Goal: Information Seeking & Learning: Find contact information

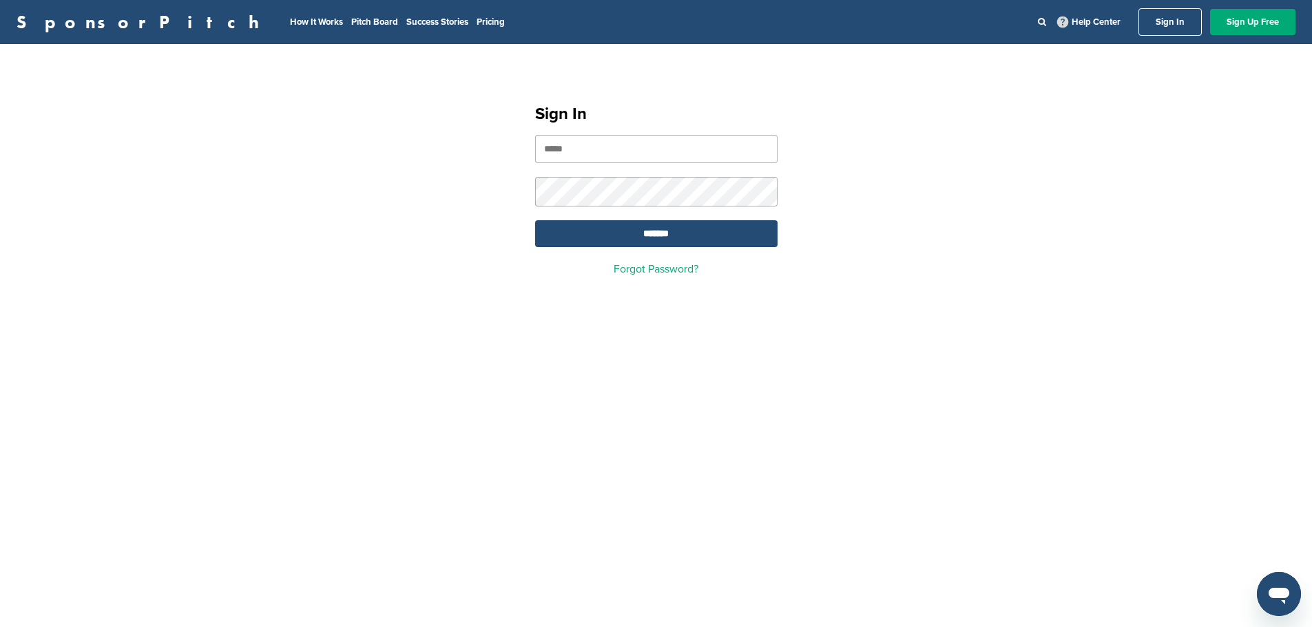
drag, startPoint x: 0, startPoint y: 0, endPoint x: 695, endPoint y: 157, distance: 712.4
click at [695, 157] on input "email" at bounding box center [656, 149] width 242 height 28
type input "**********"
click at [596, 173] on form "**********" at bounding box center [656, 191] width 242 height 112
click at [535, 220] on input "*******" at bounding box center [656, 233] width 242 height 27
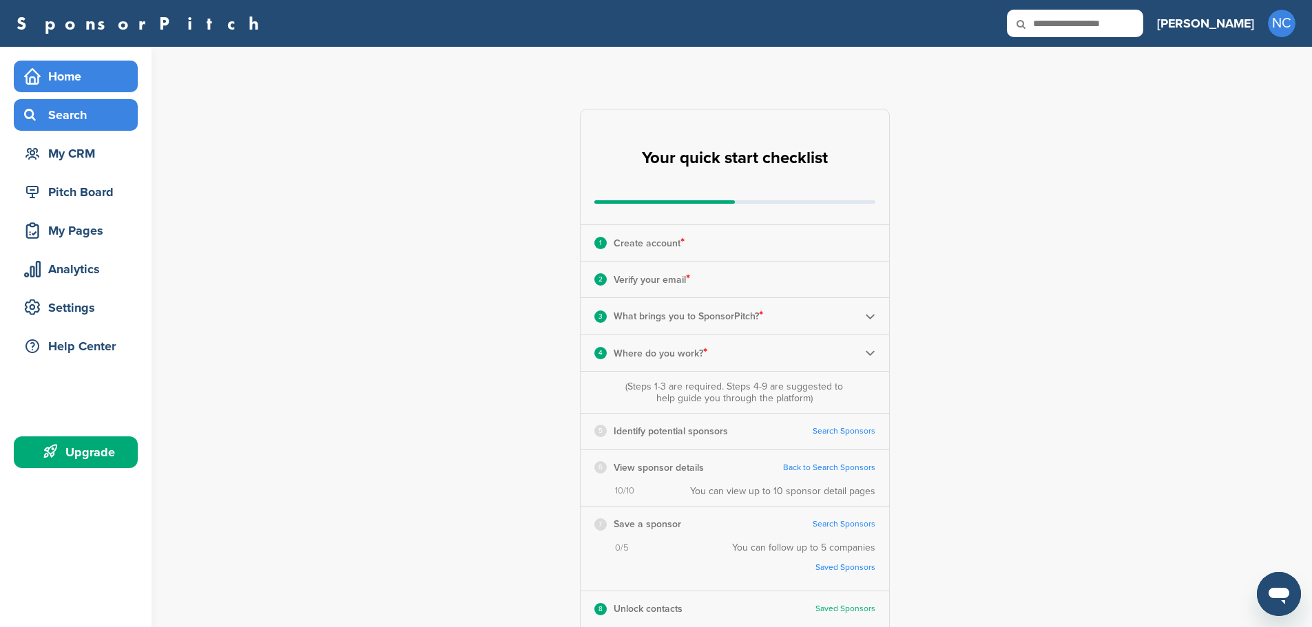
click at [76, 118] on div "Search" at bounding box center [79, 115] width 117 height 25
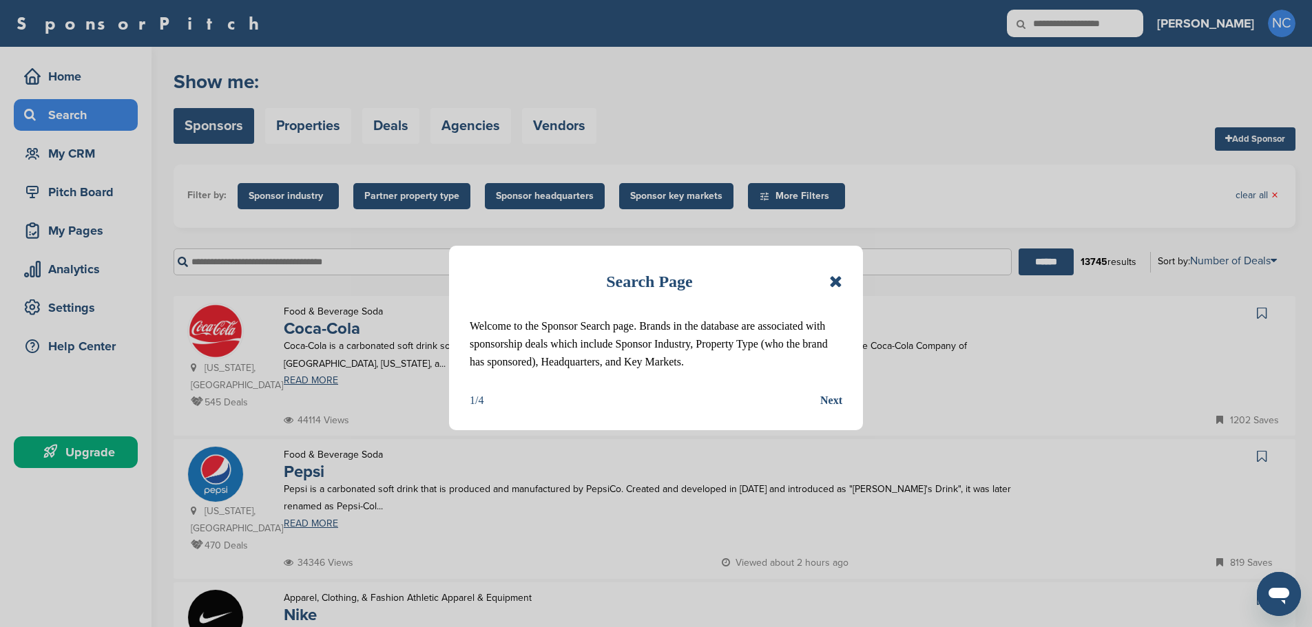
click at [829, 278] on div "Search Page" at bounding box center [656, 282] width 373 height 30
click at [832, 277] on icon at bounding box center [835, 281] width 13 height 17
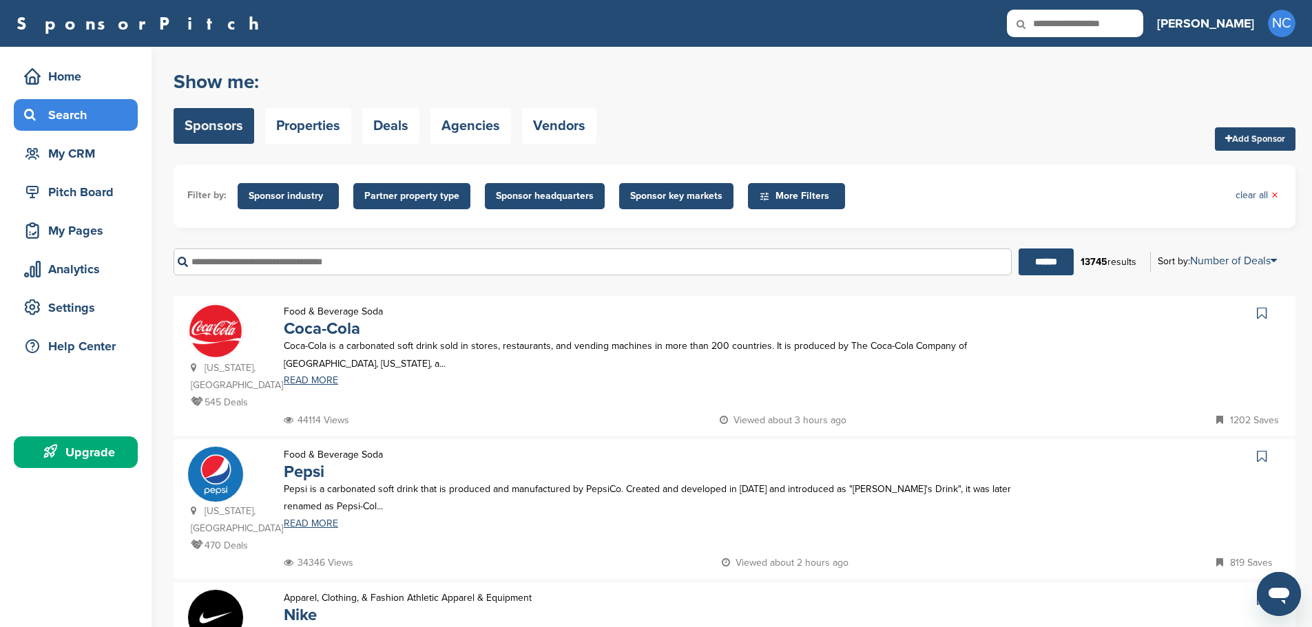
click at [650, 264] on input "text" at bounding box center [593, 262] width 838 height 27
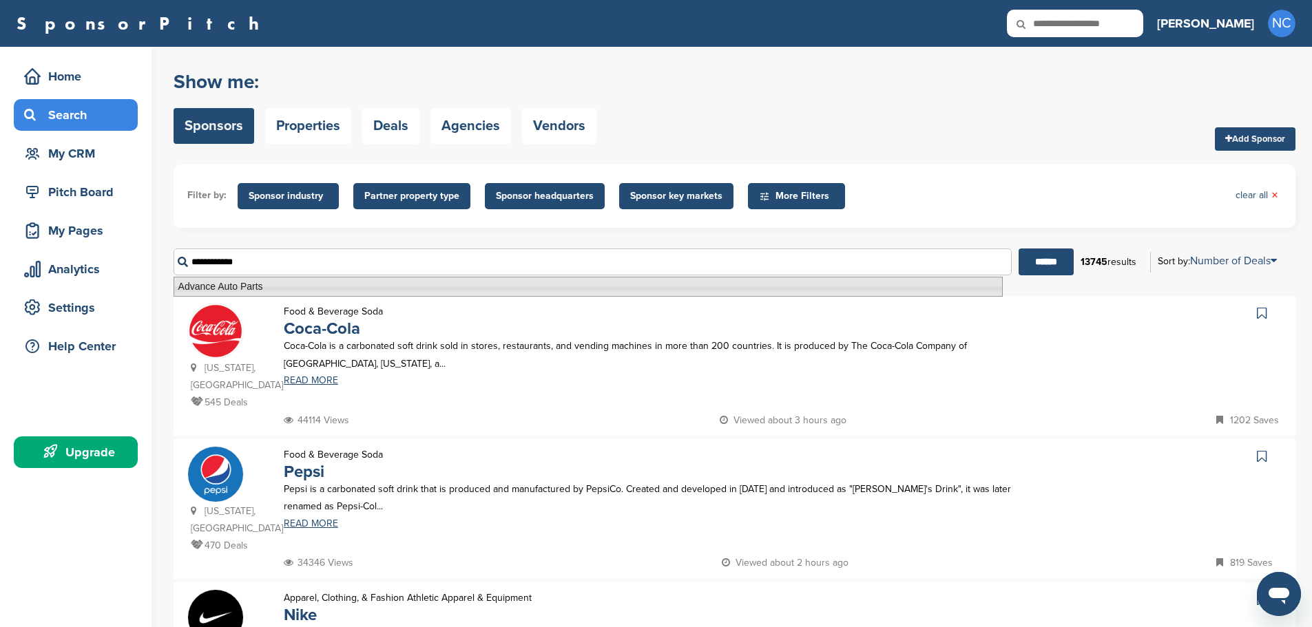
click at [296, 278] on li "Advance Auto Parts" at bounding box center [588, 287] width 829 height 20
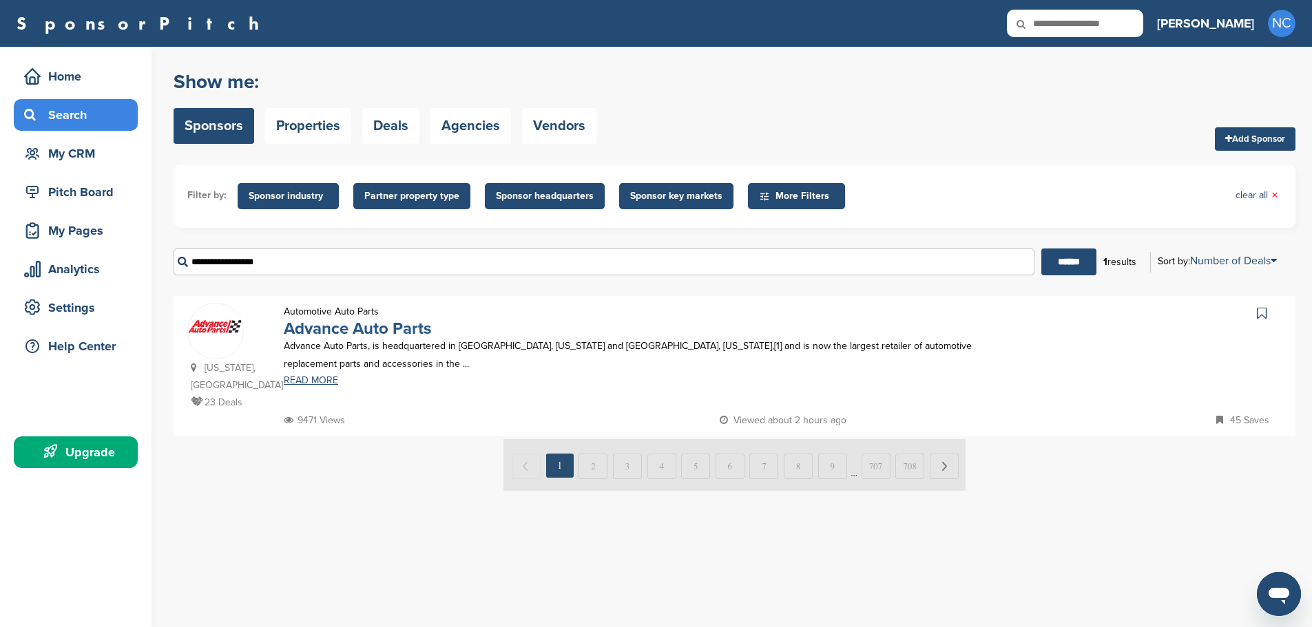
type input "**********"
click at [344, 327] on link "Advance Auto Parts" at bounding box center [357, 329] width 147 height 20
click at [331, 321] on link "Advance Auto Parts" at bounding box center [357, 329] width 147 height 20
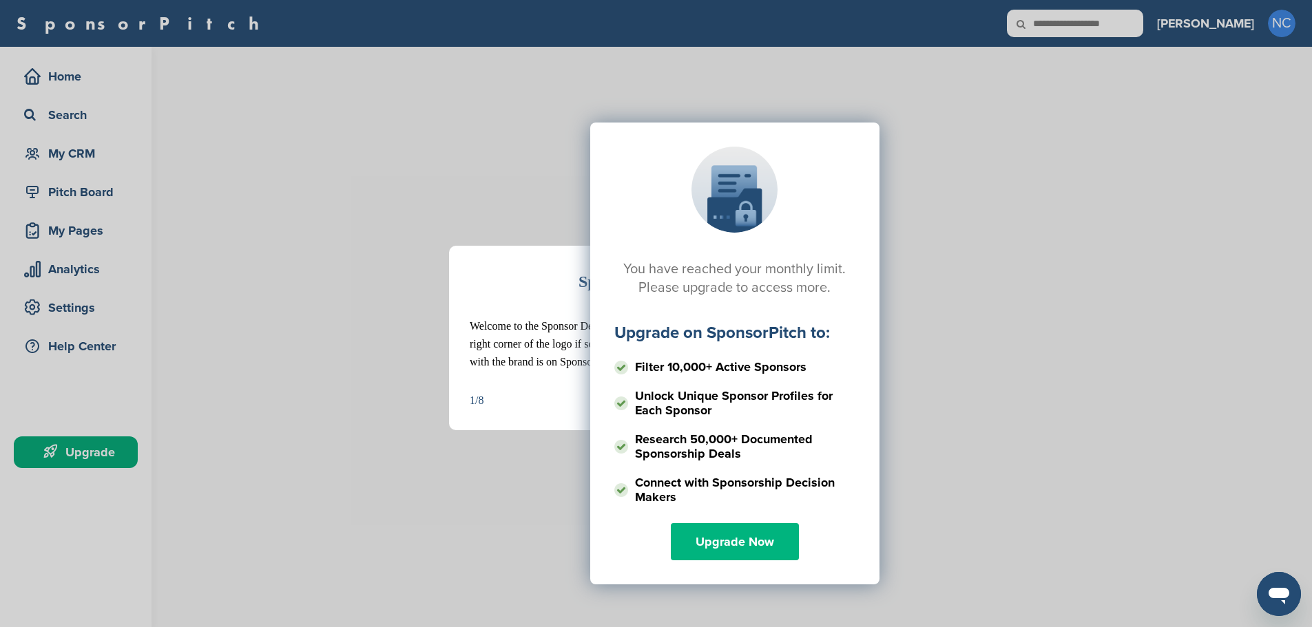
click at [722, 545] on link "Upgrade Now" at bounding box center [735, 541] width 128 height 37
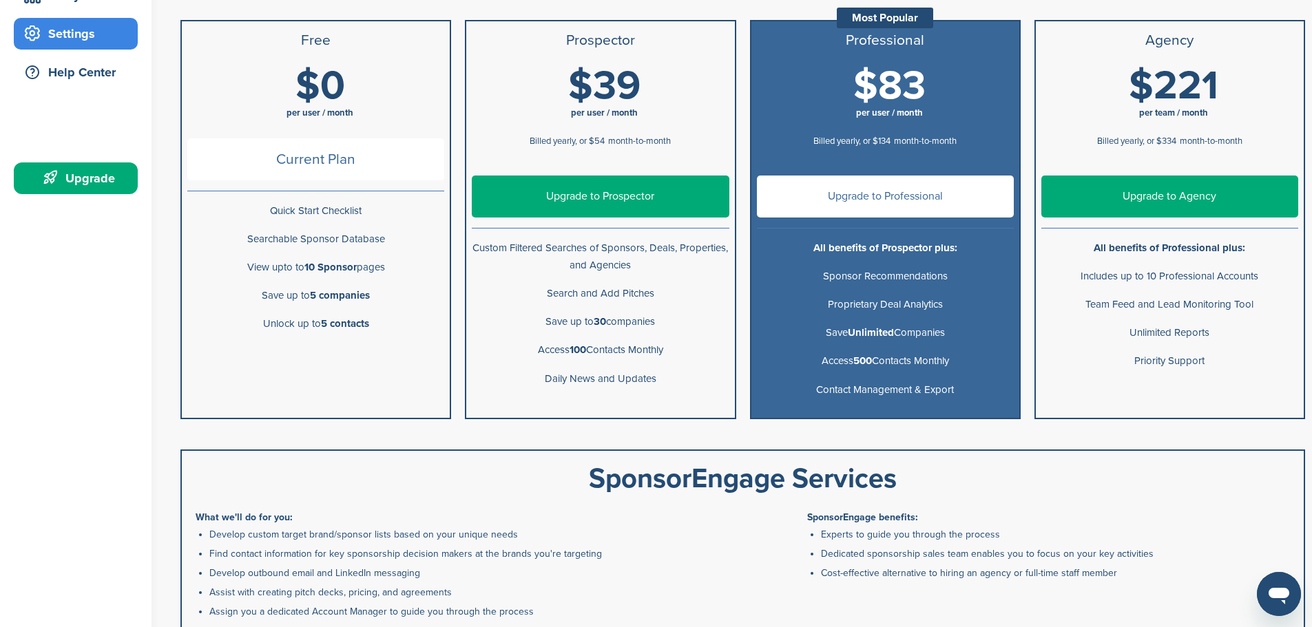
scroll to position [275, 0]
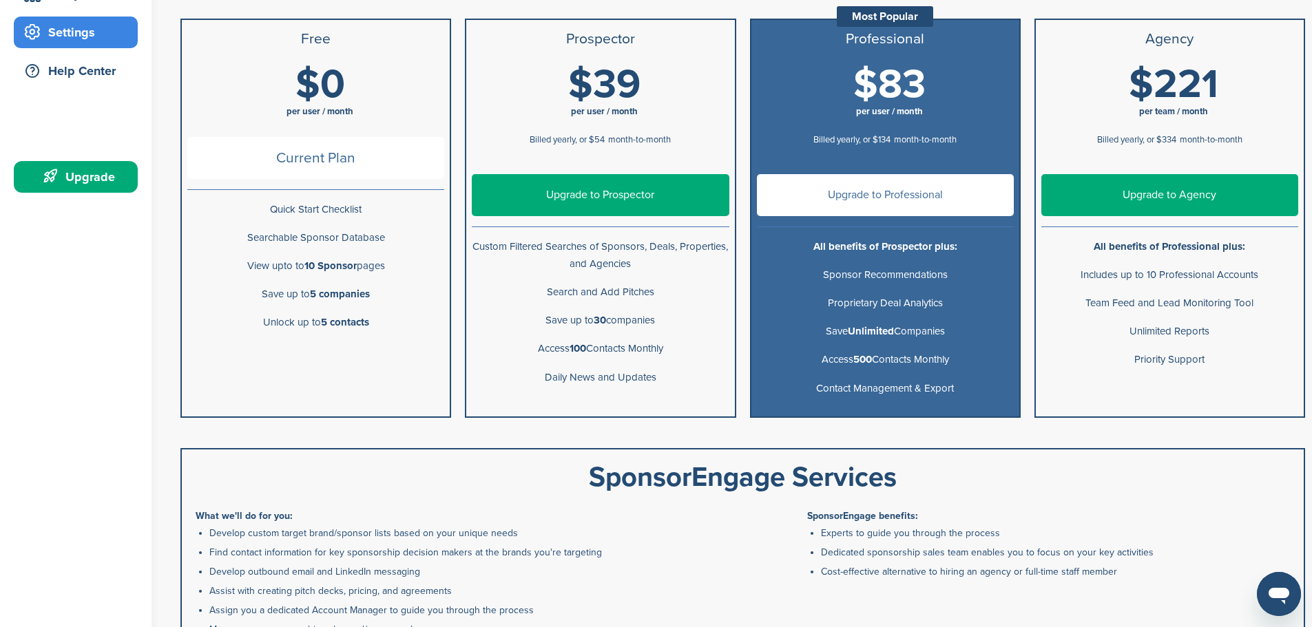
click at [579, 152] on div "$39 per user / month Billed yearly, or $54 month-to-month" at bounding box center [600, 113] width 257 height 99
click at [558, 186] on link "Upgrade to Prospector" at bounding box center [600, 195] width 257 height 42
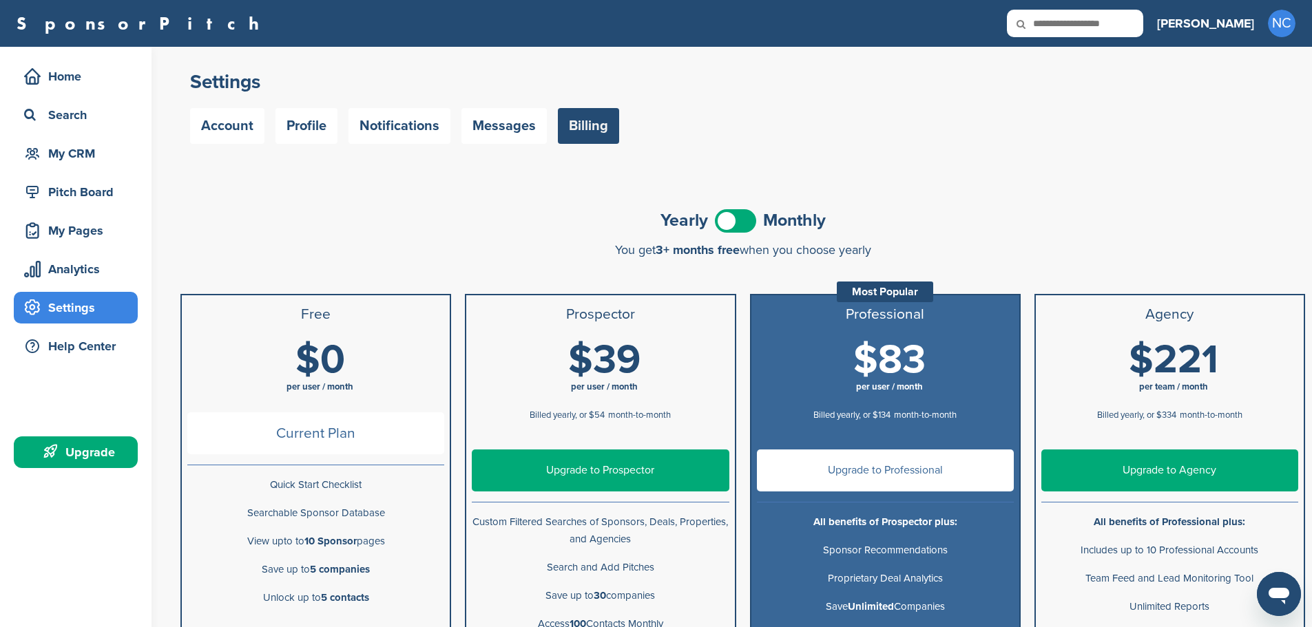
click at [728, 225] on span at bounding box center [735, 220] width 41 height 23
click at [561, 459] on link "Upgrade to Prospector" at bounding box center [600, 471] width 257 height 42
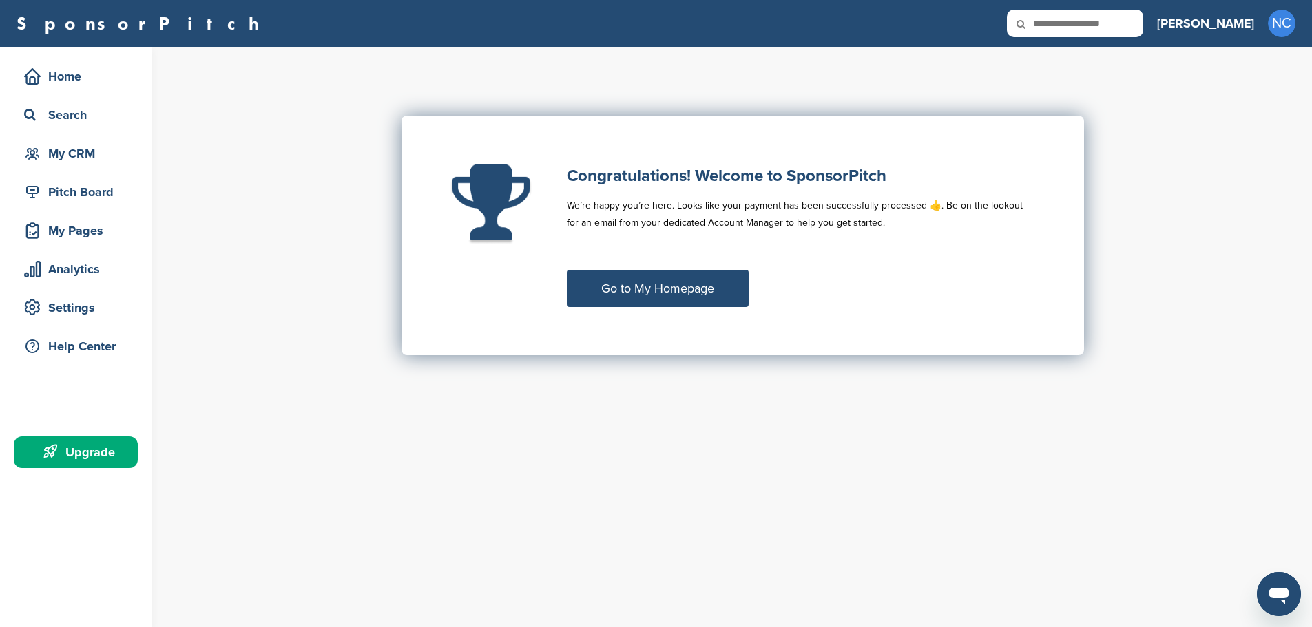
click at [667, 306] on link "Go to My Homepage" at bounding box center [658, 288] width 182 height 37
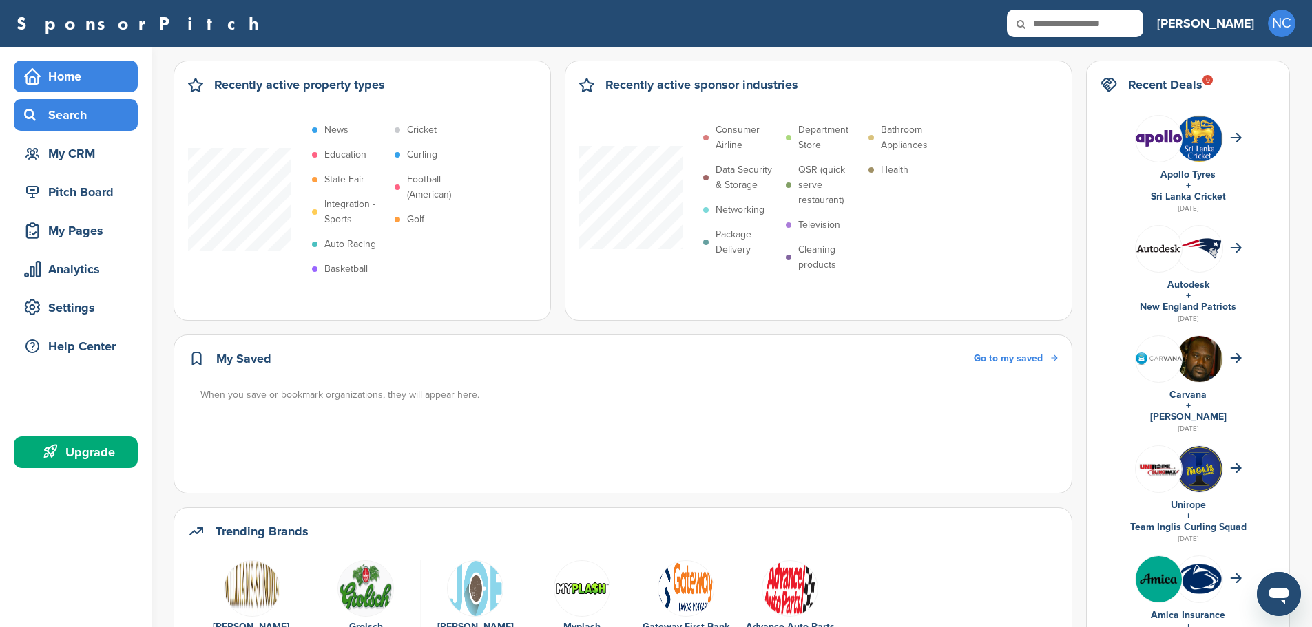
click at [52, 110] on div "Search" at bounding box center [79, 115] width 117 height 25
click at [108, 118] on div "Search" at bounding box center [79, 115] width 117 height 25
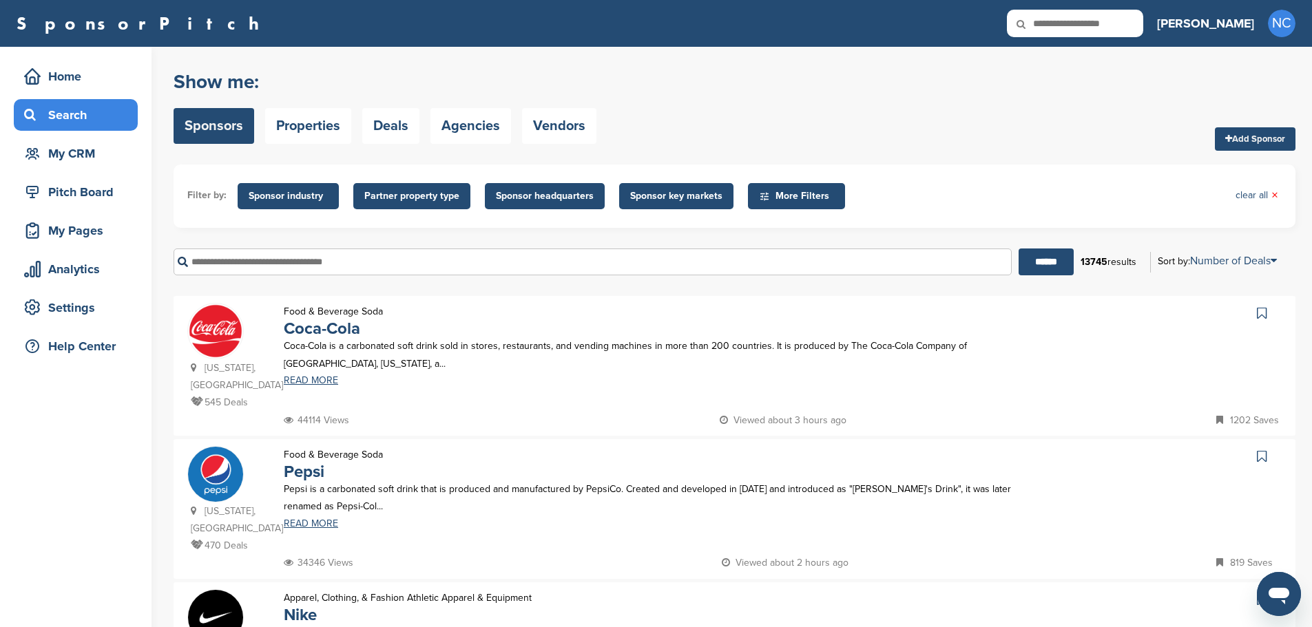
click at [313, 264] on input "text" at bounding box center [593, 262] width 838 height 27
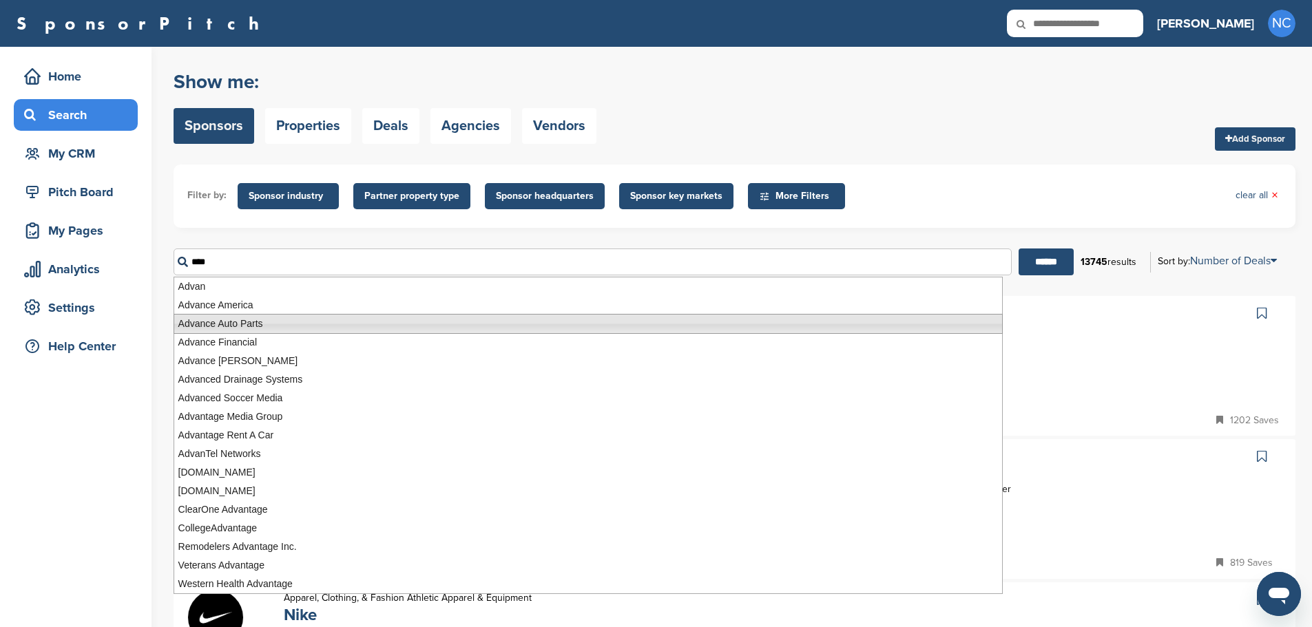
click at [277, 320] on li "Advance Auto Parts" at bounding box center [588, 324] width 829 height 20
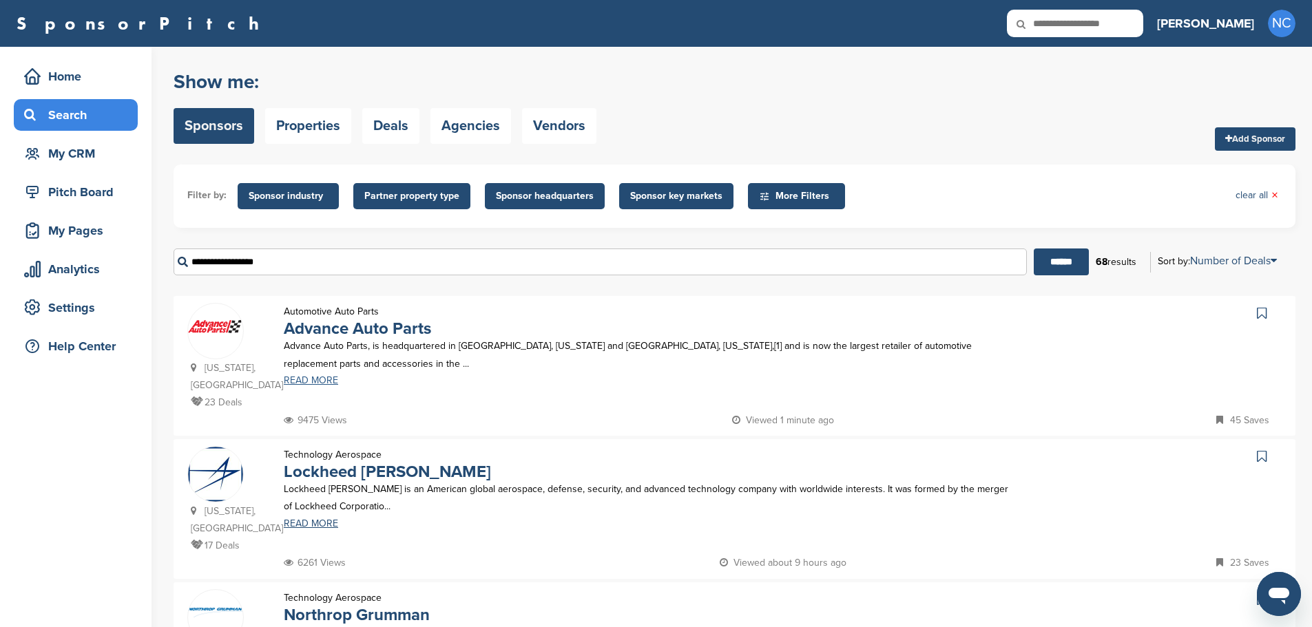
type input "**********"
click at [407, 329] on link "Advance Auto Parts" at bounding box center [357, 329] width 147 height 20
click at [351, 324] on link "Advance Auto Parts" at bounding box center [357, 329] width 147 height 20
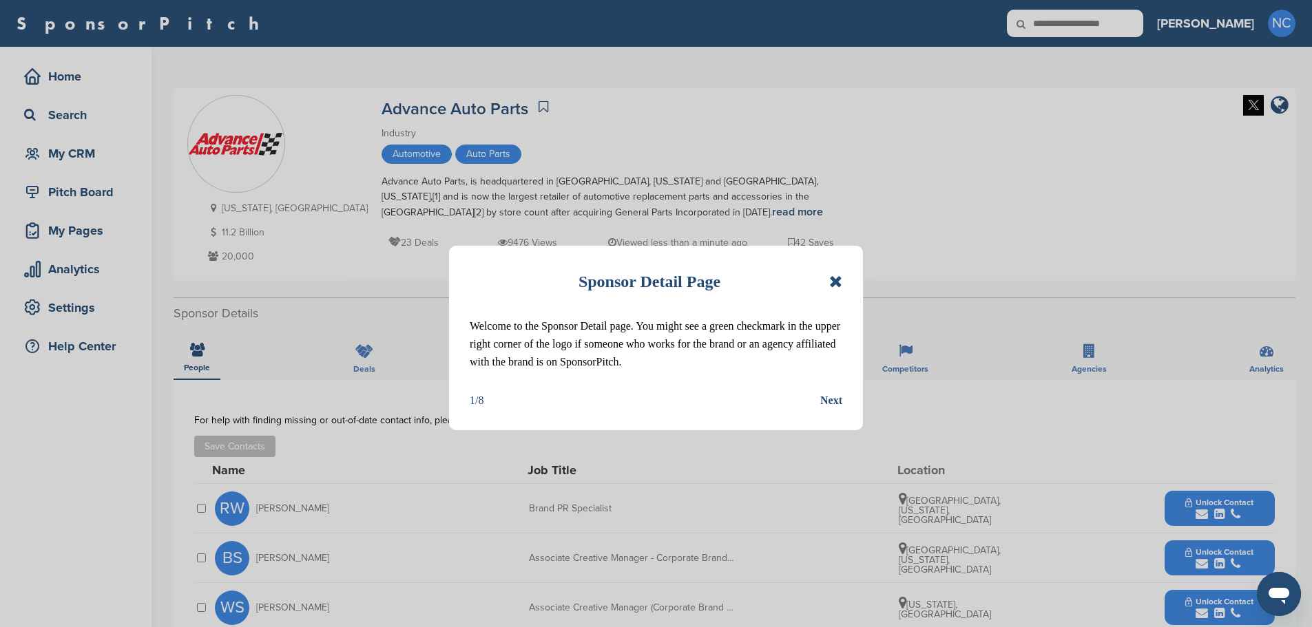
click at [836, 280] on icon at bounding box center [835, 281] width 13 height 17
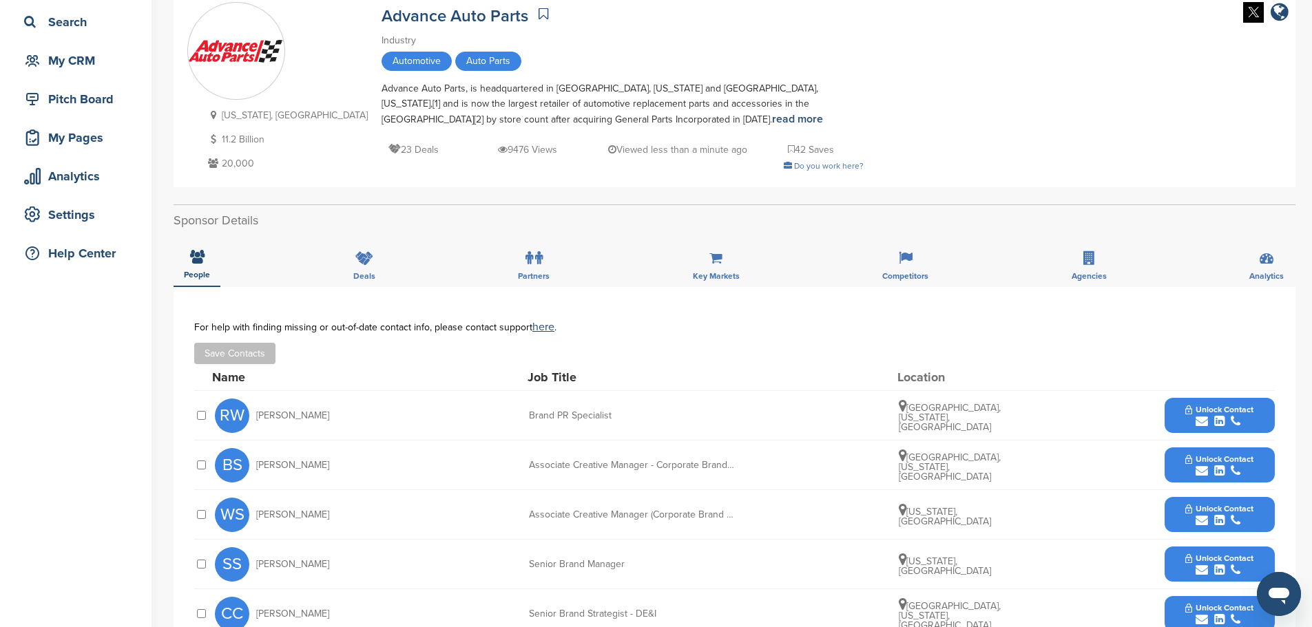
scroll to position [69, 0]
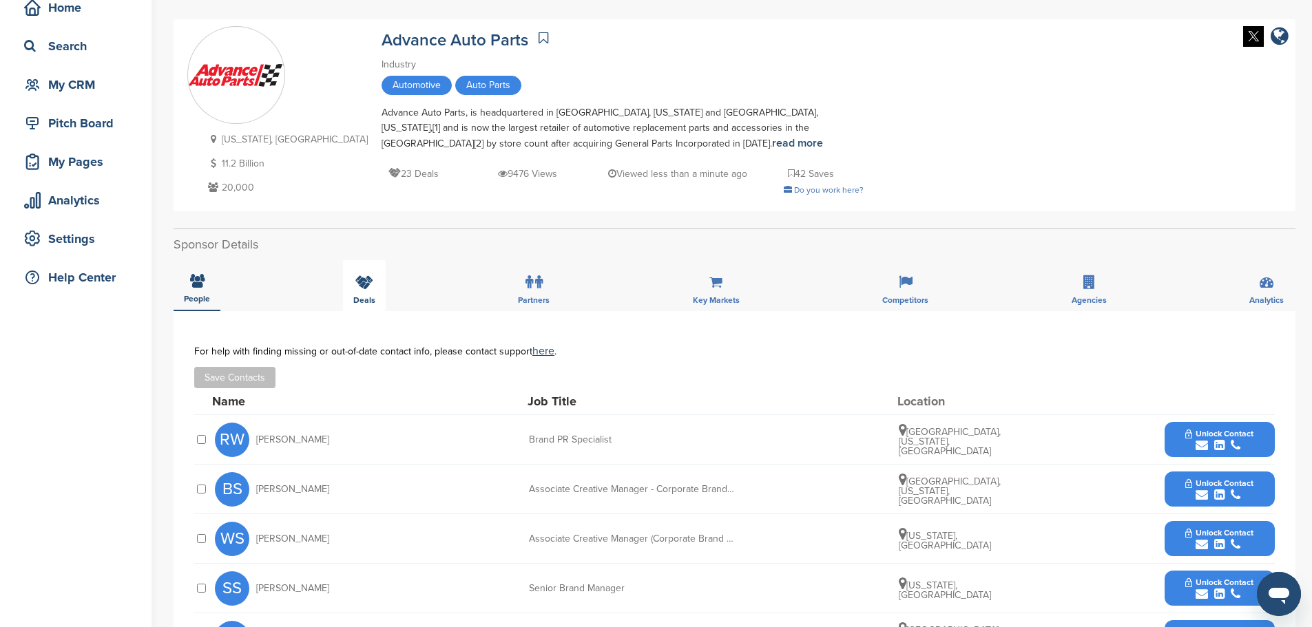
click at [363, 282] on icon at bounding box center [364, 282] width 18 height 14
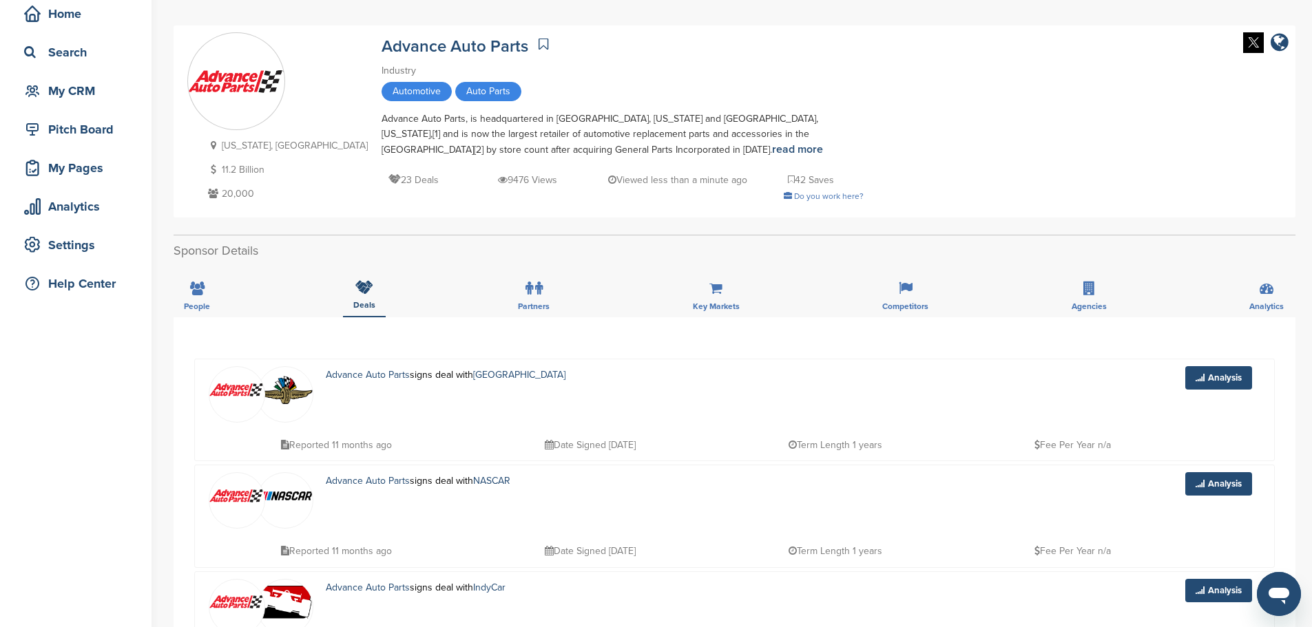
scroll to position [0, 0]
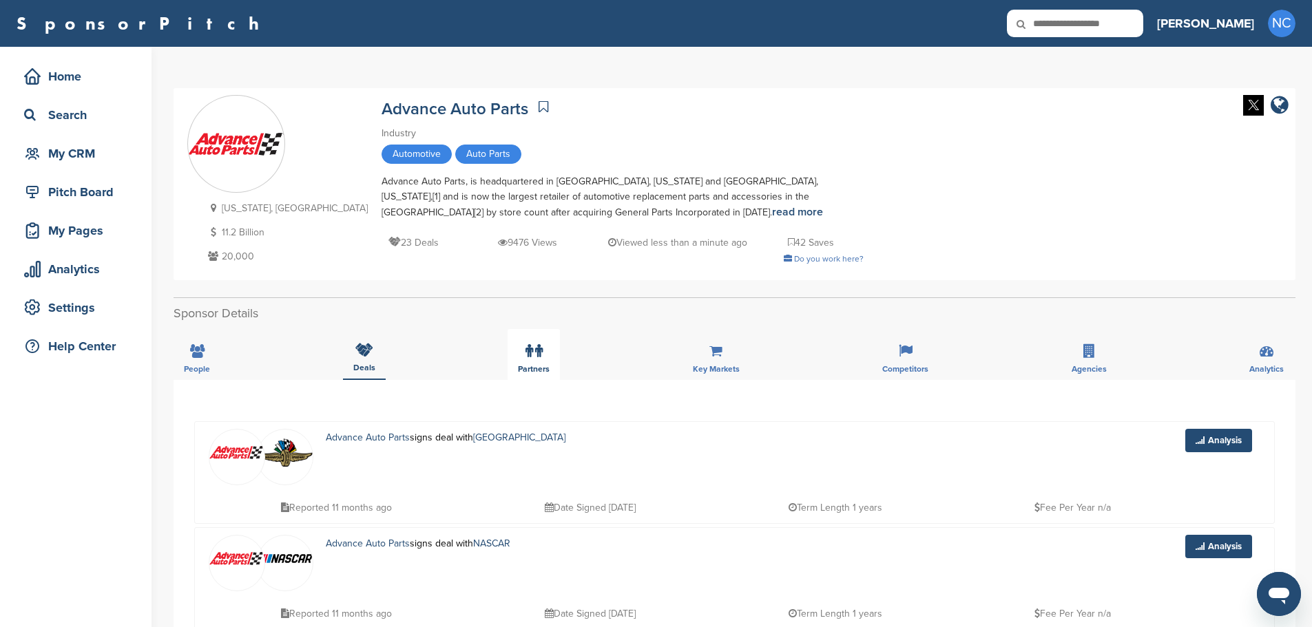
click at [554, 359] on div "Partners" at bounding box center [534, 354] width 52 height 51
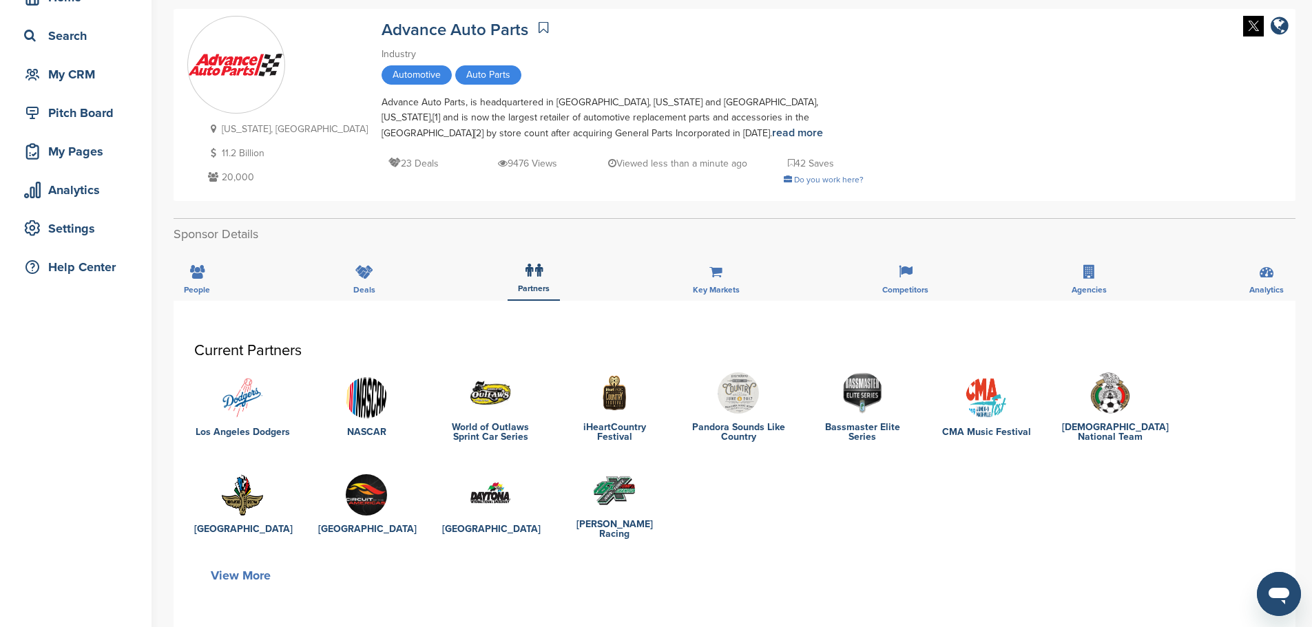
scroll to position [275, 0]
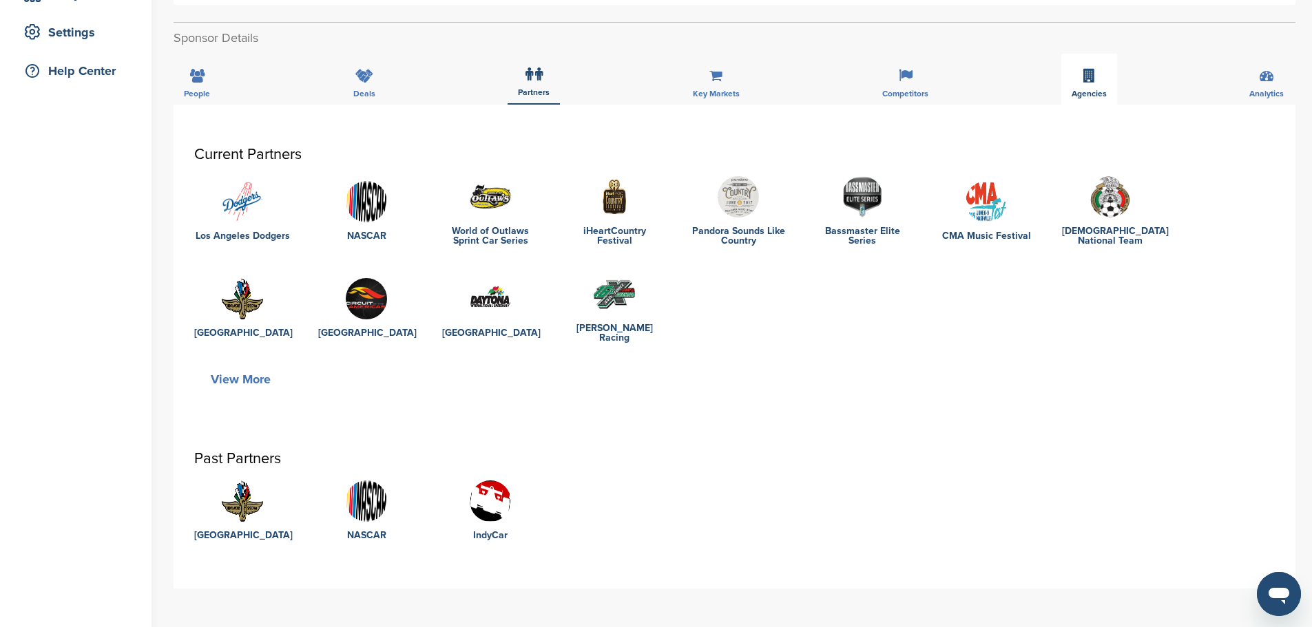
click at [1083, 61] on div "Agencies" at bounding box center [1089, 79] width 56 height 51
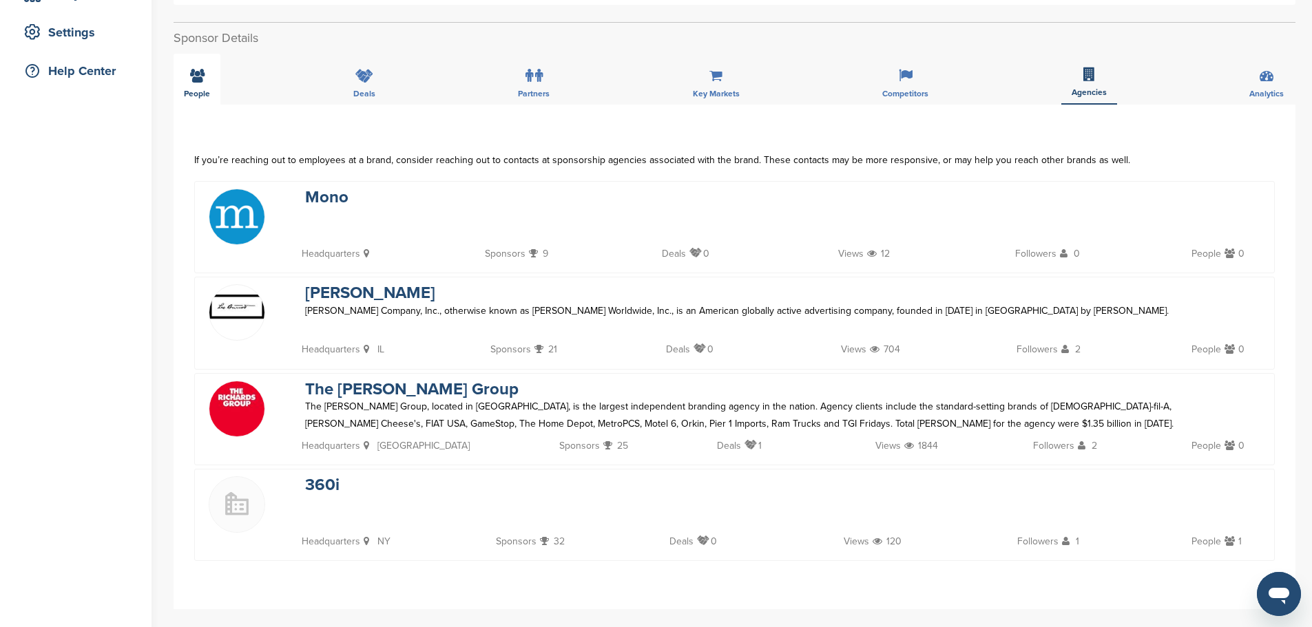
click at [186, 79] on div "People" at bounding box center [197, 79] width 47 height 51
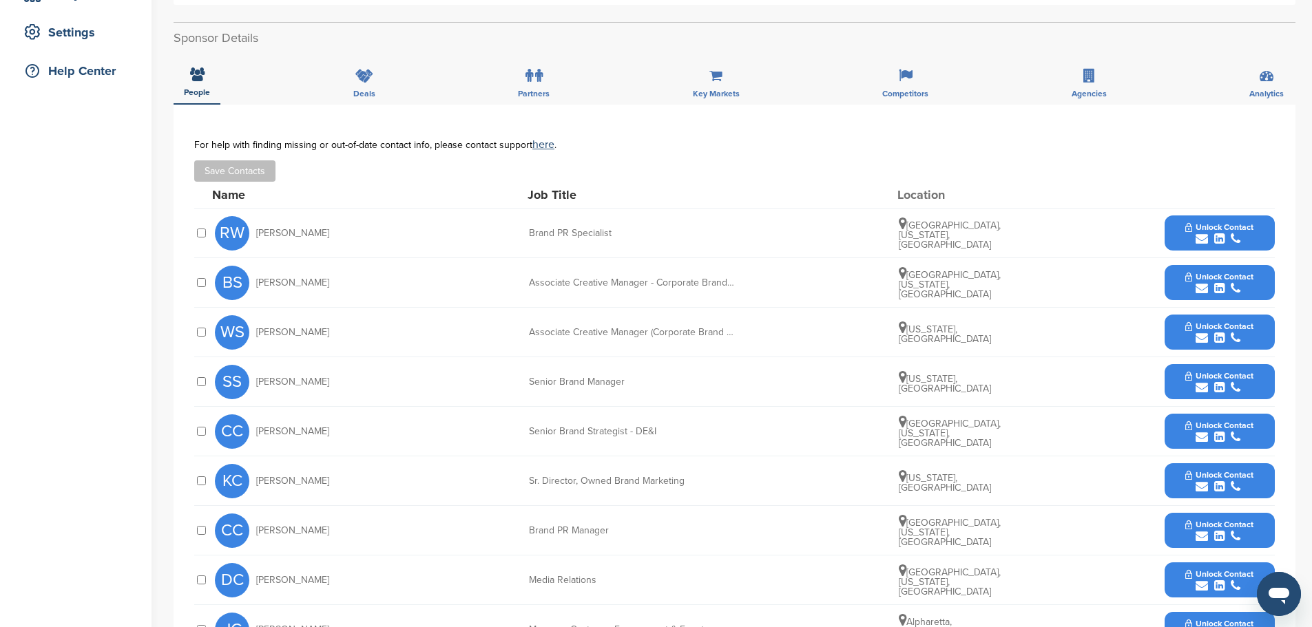
scroll to position [344, 0]
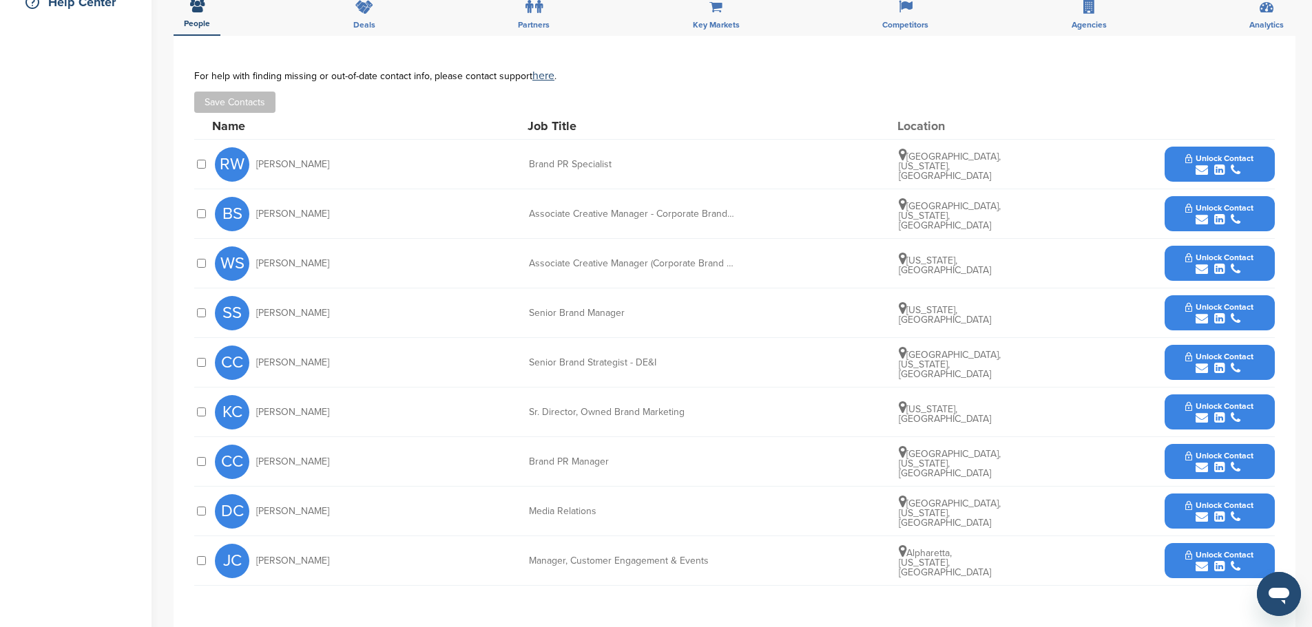
click at [202, 418] on div at bounding box center [201, 412] width 14 height 13
click at [532, 72] on link "here" at bounding box center [543, 76] width 22 height 14
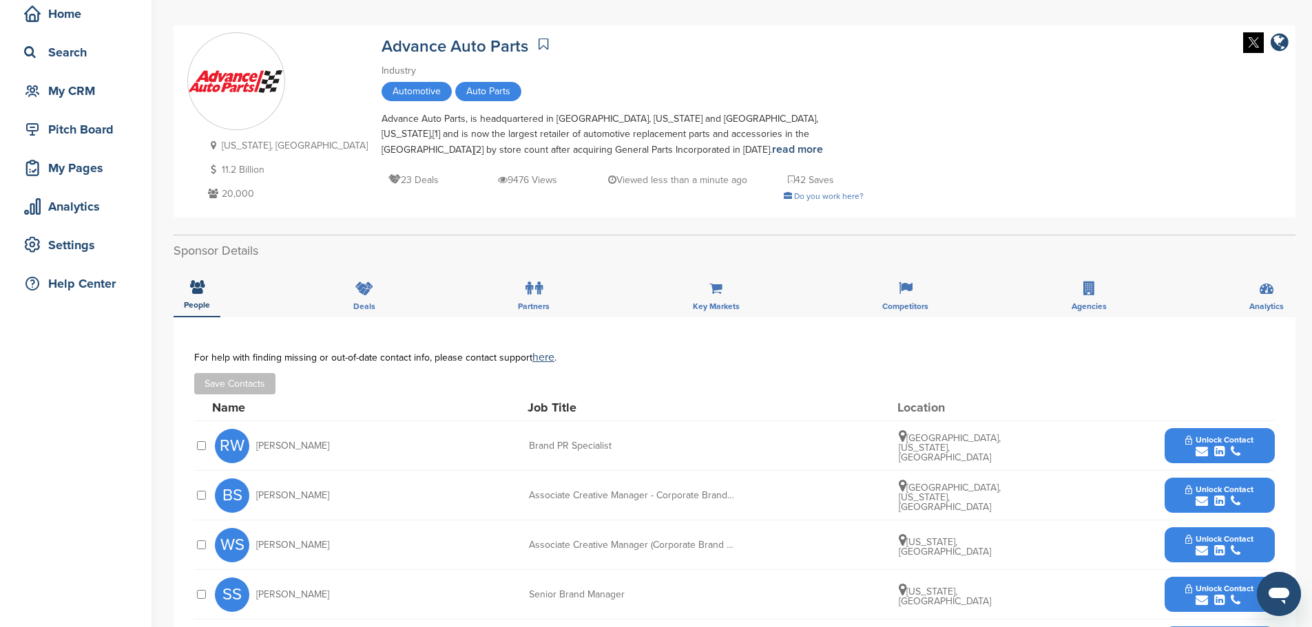
scroll to position [0, 0]
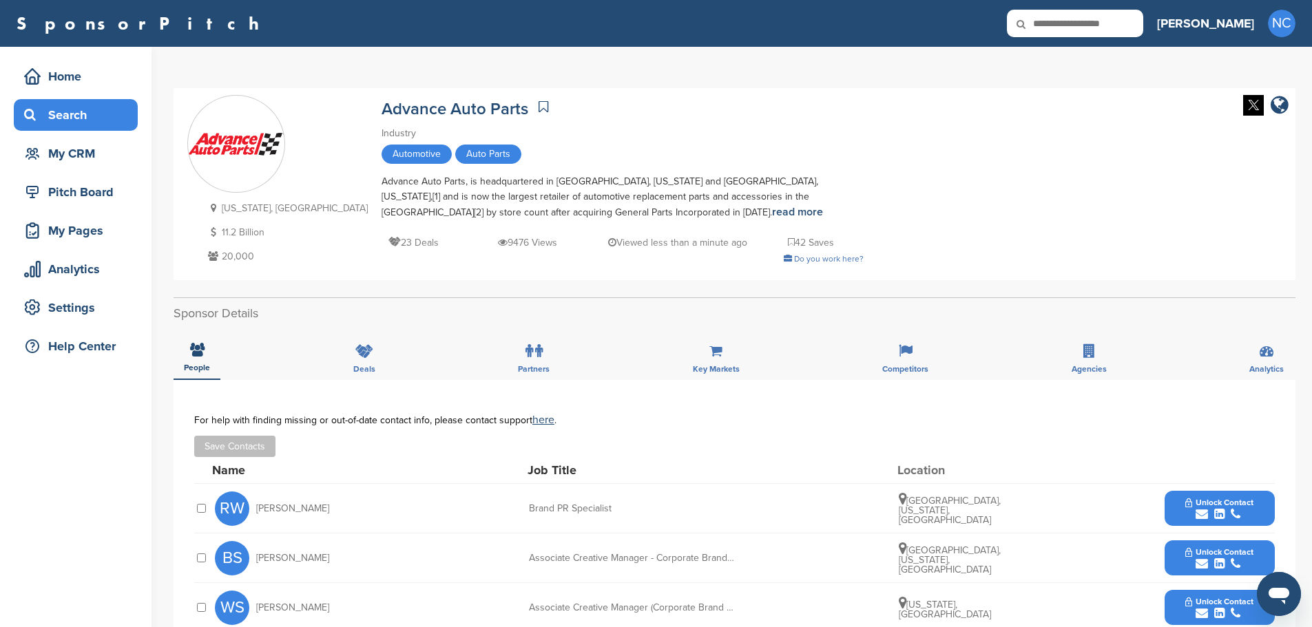
click at [90, 114] on div "Search" at bounding box center [79, 115] width 117 height 25
click at [90, 113] on div "Search" at bounding box center [79, 115] width 117 height 25
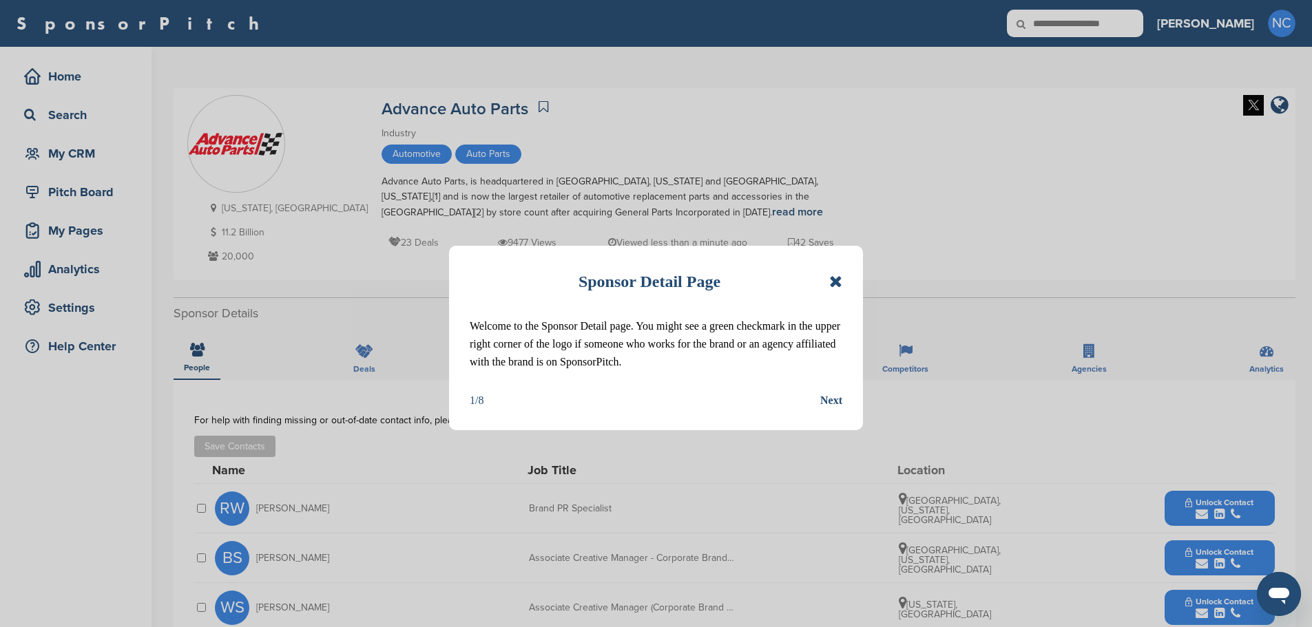
click at [838, 279] on icon at bounding box center [835, 281] width 13 height 17
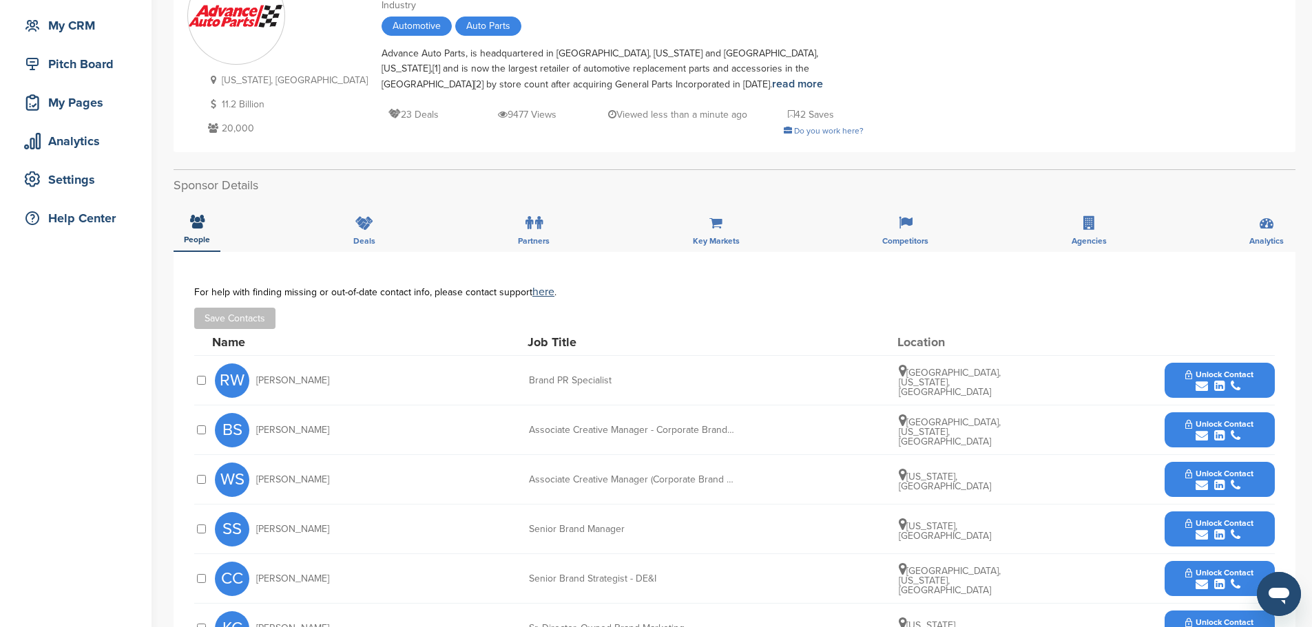
scroll to position [344, 0]
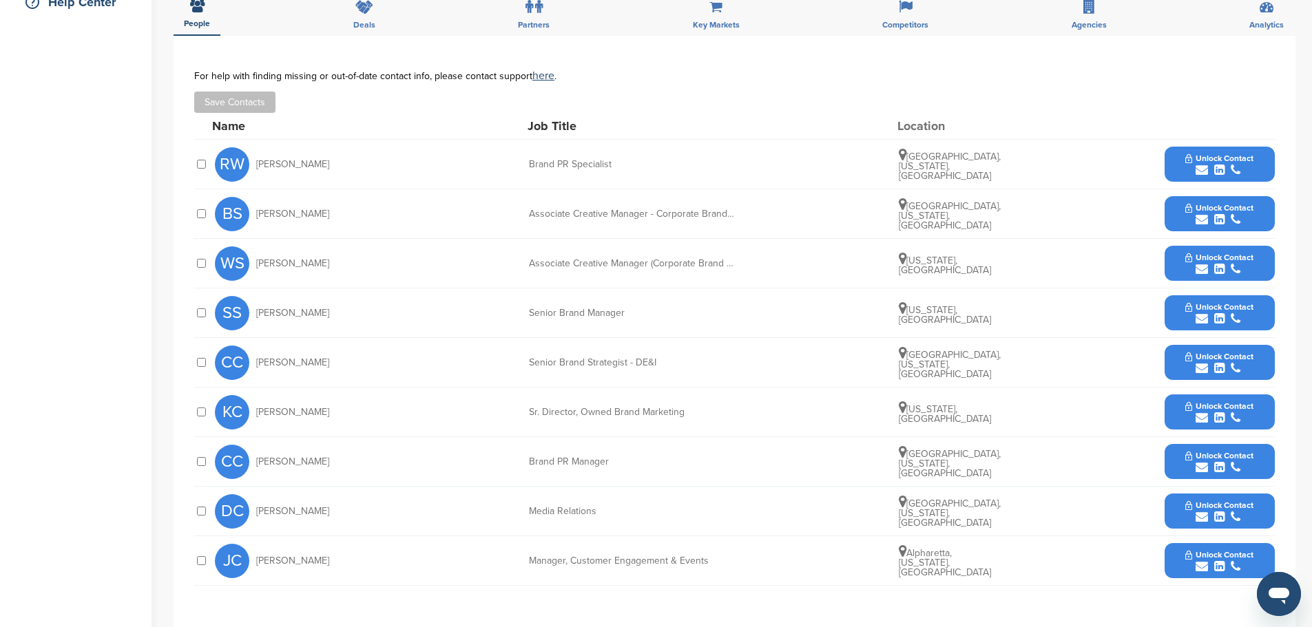
drag, startPoint x: 303, startPoint y: 461, endPoint x: 250, endPoint y: 461, distance: 53.0
click at [250, 461] on div "CC Cliff Cermak" at bounding box center [291, 462] width 152 height 34
copy div "Cliff Cermak"
drag, startPoint x: 318, startPoint y: 362, endPoint x: 240, endPoint y: 356, distance: 78.1
click at [240, 356] on div "CC Cheston Cook" at bounding box center [291, 363] width 152 height 34
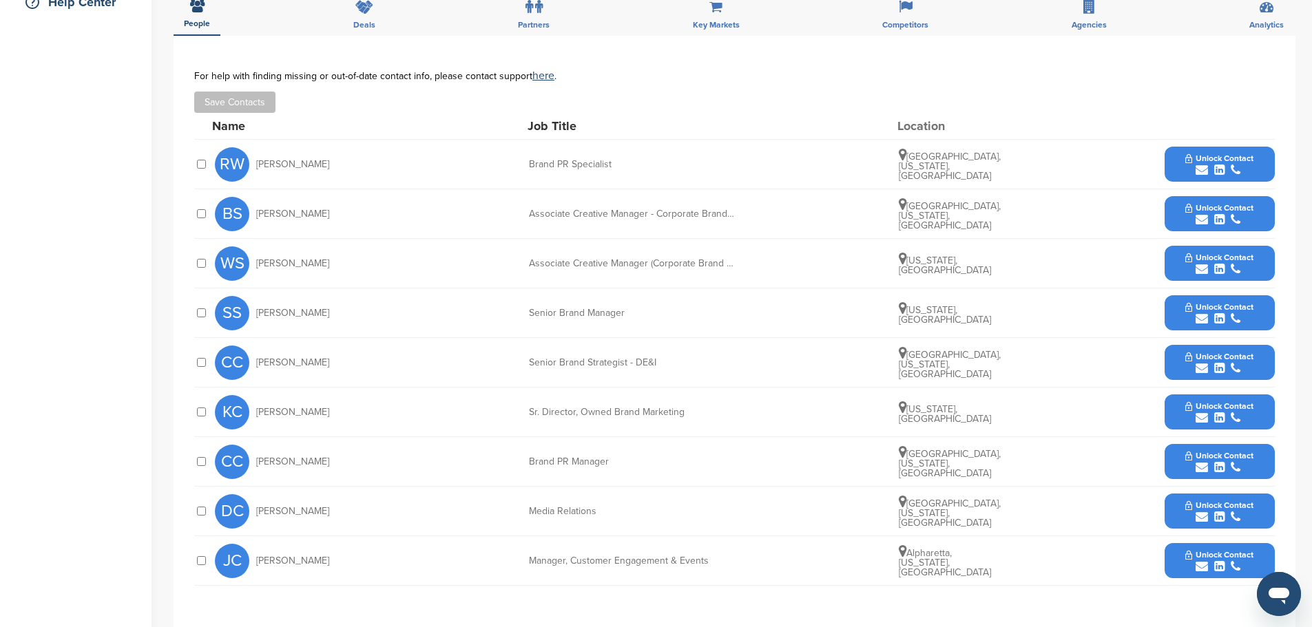
copy div "Cheston Cook"
drag, startPoint x: 367, startPoint y: 313, endPoint x: 242, endPoint y: 313, distance: 125.3
click at [242, 313] on div "SS Stuart Sanderson-Moody Senior Brand Manager North Carolina, United States Un…" at bounding box center [745, 313] width 1060 height 49
copy div "Stuart Sanderson-Moody"
click at [1203, 315] on icon "submit" at bounding box center [1202, 319] width 12 height 12
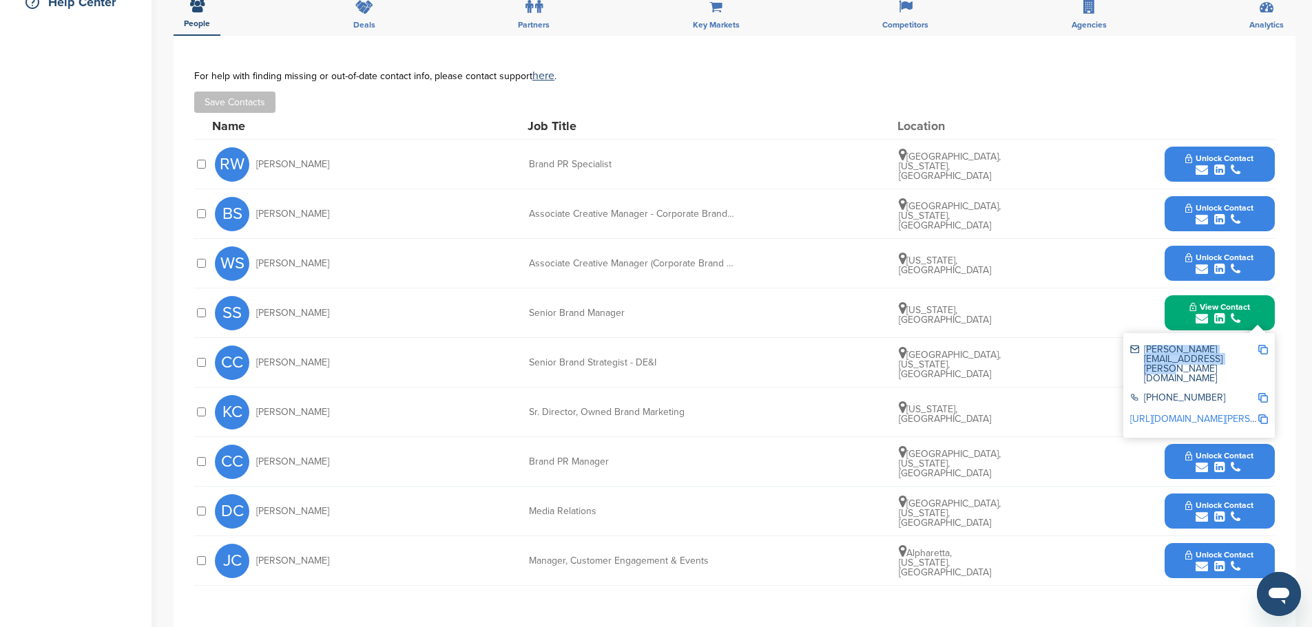
drag, startPoint x: 1194, startPoint y: 359, endPoint x: 1136, endPoint y: 351, distance: 59.1
click at [1136, 351] on div "stuart.sanderson@advance-auto.com" at bounding box center [1193, 364] width 127 height 39
copy div "stuart.sanderson@advance-auto.com"
click at [101, 317] on div "Home Search My CRM Pitch Board My Pages Analytics Settings Help Center" at bounding box center [76, 228] width 152 height 1052
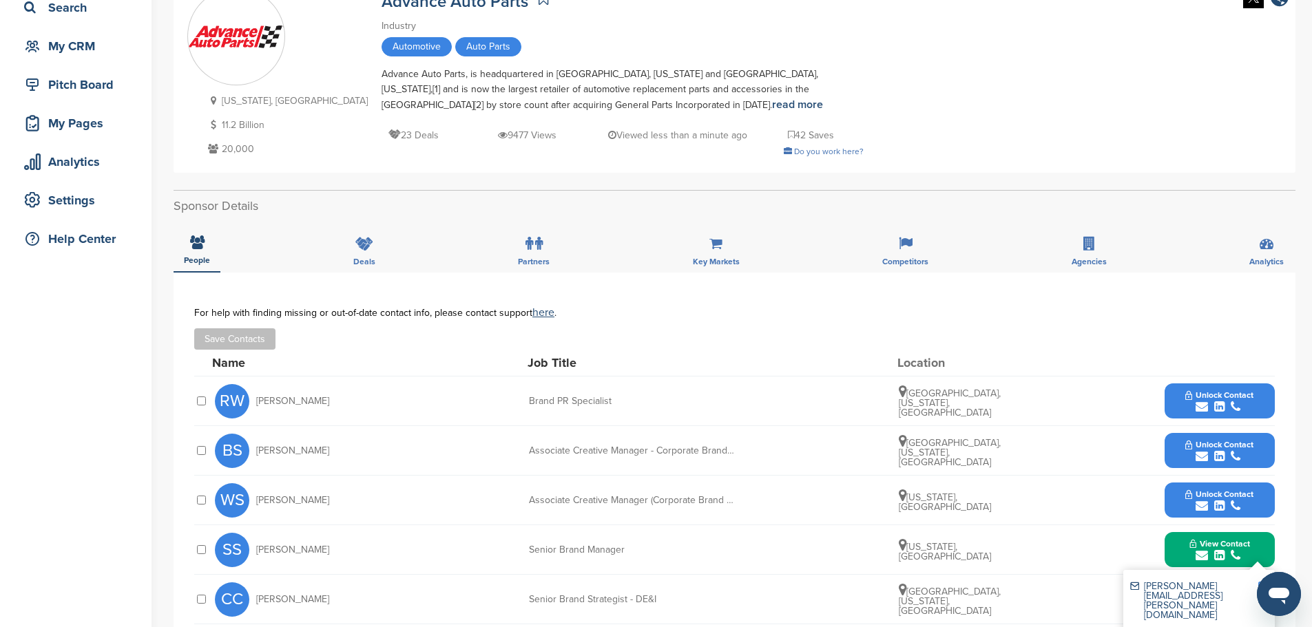
scroll to position [0, 0]
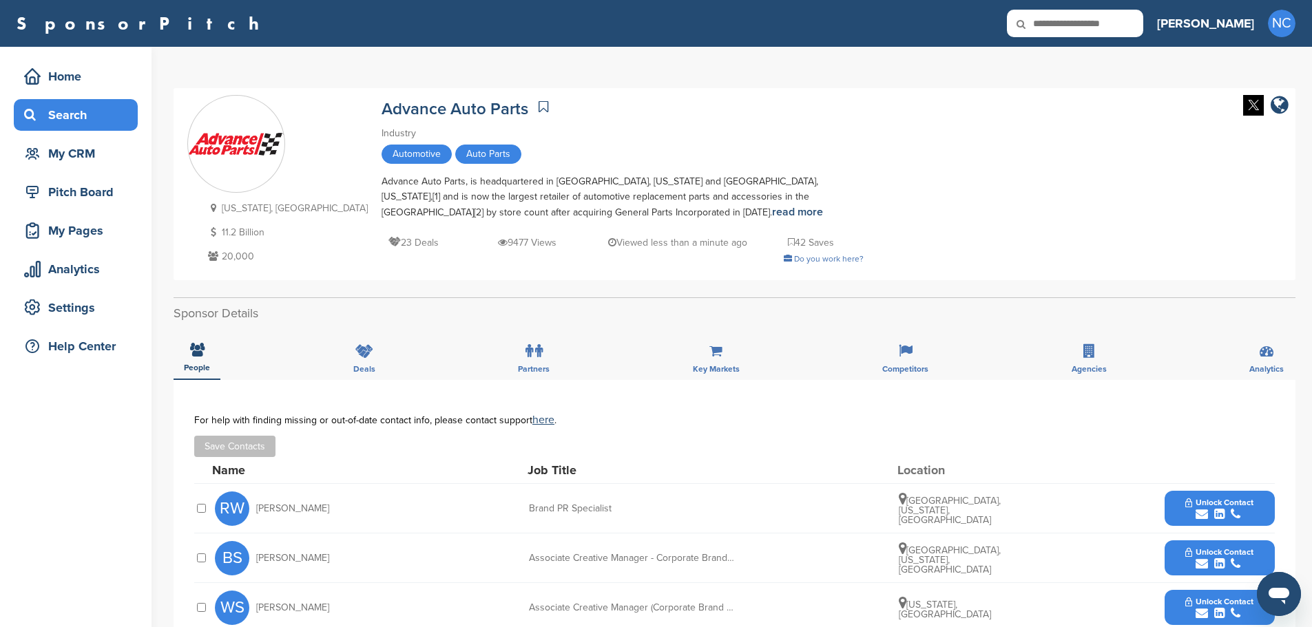
click at [72, 114] on div "Search" at bounding box center [79, 115] width 117 height 25
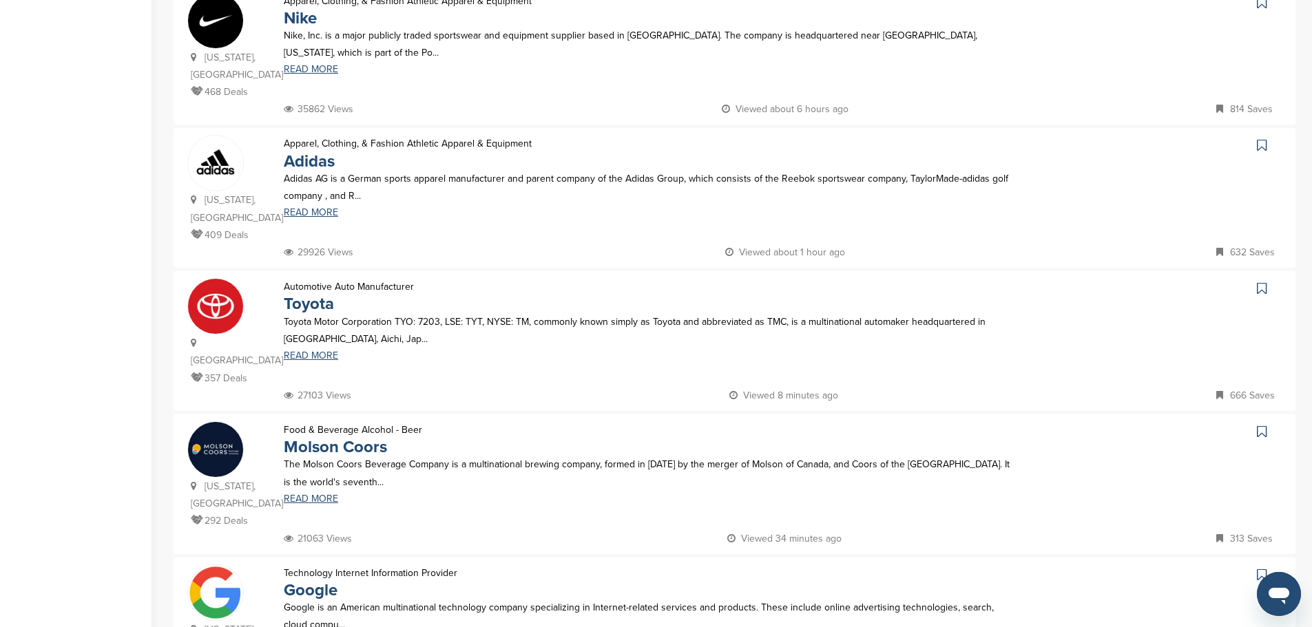
scroll to position [620, 0]
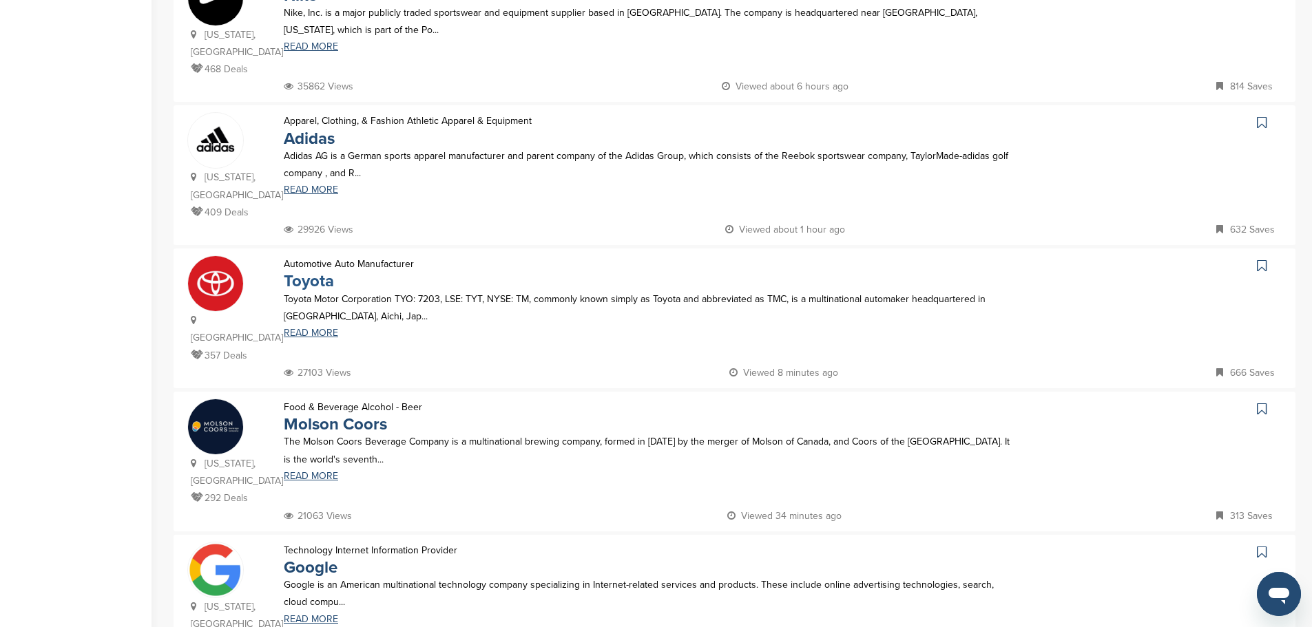
click at [309, 271] on link "Toyota" at bounding box center [309, 281] width 50 height 20
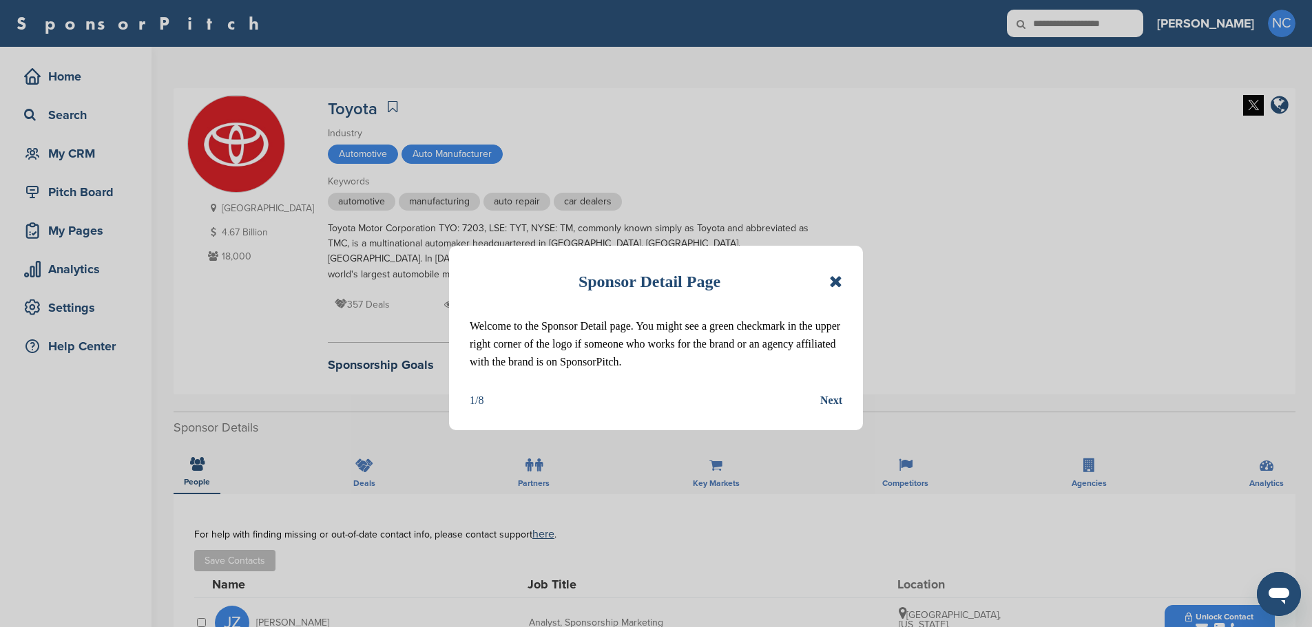
click at [833, 278] on icon at bounding box center [835, 281] width 13 height 17
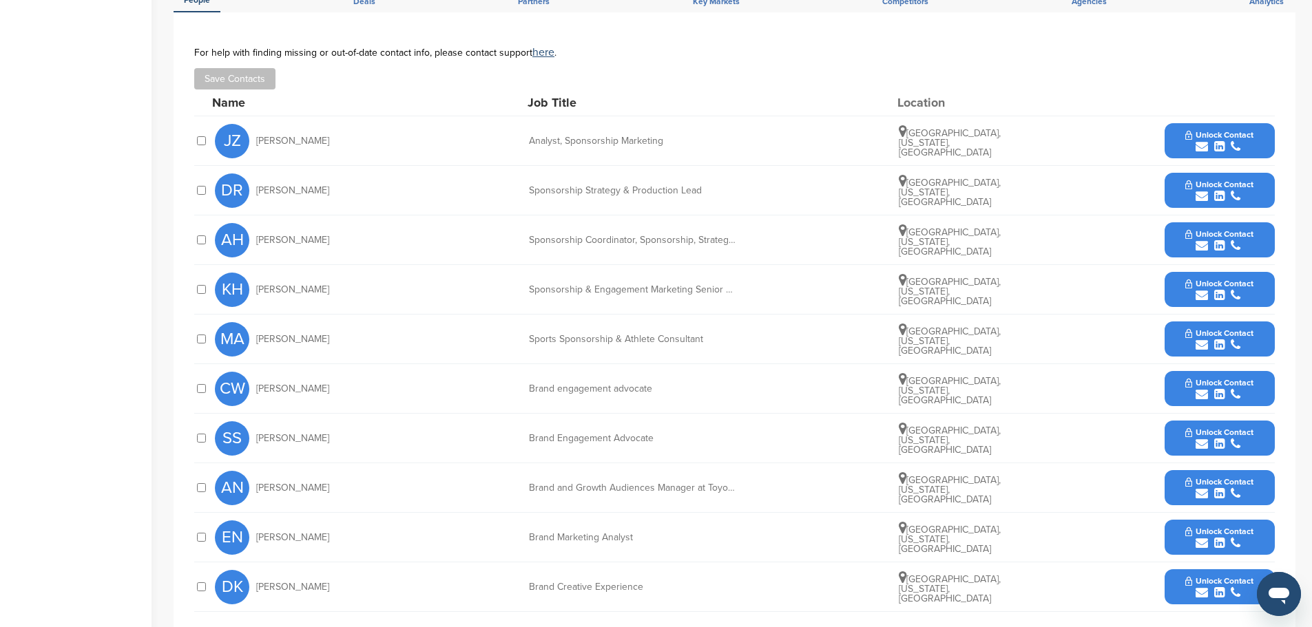
scroll to position [551, 0]
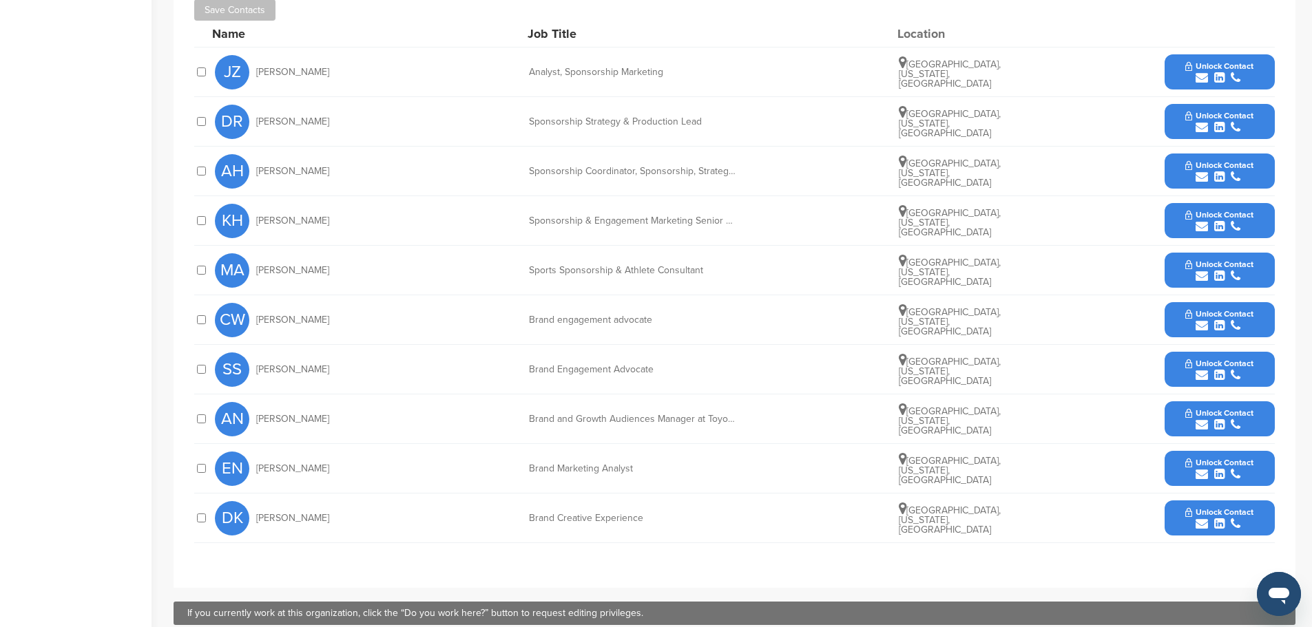
drag, startPoint x: 341, startPoint y: 273, endPoint x: 253, endPoint y: 269, distance: 87.6
click at [253, 269] on div "MA Mackenzie Abely" at bounding box center [291, 270] width 152 height 34
copy span "Mackenzie Abely"
click at [1202, 276] on icon "submit" at bounding box center [1202, 276] width 12 height 12
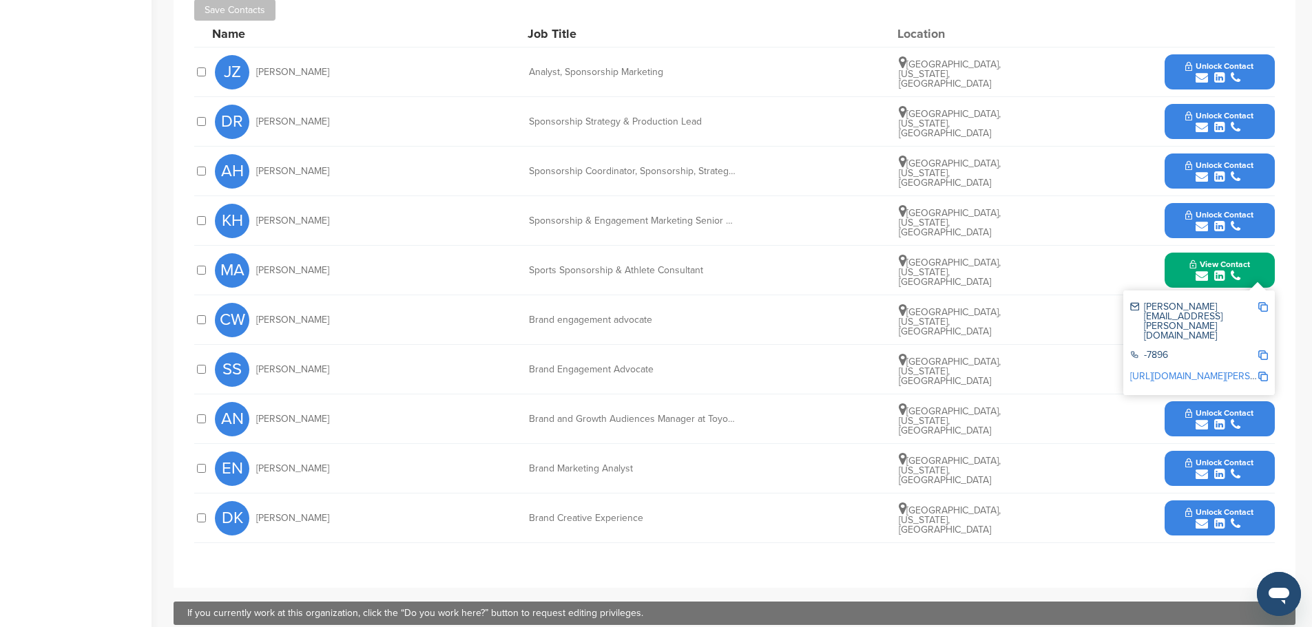
click at [1191, 309] on div "mackenzie.abely@toyota.com" at bounding box center [1193, 321] width 127 height 39
copy div "mackenzie.abely@toyota.com"
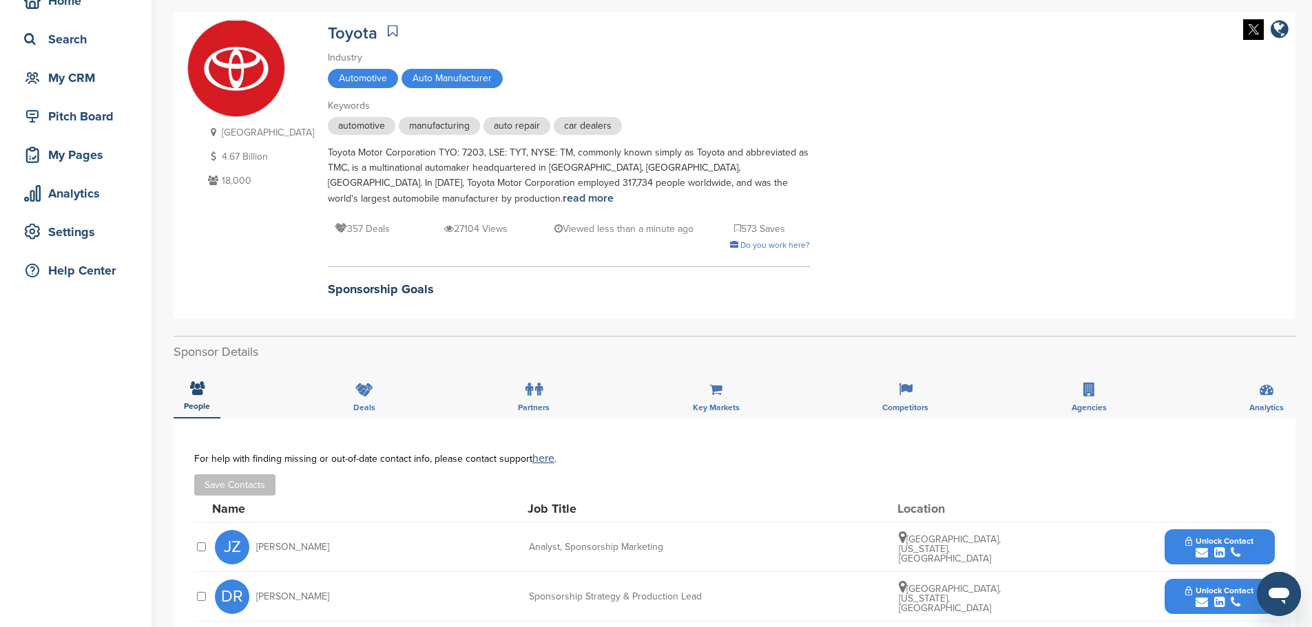
scroll to position [0, 0]
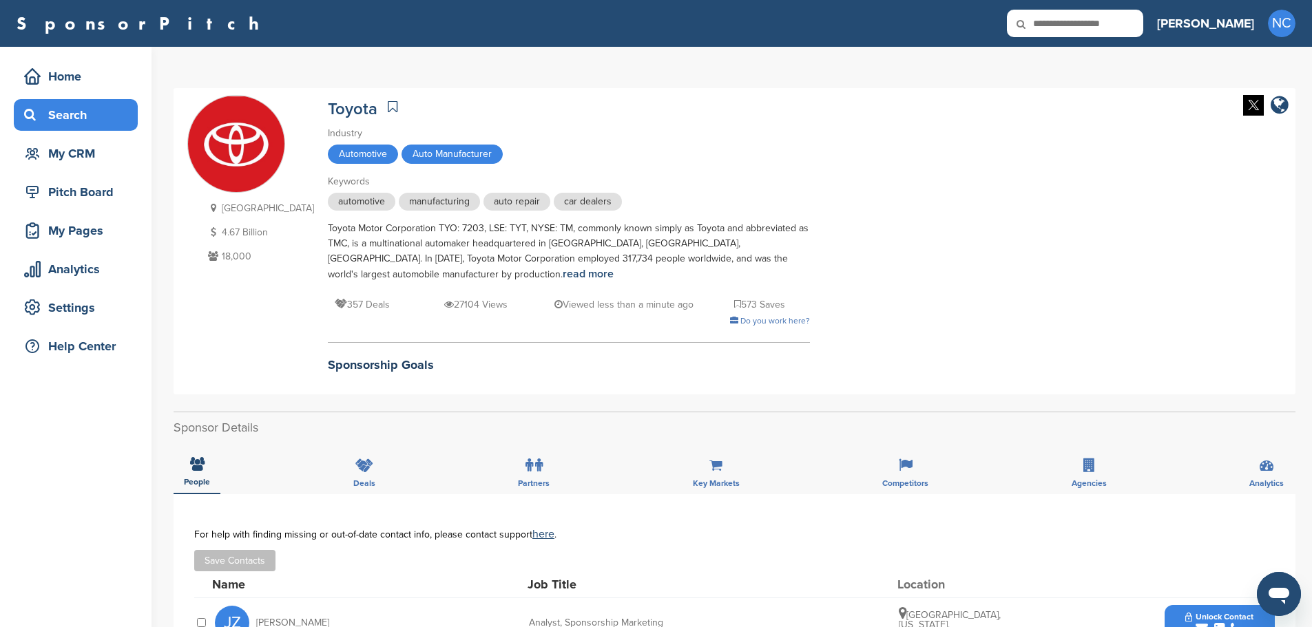
click at [50, 118] on div "Search" at bounding box center [79, 115] width 117 height 25
click at [59, 75] on div "Home" at bounding box center [79, 76] width 117 height 25
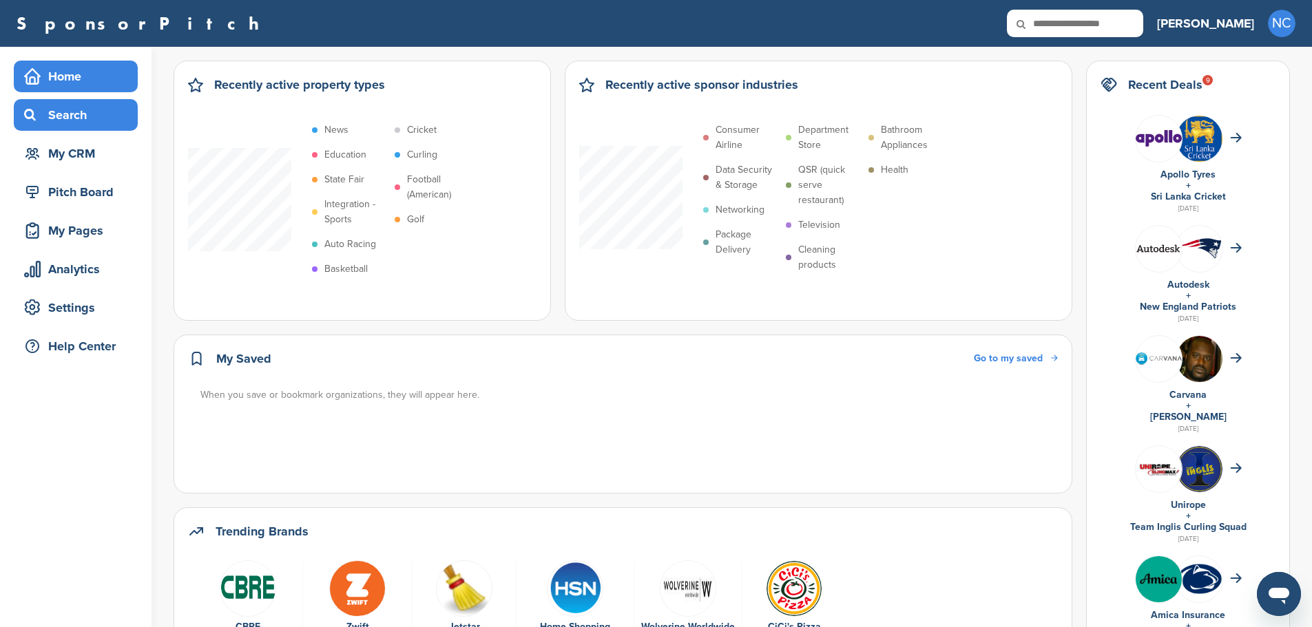
click at [83, 112] on div "Search" at bounding box center [79, 115] width 117 height 25
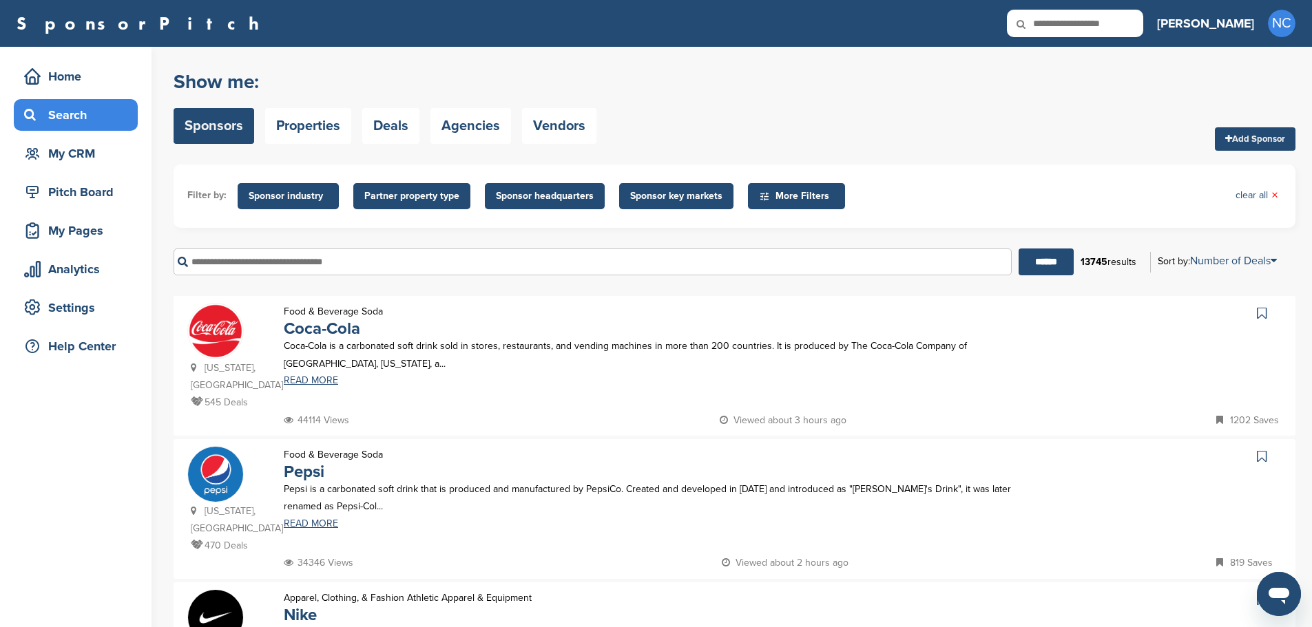
click at [305, 202] on span "Sponsor industry" at bounding box center [288, 196] width 79 height 15
click at [299, 200] on span "Sponsor industry" at bounding box center [288, 196] width 79 height 15
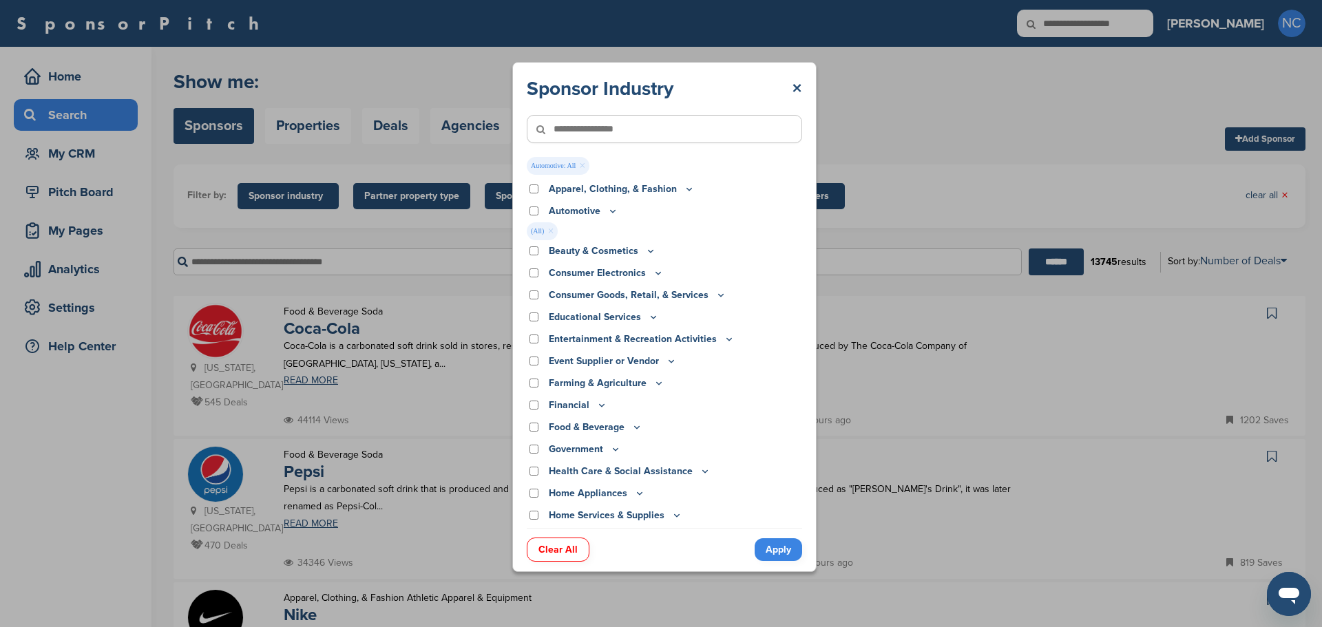
click at [773, 543] on link "Apply" at bounding box center [779, 550] width 48 height 23
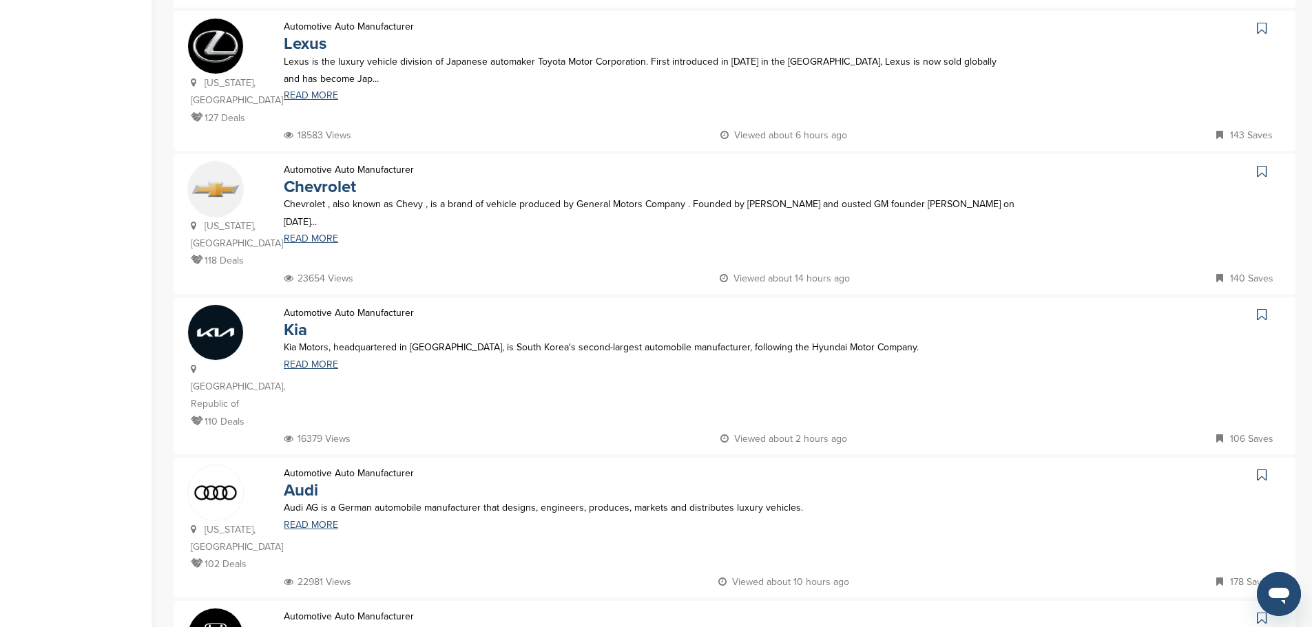
scroll to position [1446, 0]
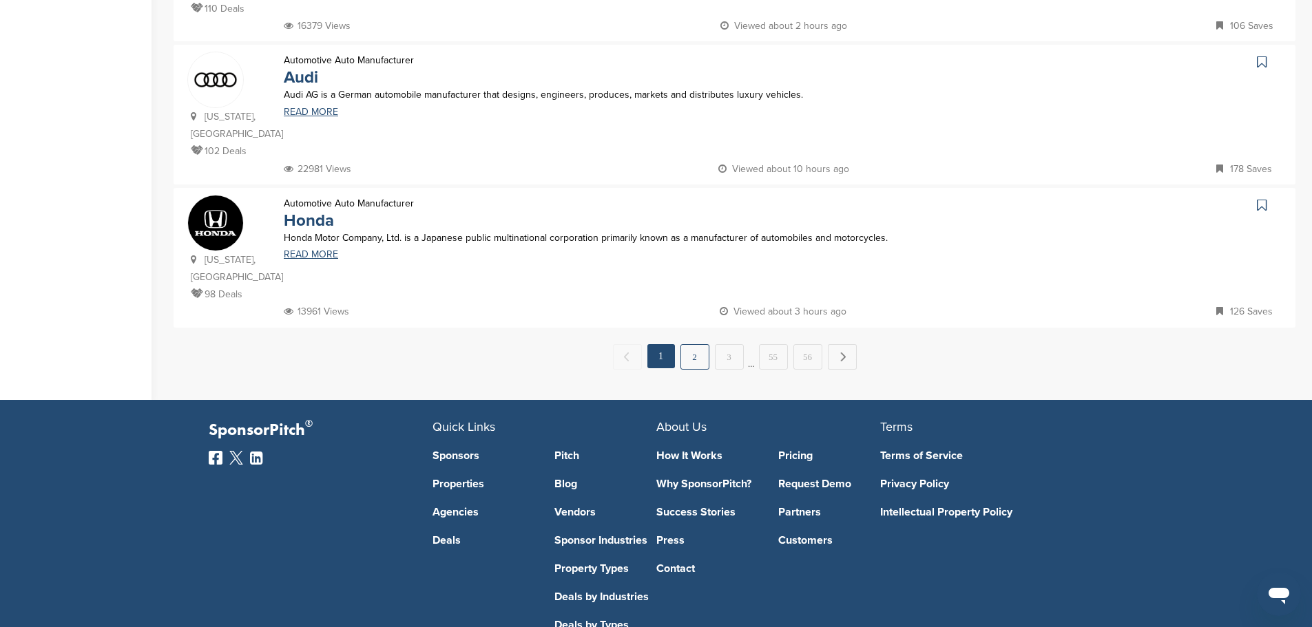
click at [691, 344] on link "2" at bounding box center [694, 356] width 29 height 25
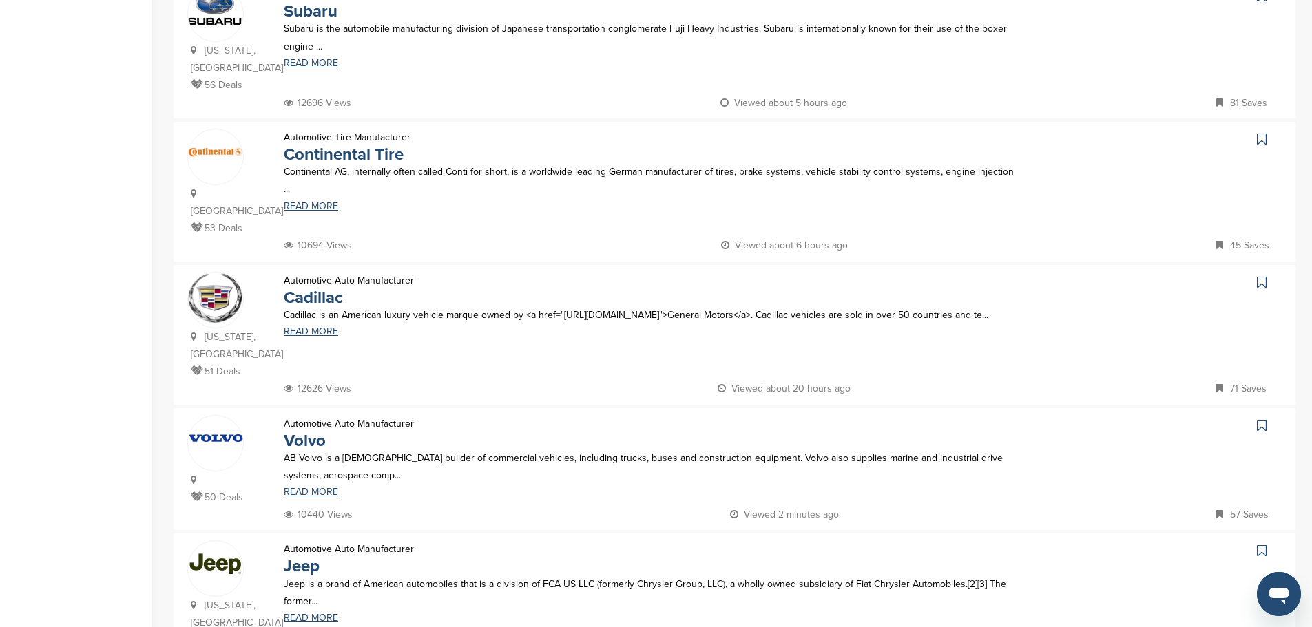
scroll to position [1102, 0]
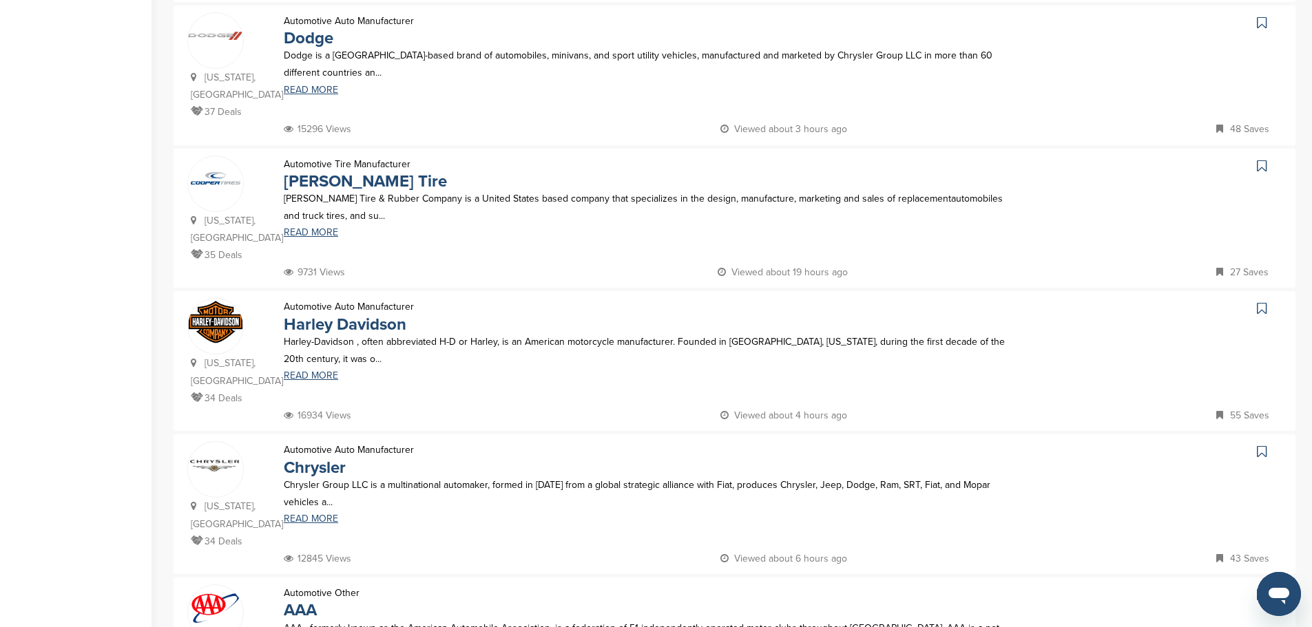
scroll to position [1171, 0]
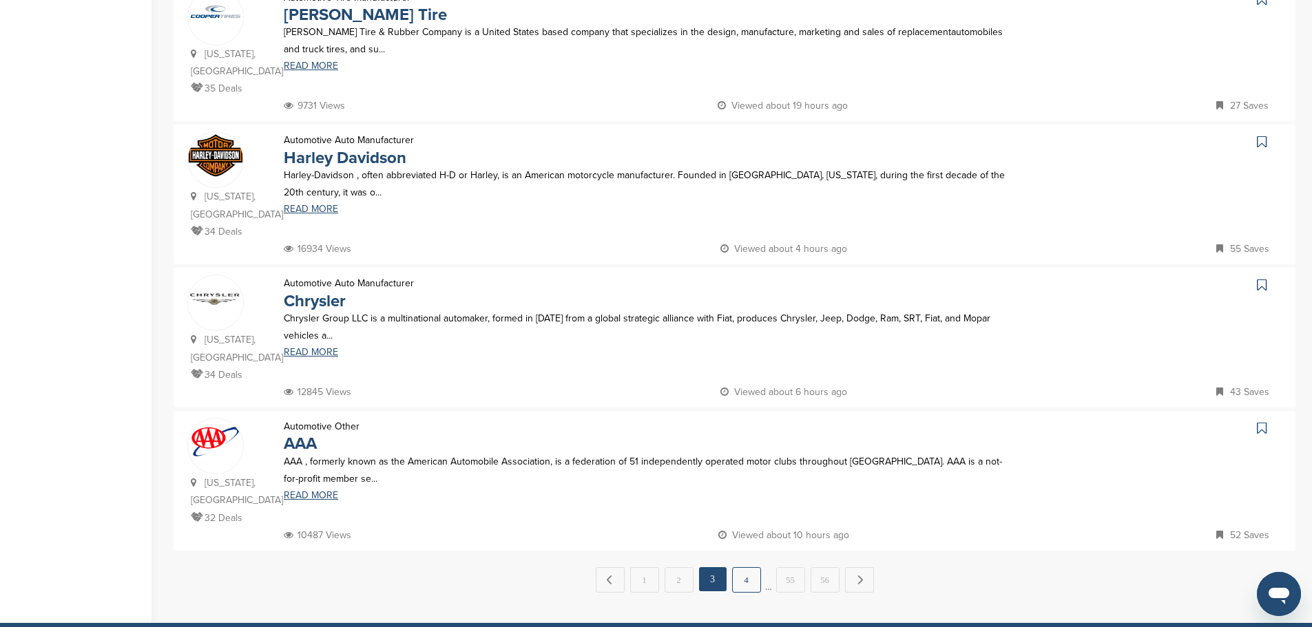
click at [752, 567] on link "4" at bounding box center [746, 579] width 29 height 25
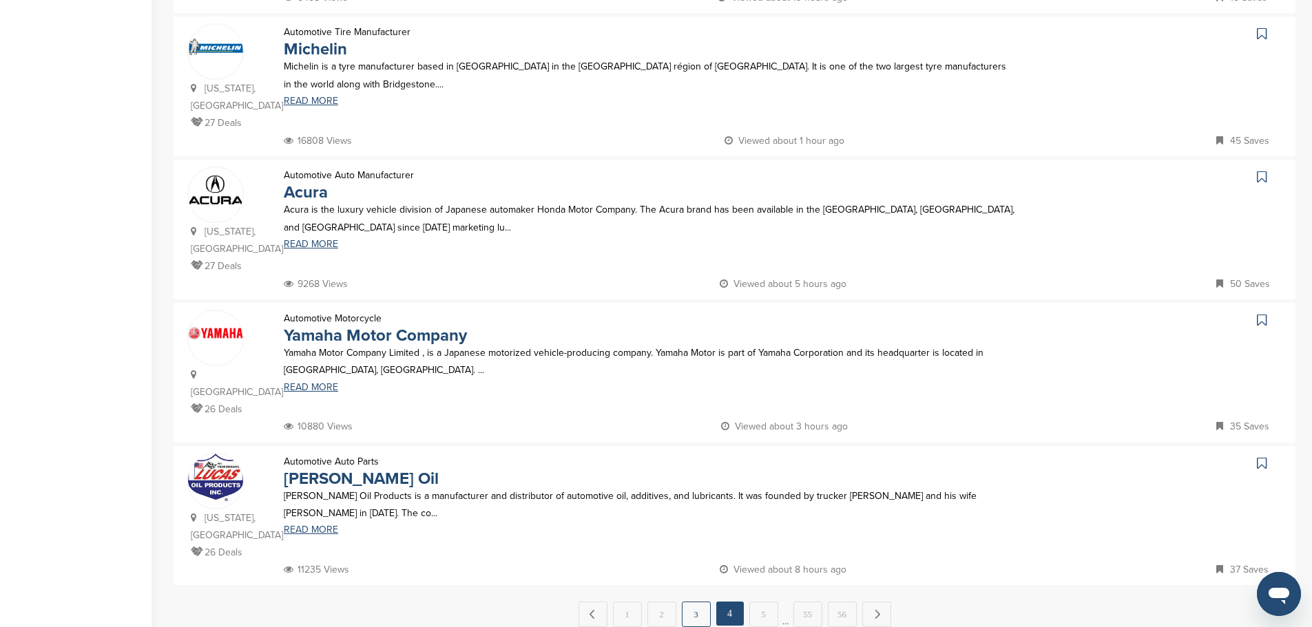
click at [701, 602] on link "3" at bounding box center [696, 614] width 29 height 25
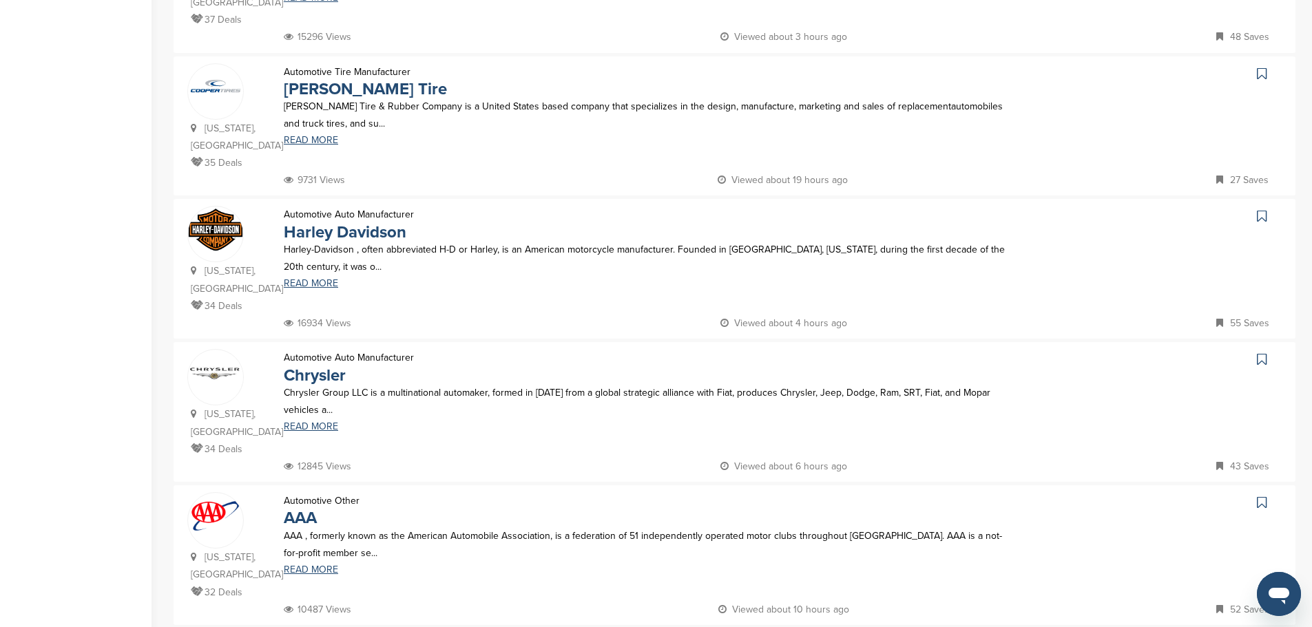
scroll to position [1309, 0]
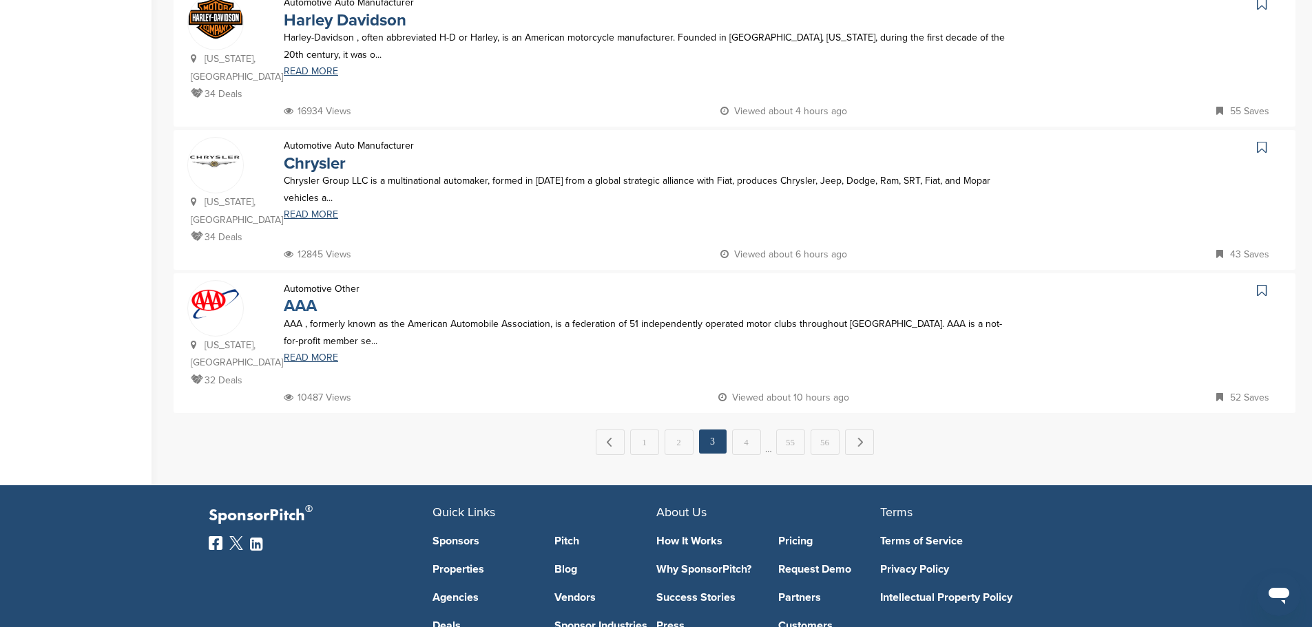
click at [306, 296] on link "AAA" at bounding box center [300, 306] width 33 height 20
click at [747, 430] on link "4" at bounding box center [746, 442] width 29 height 25
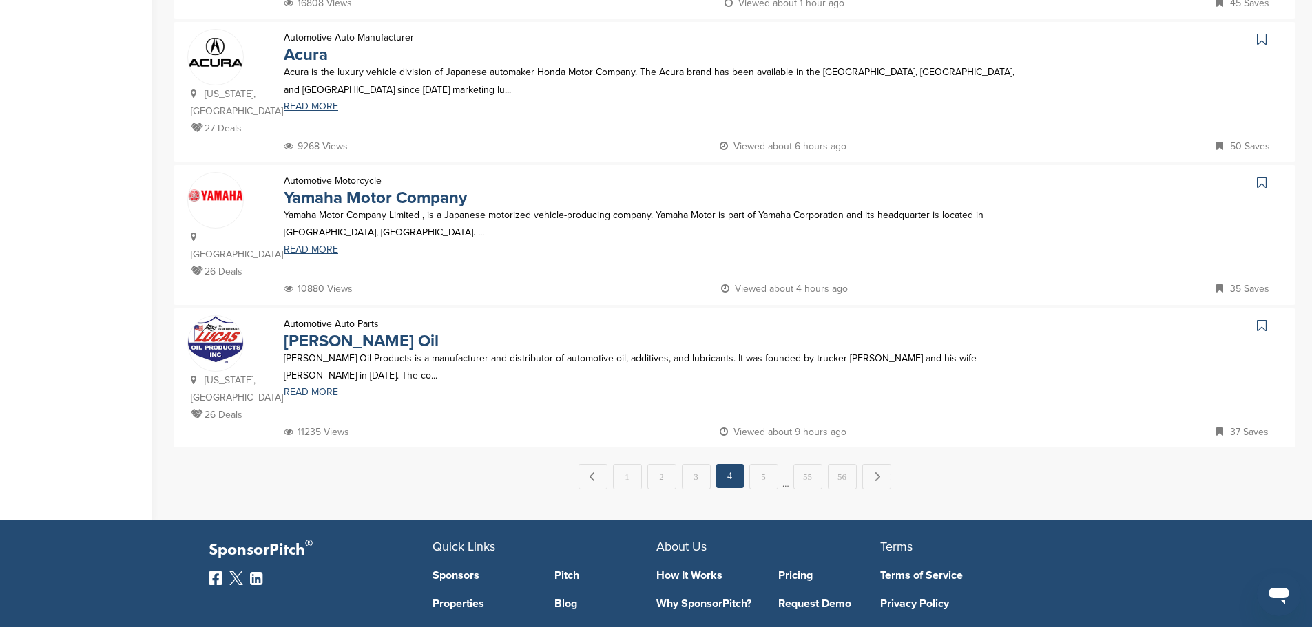
click at [762, 464] on link "5" at bounding box center [763, 476] width 29 height 25
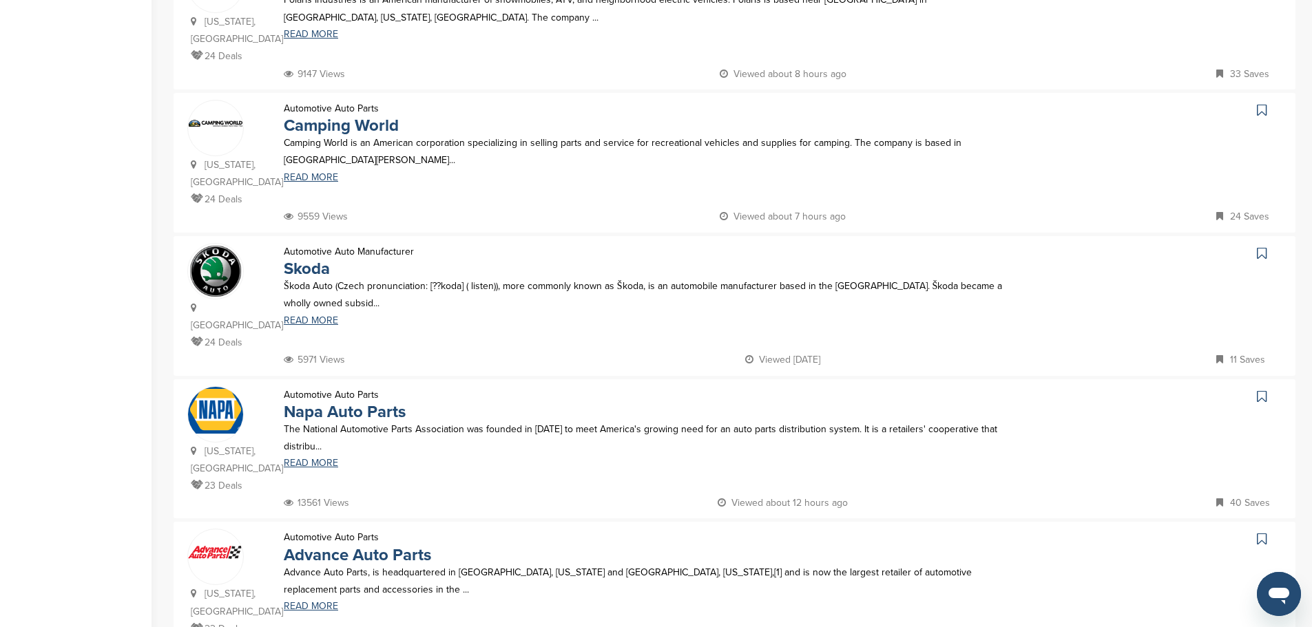
scroll to position [1102, 0]
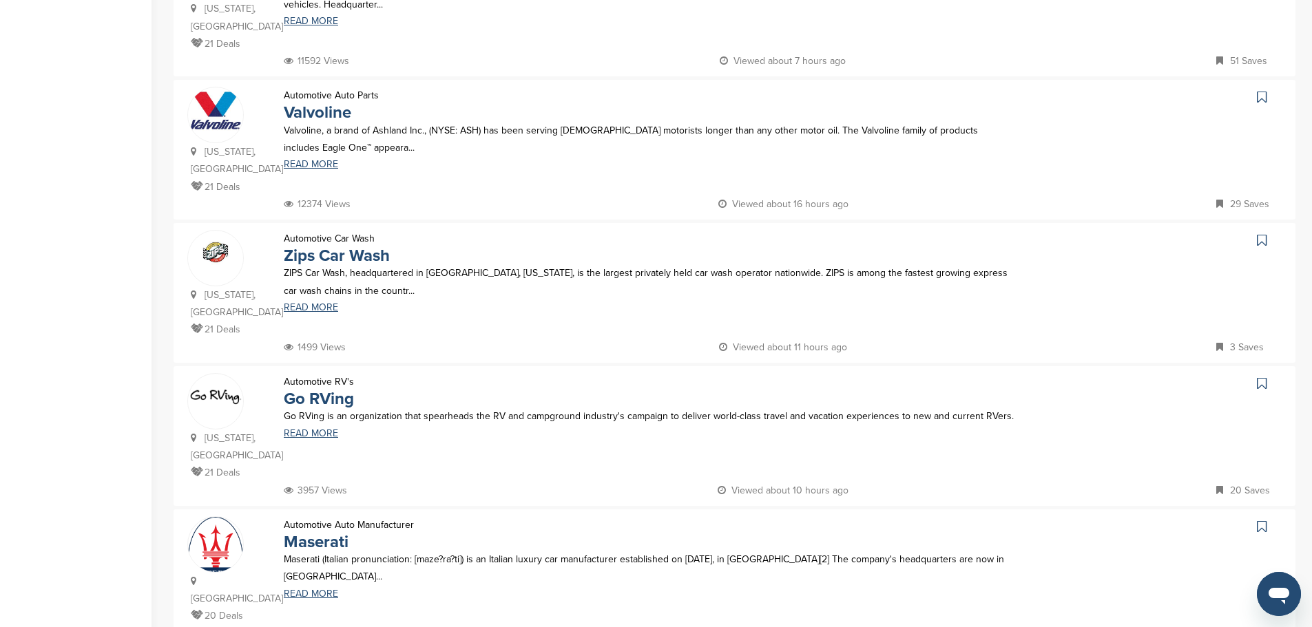
scroll to position [1240, 0]
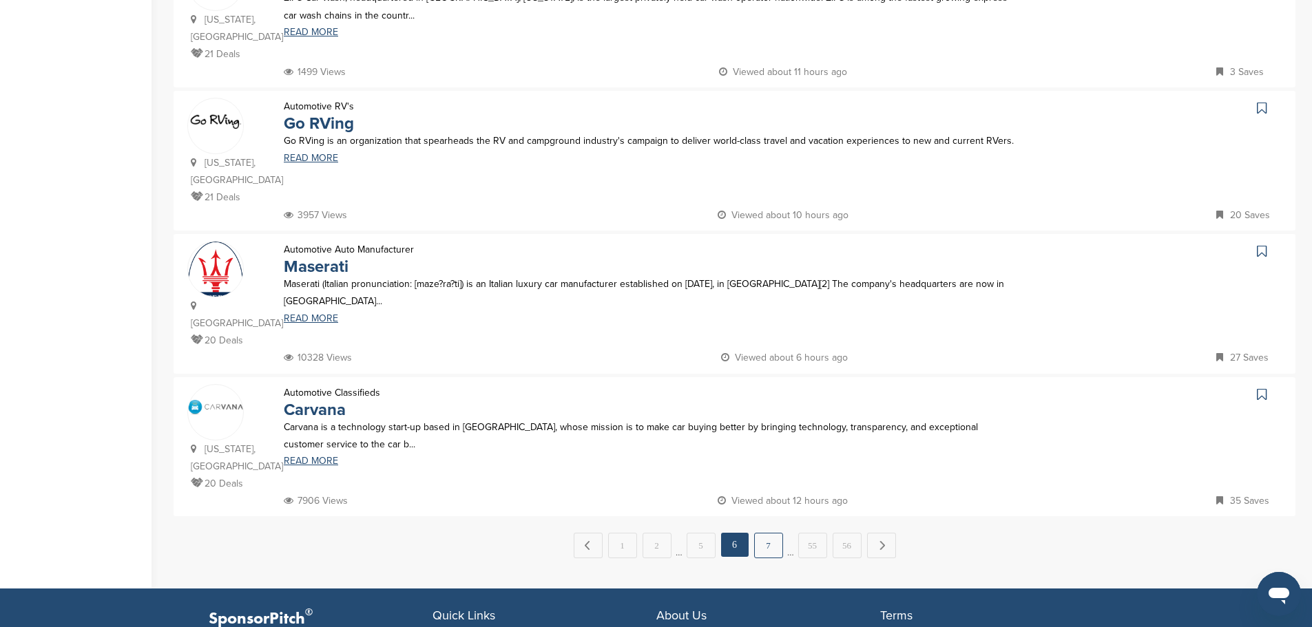
click at [771, 533] on link "7" at bounding box center [768, 545] width 29 height 25
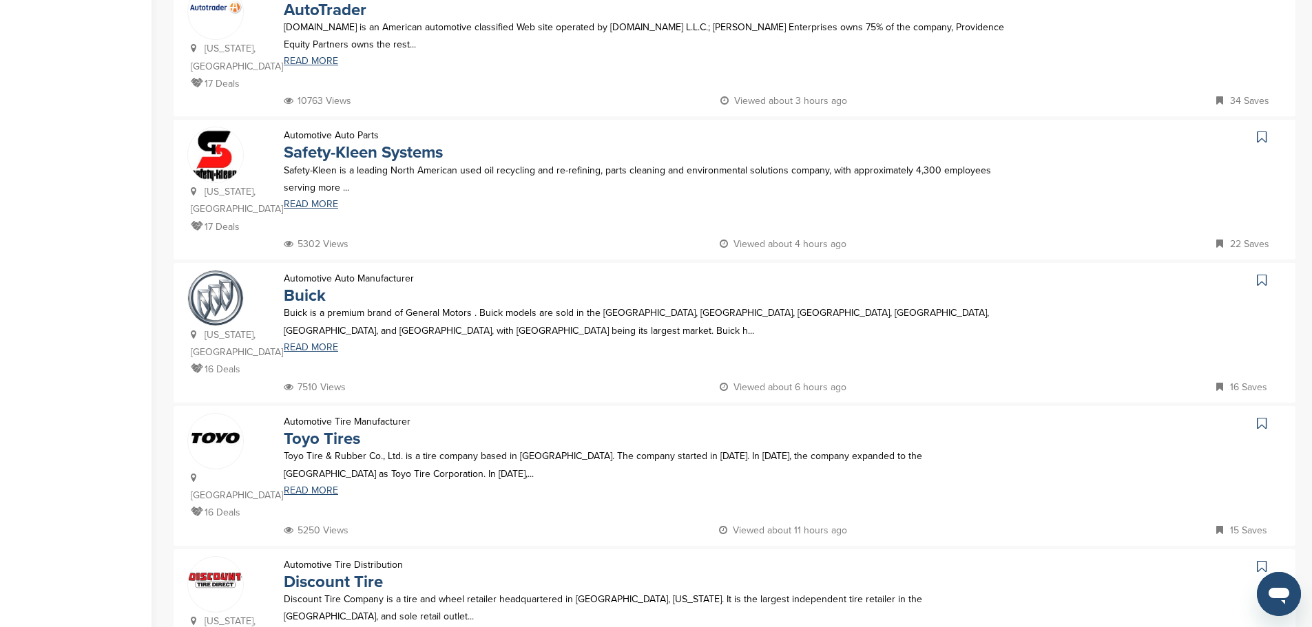
scroll to position [1102, 0]
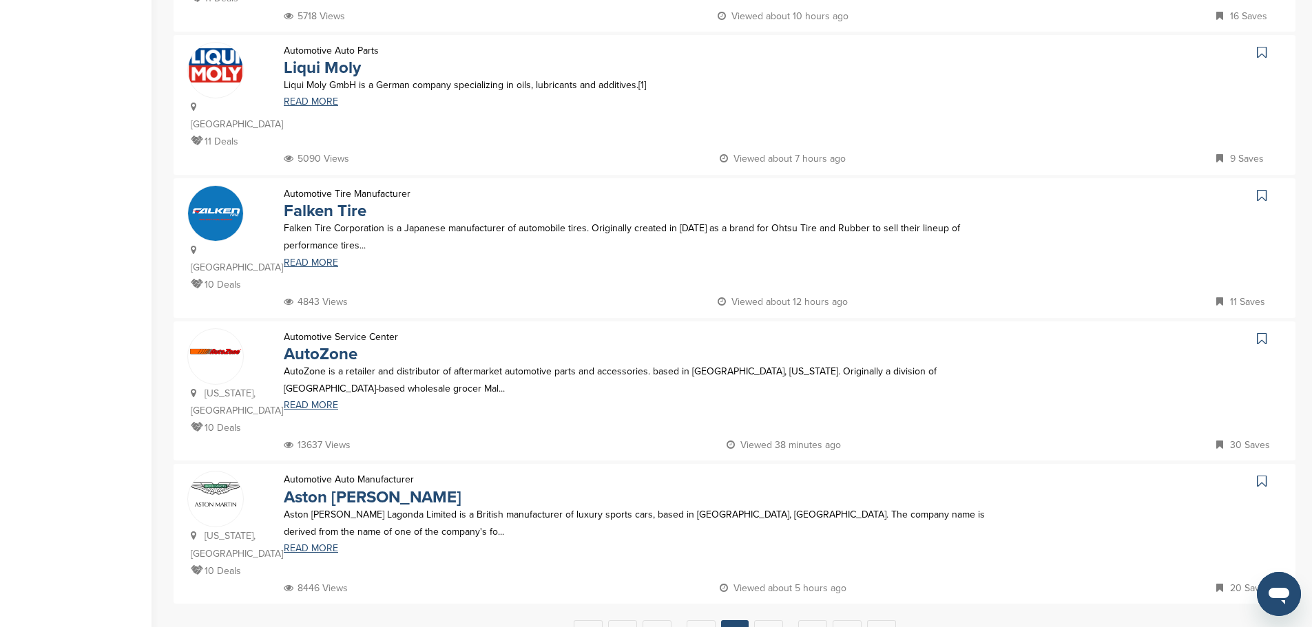
scroll to position [1134, 0]
click at [771, 621] on link "10" at bounding box center [768, 633] width 29 height 25
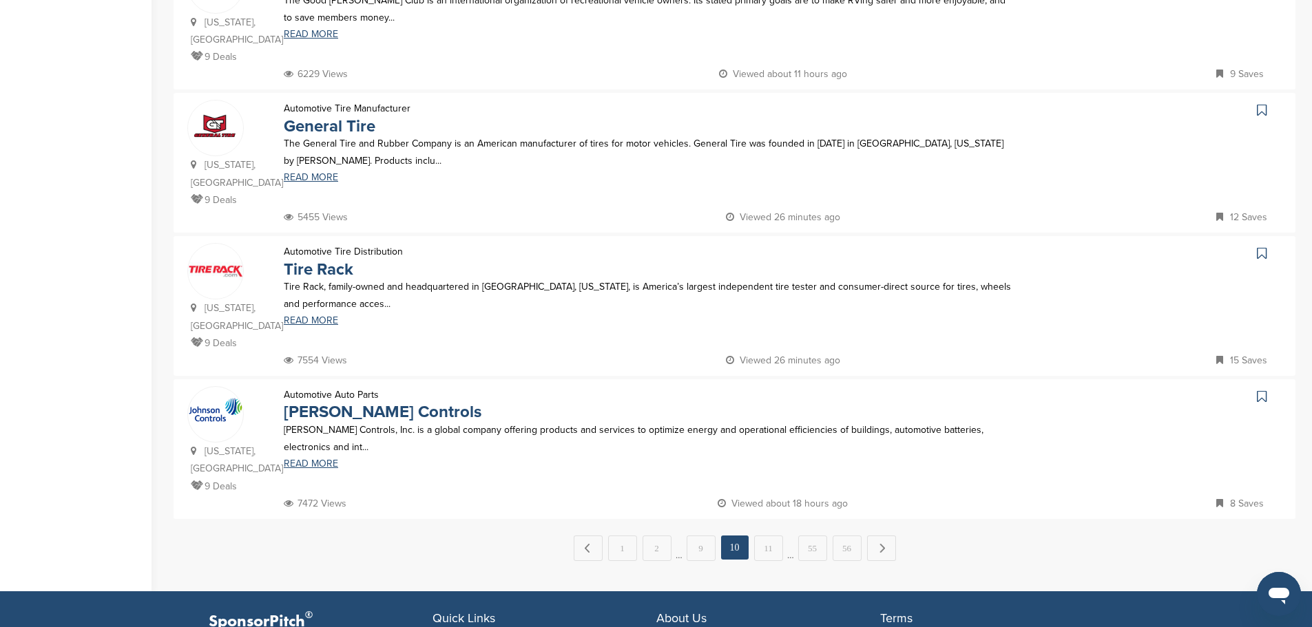
scroll to position [1216, 0]
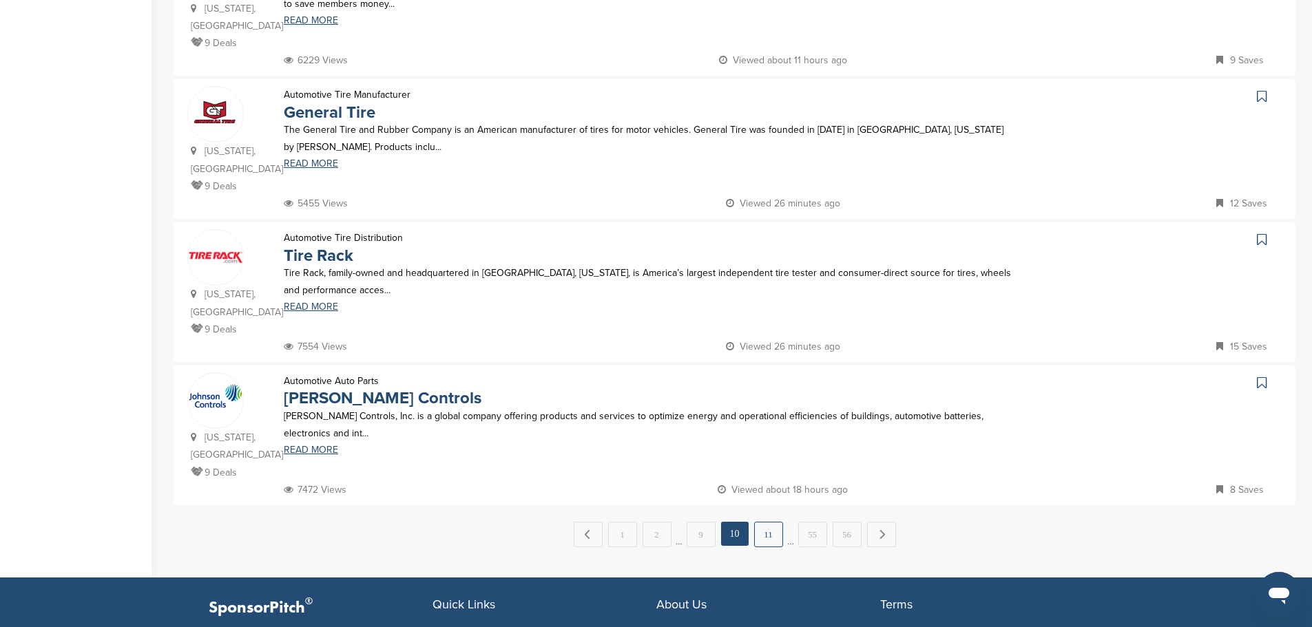
click at [777, 522] on link "11" at bounding box center [768, 534] width 29 height 25
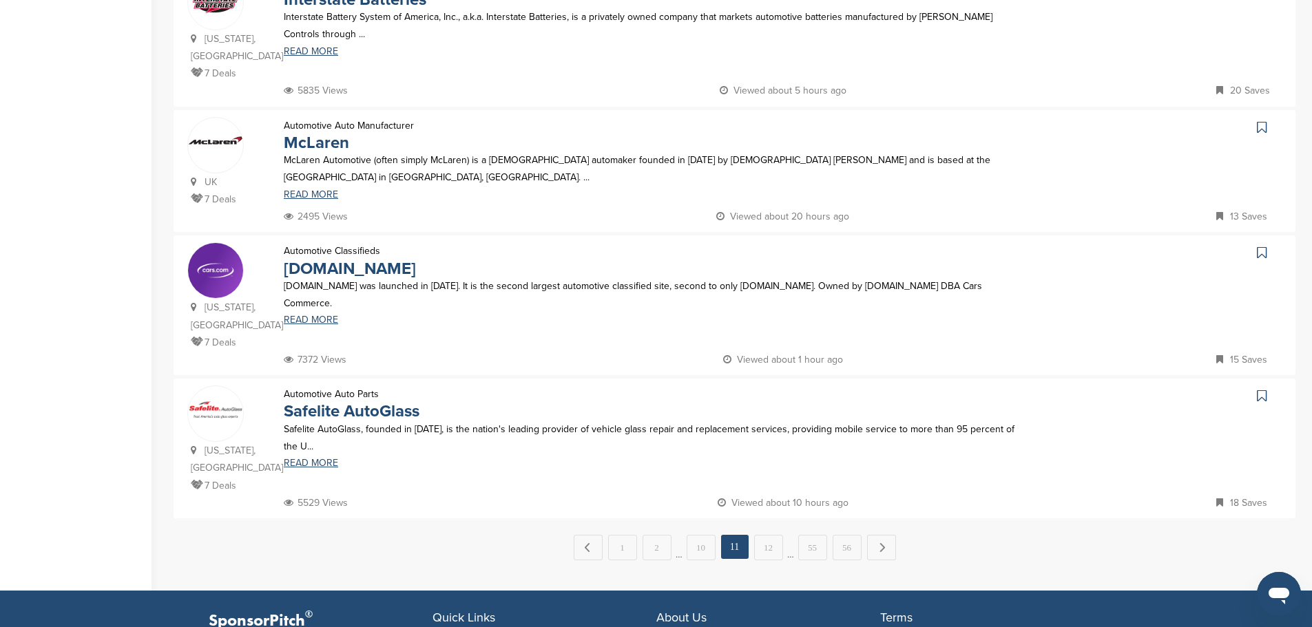
scroll to position [1189, 0]
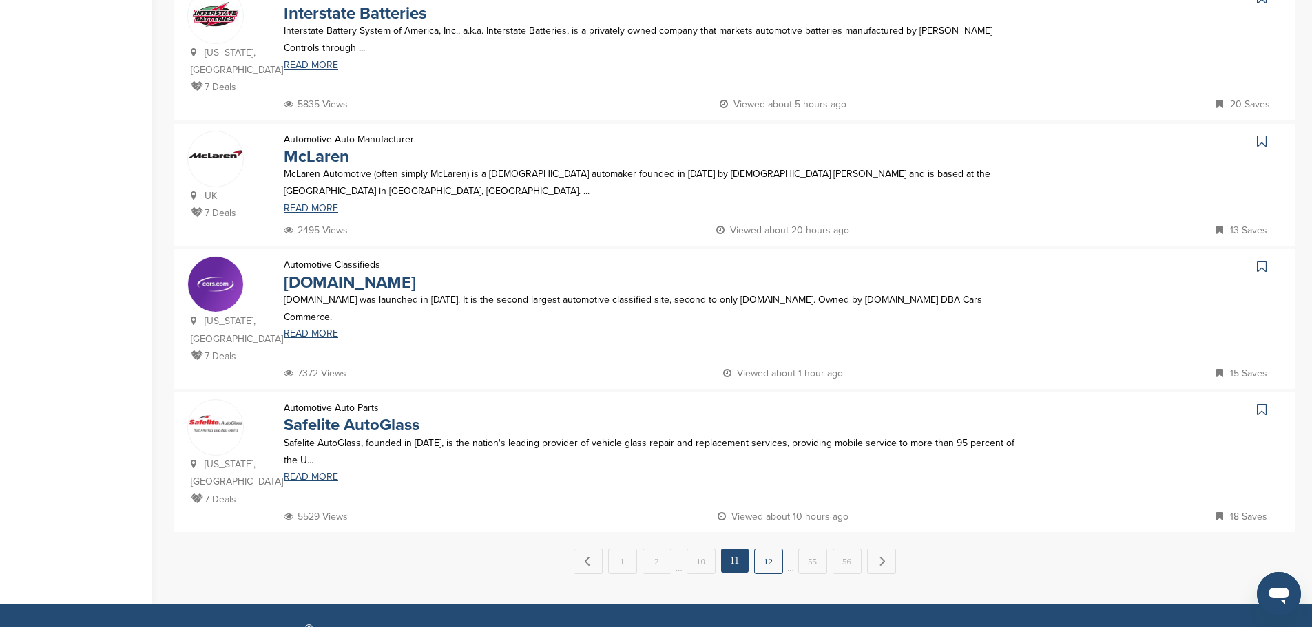
click at [768, 549] on link "12" at bounding box center [768, 561] width 29 height 25
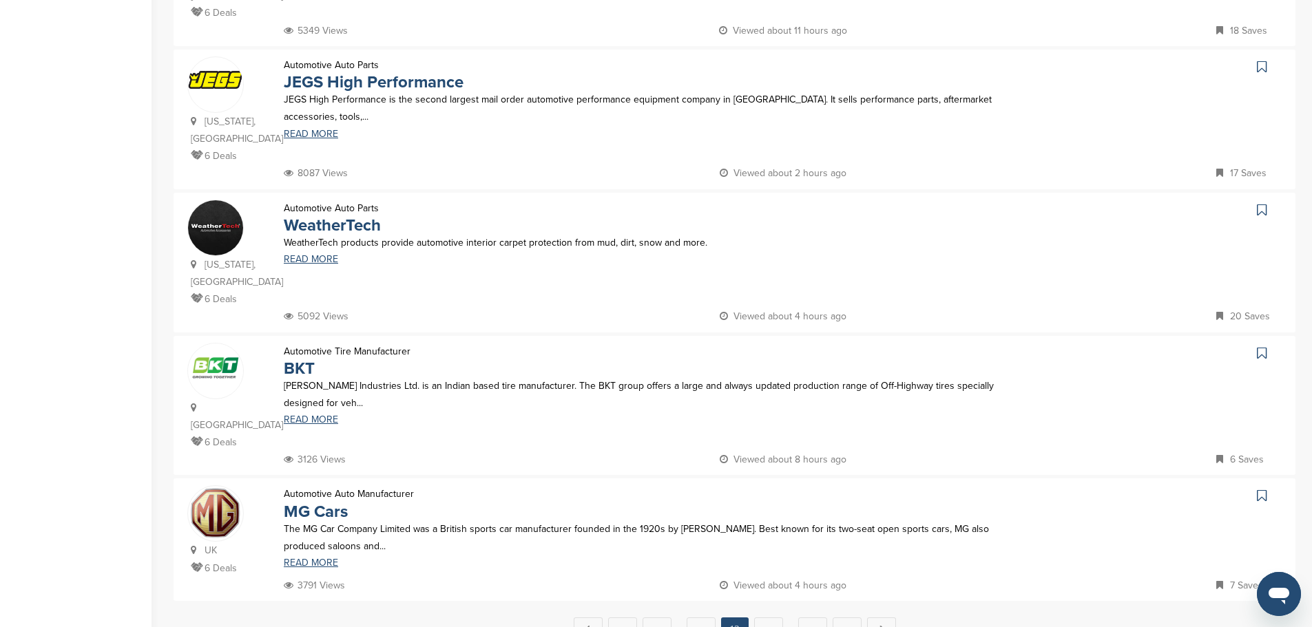
scroll to position [1120, 0]
click at [359, 216] on link "WeatherTech" at bounding box center [332, 226] width 97 height 20
click at [767, 618] on link "13" at bounding box center [768, 630] width 29 height 25
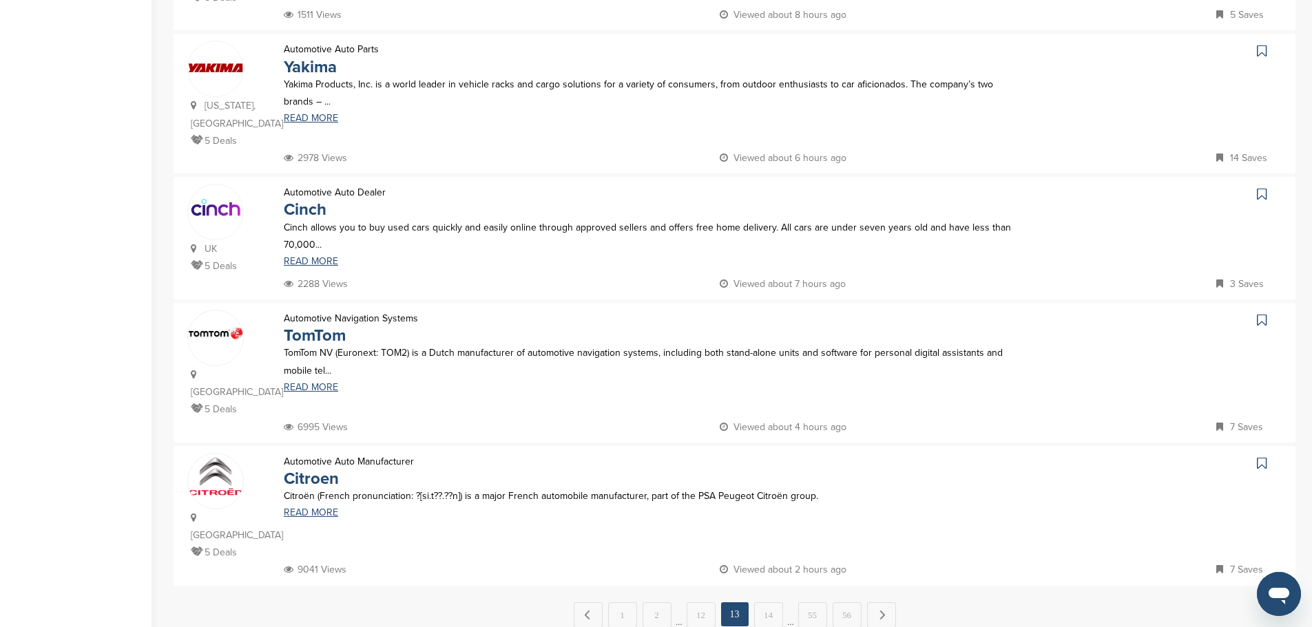
scroll to position [1102, 0]
click at [761, 602] on link "14" at bounding box center [768, 614] width 29 height 25
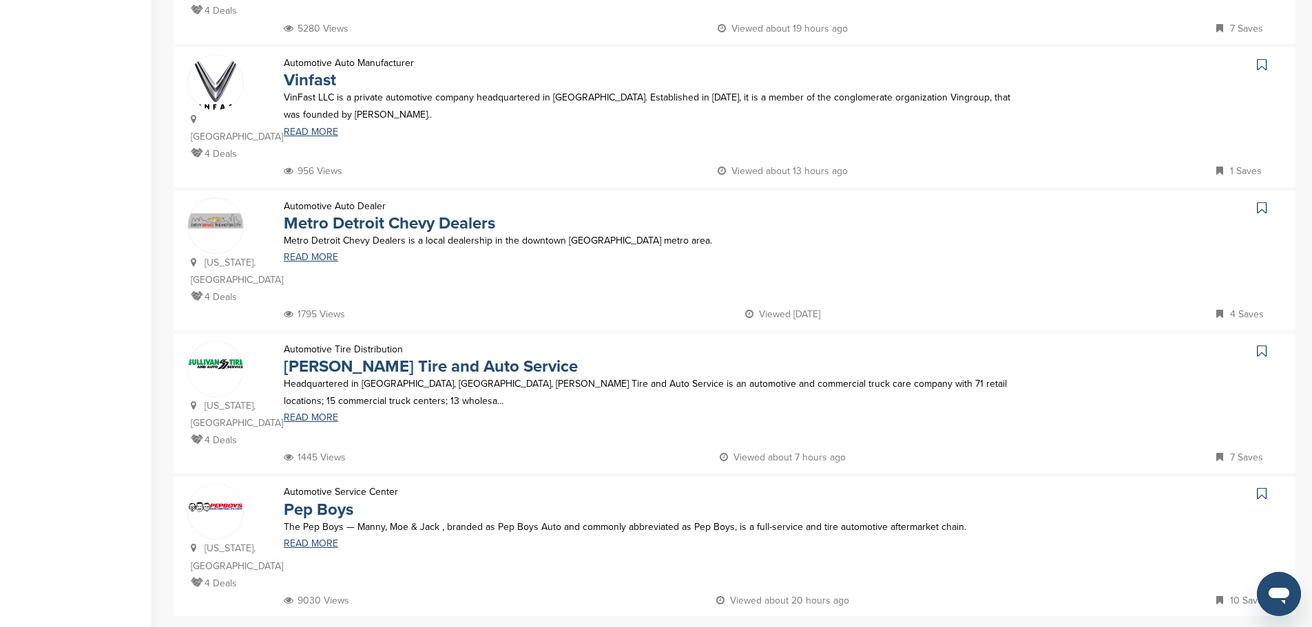
scroll to position [1309, 0]
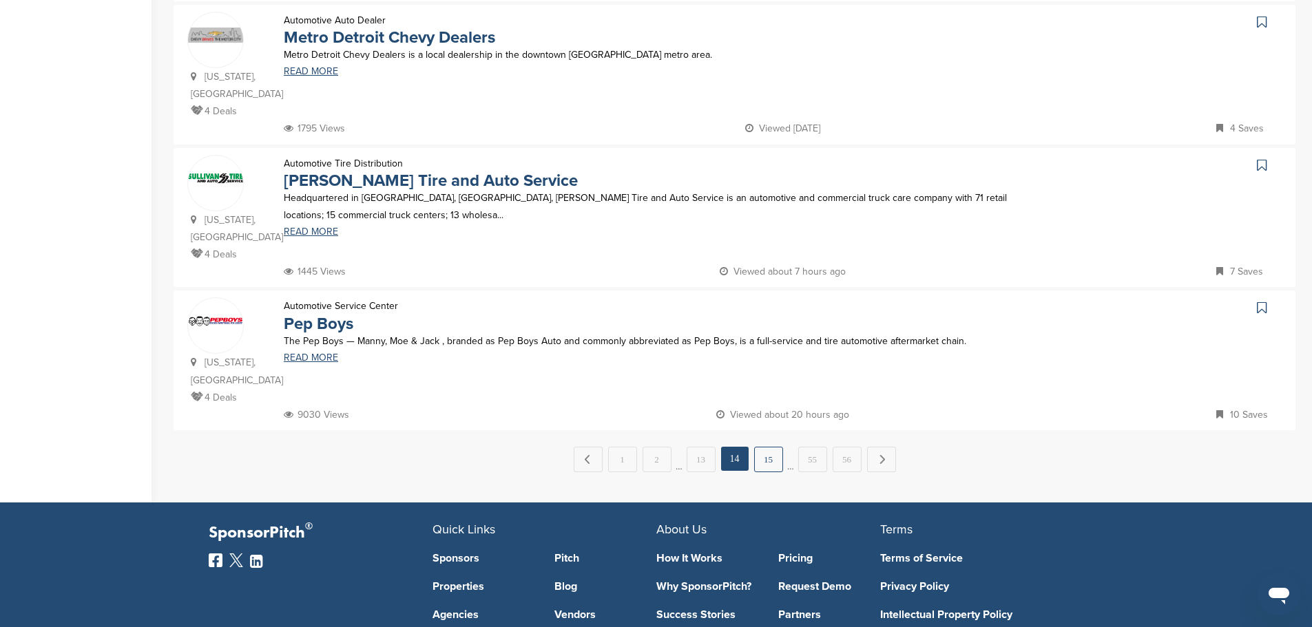
click at [760, 447] on link "15" at bounding box center [768, 459] width 29 height 25
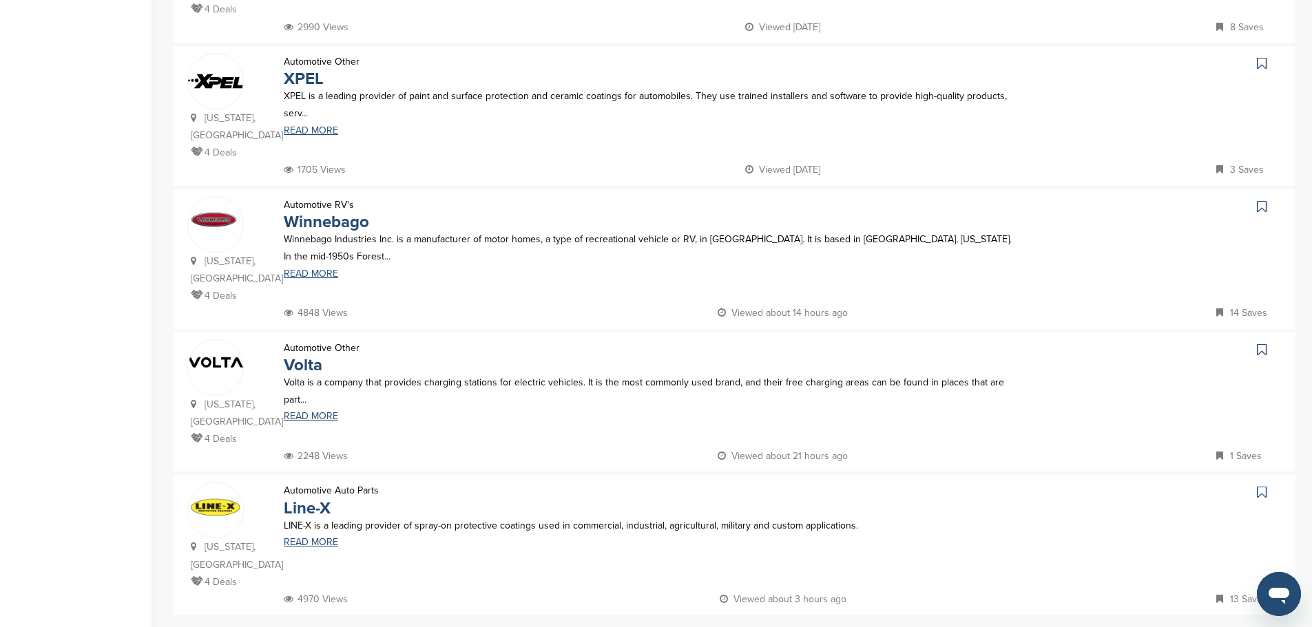
scroll to position [1102, 0]
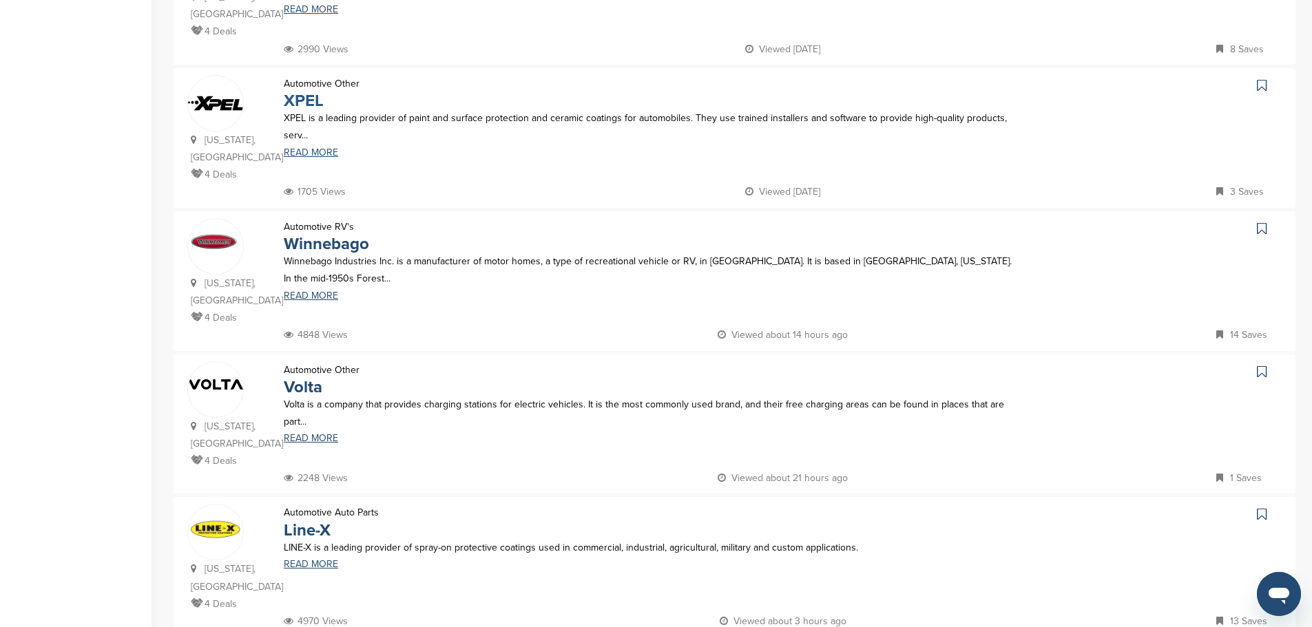
click at [309, 91] on link "XPEL" at bounding box center [304, 101] width 40 height 20
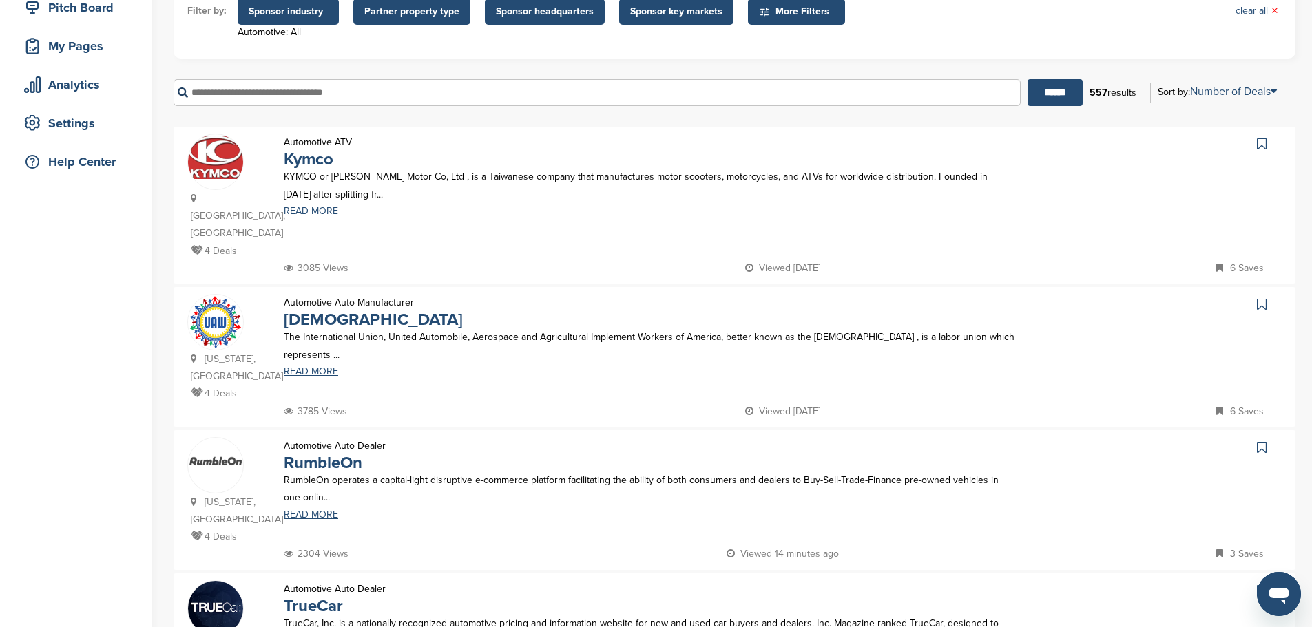
scroll to position [0, 0]
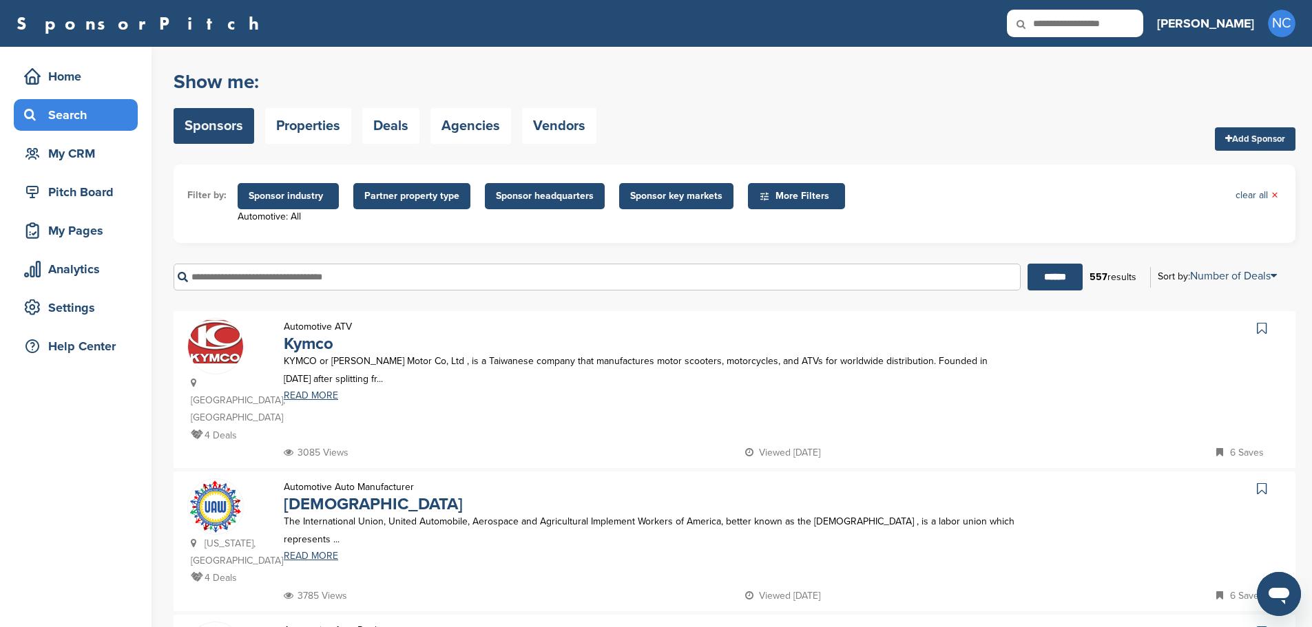
click at [335, 272] on input "text" at bounding box center [597, 277] width 847 height 27
type input "*"
click at [1028, 264] on input "******" at bounding box center [1055, 277] width 55 height 27
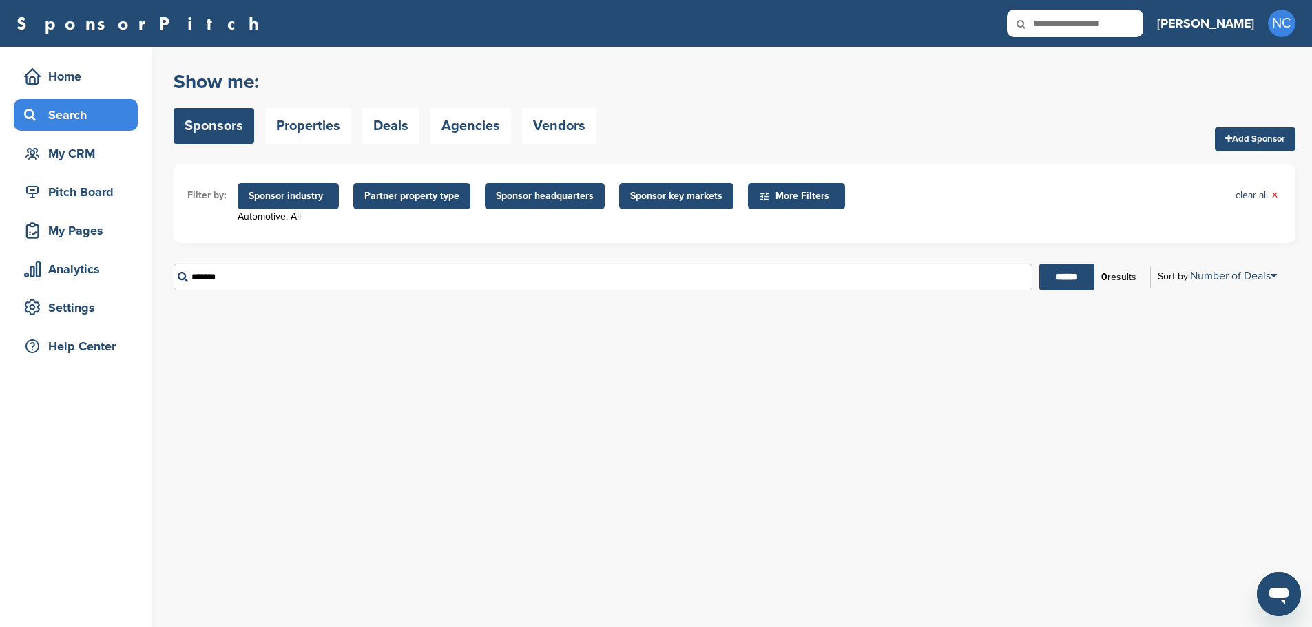
click at [335, 272] on input "*******" at bounding box center [603, 277] width 859 height 27
click at [1039, 264] on input "******" at bounding box center [1066, 277] width 55 height 27
click at [335, 272] on input "********" at bounding box center [603, 277] width 859 height 27
click at [1039, 264] on input "******" at bounding box center [1066, 277] width 55 height 27
click at [335, 272] on input "******" at bounding box center [603, 277] width 859 height 27
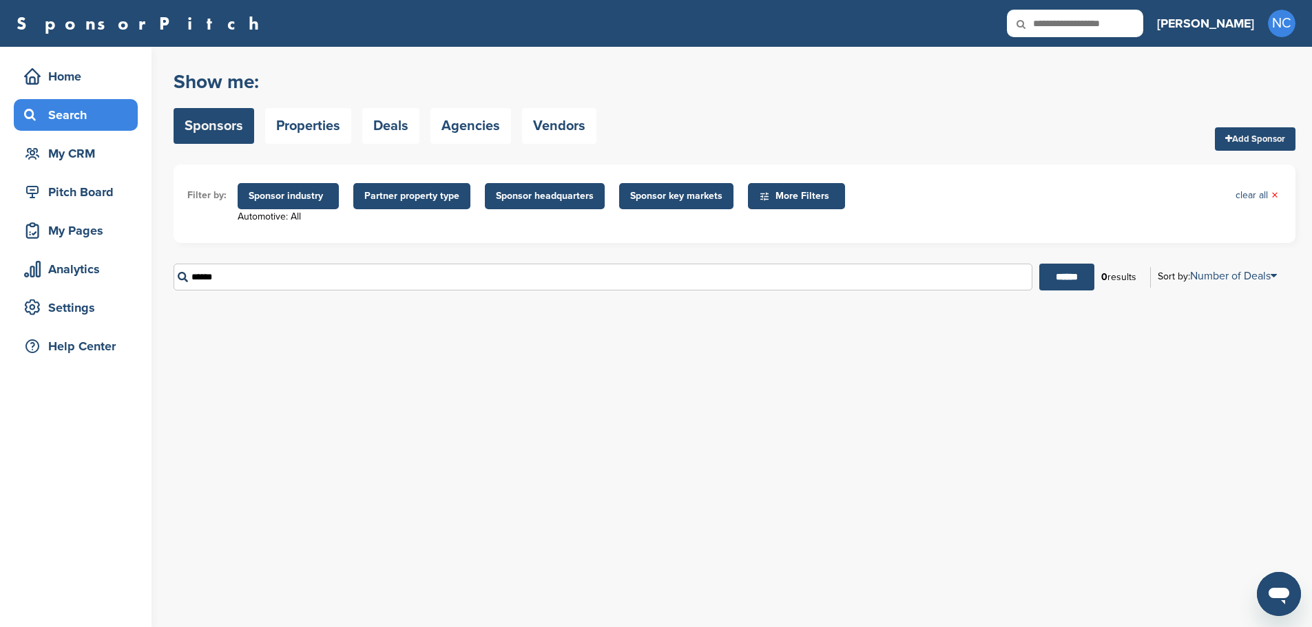
click at [311, 203] on span "Sponsor industry" at bounding box center [288, 196] width 79 height 15
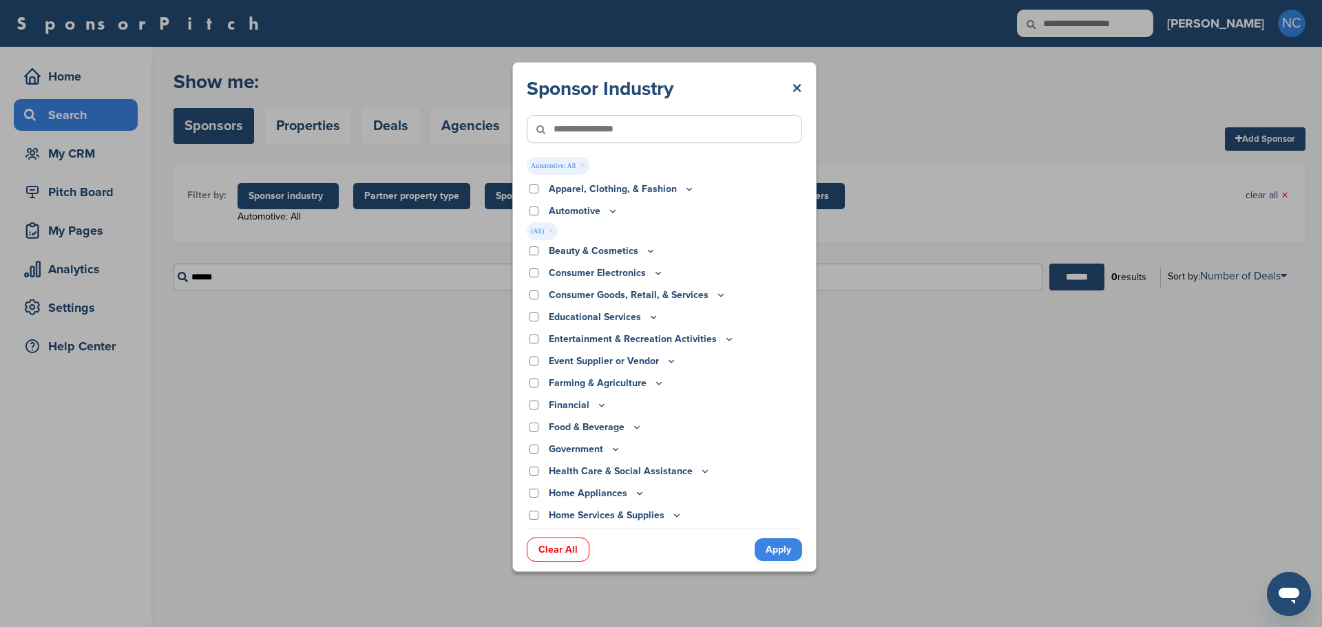
click at [545, 167] on span "Automotive: All ×" at bounding box center [558, 166] width 63 height 18
click at [579, 167] on span "Automotive: All ×" at bounding box center [558, 166] width 63 height 18
click at [583, 165] on link "×" at bounding box center [582, 165] width 6 height 15
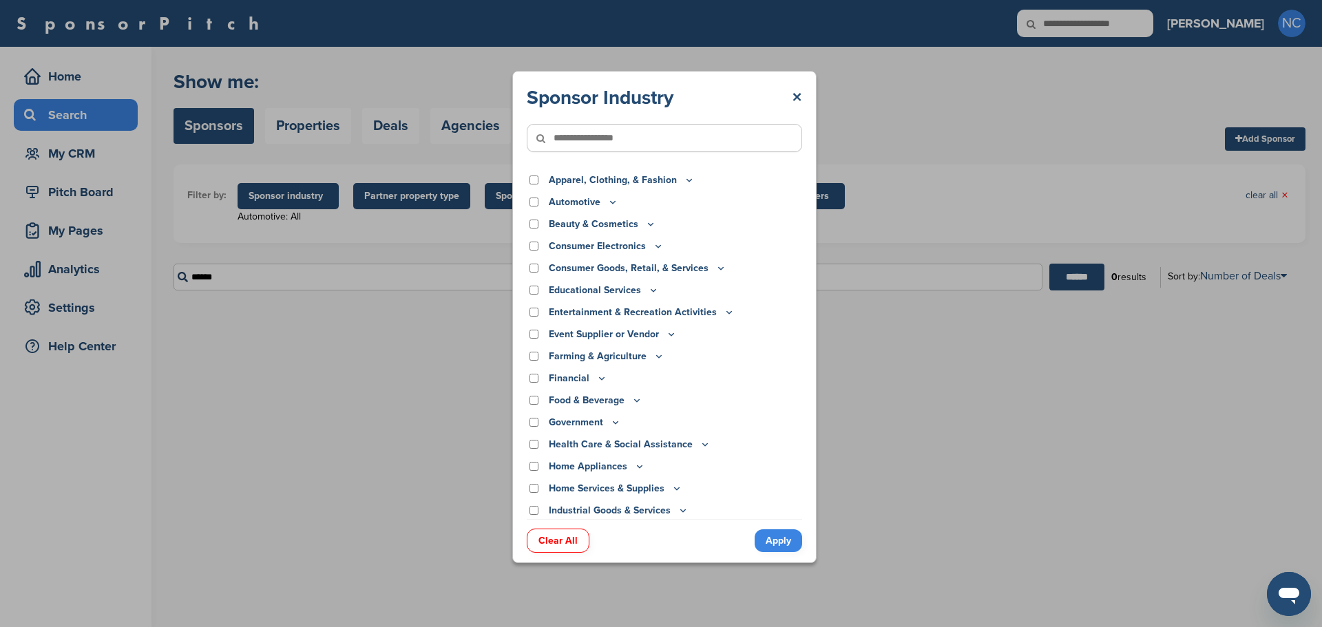
click at [791, 545] on link "Apply" at bounding box center [779, 541] width 48 height 23
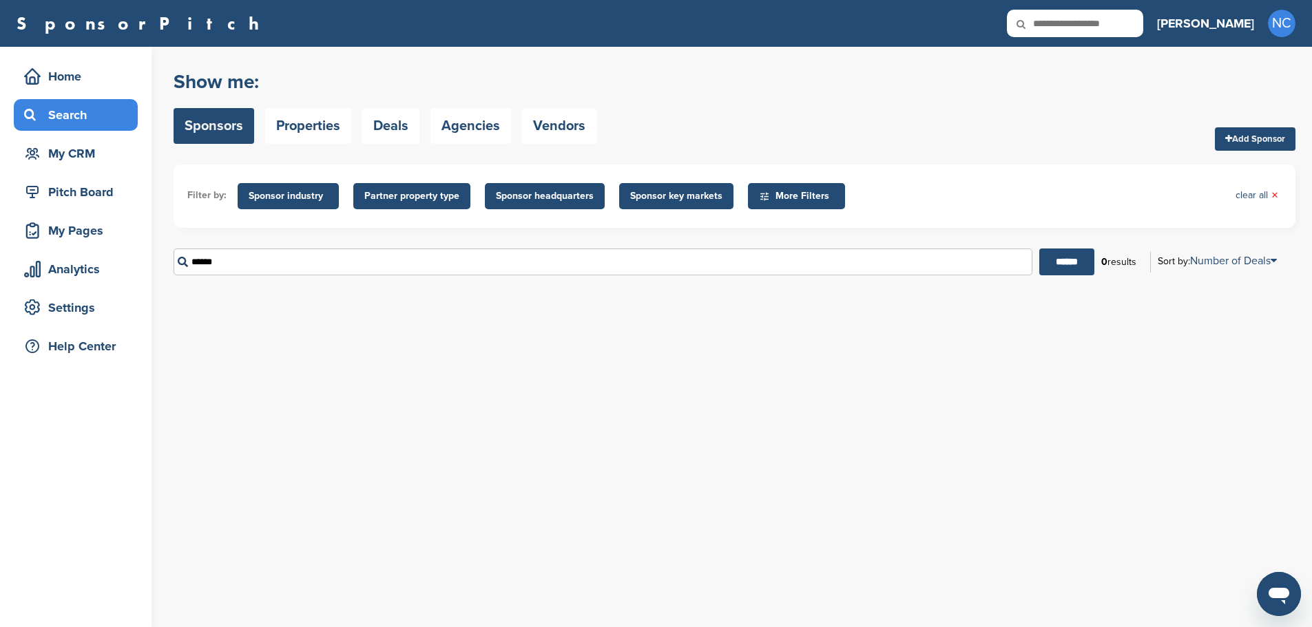
click at [344, 259] on input "******" at bounding box center [603, 262] width 859 height 27
click at [1039, 249] on input "******" at bounding box center [1066, 262] width 55 height 27
click at [1041, 249] on input "******" at bounding box center [1068, 262] width 55 height 27
click at [344, 259] on input "*******" at bounding box center [603, 262] width 859 height 27
click at [1039, 249] on input "******" at bounding box center [1066, 262] width 55 height 27
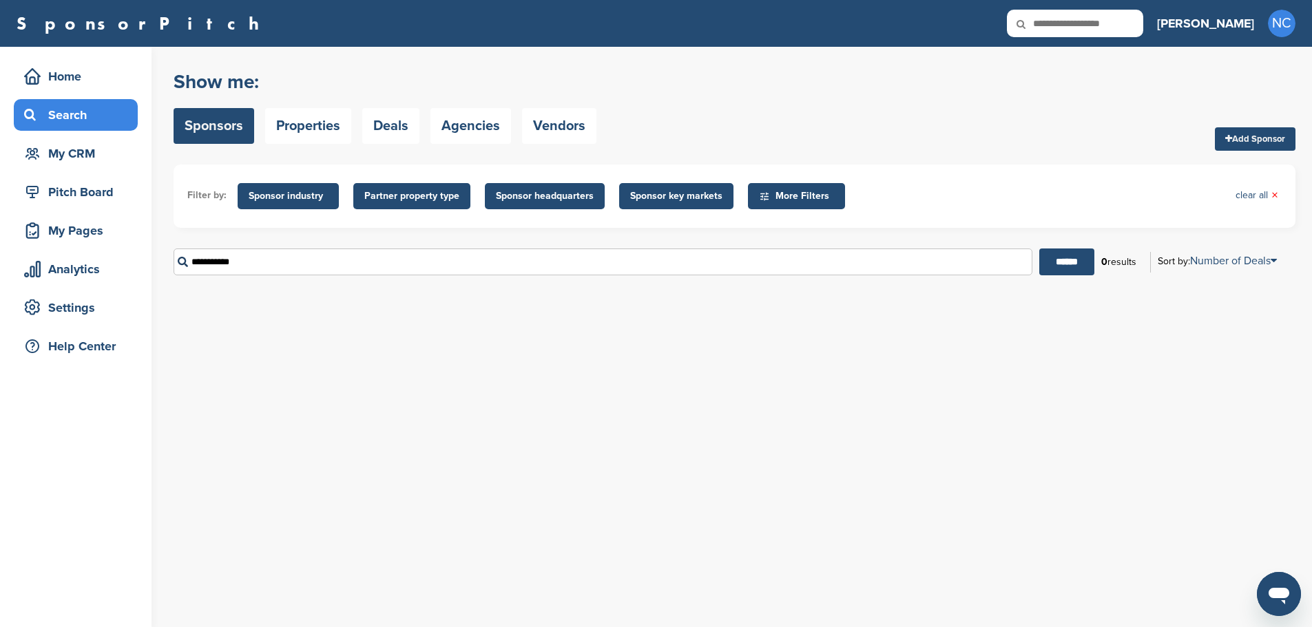
click at [344, 259] on input "**********" at bounding box center [603, 262] width 859 height 27
type input "*"
click at [240, 253] on input "text" at bounding box center [603, 262] width 859 height 27
click at [1039, 249] on input "******" at bounding box center [1066, 262] width 55 height 27
click at [240, 253] on input "*******" at bounding box center [603, 262] width 859 height 27
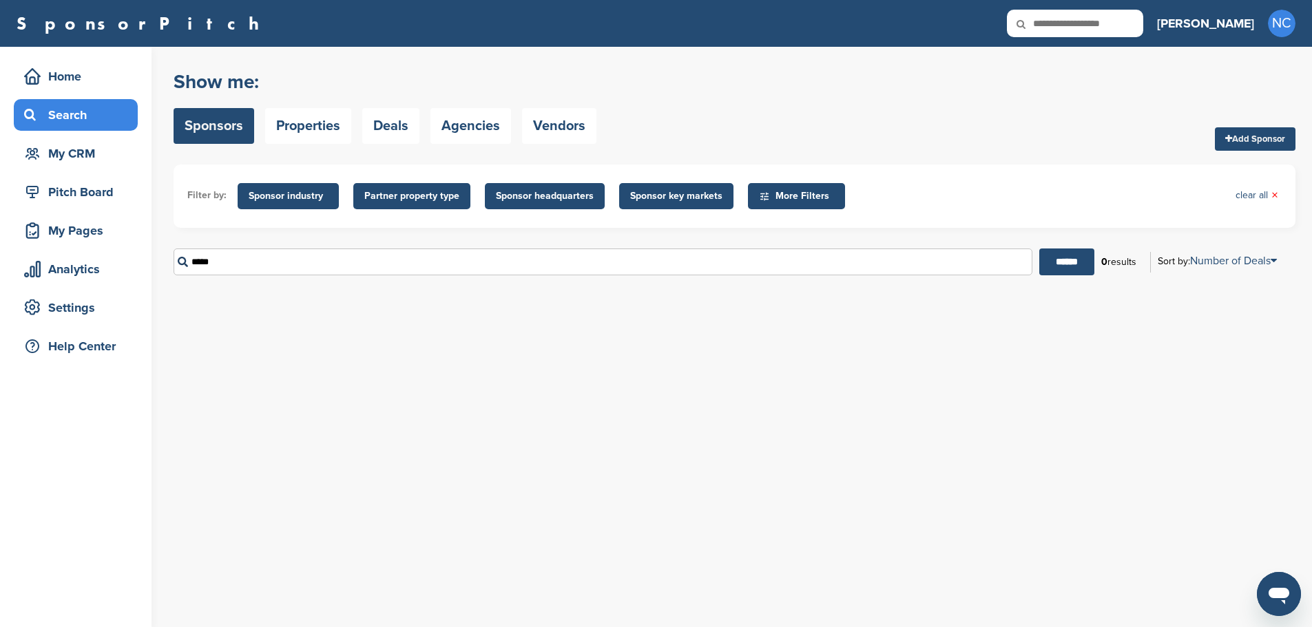
click at [1039, 249] on input "******" at bounding box center [1066, 262] width 55 height 27
click at [240, 253] on input "*****" at bounding box center [603, 262] width 859 height 27
click at [1039, 249] on input "******" at bounding box center [1066, 262] width 55 height 27
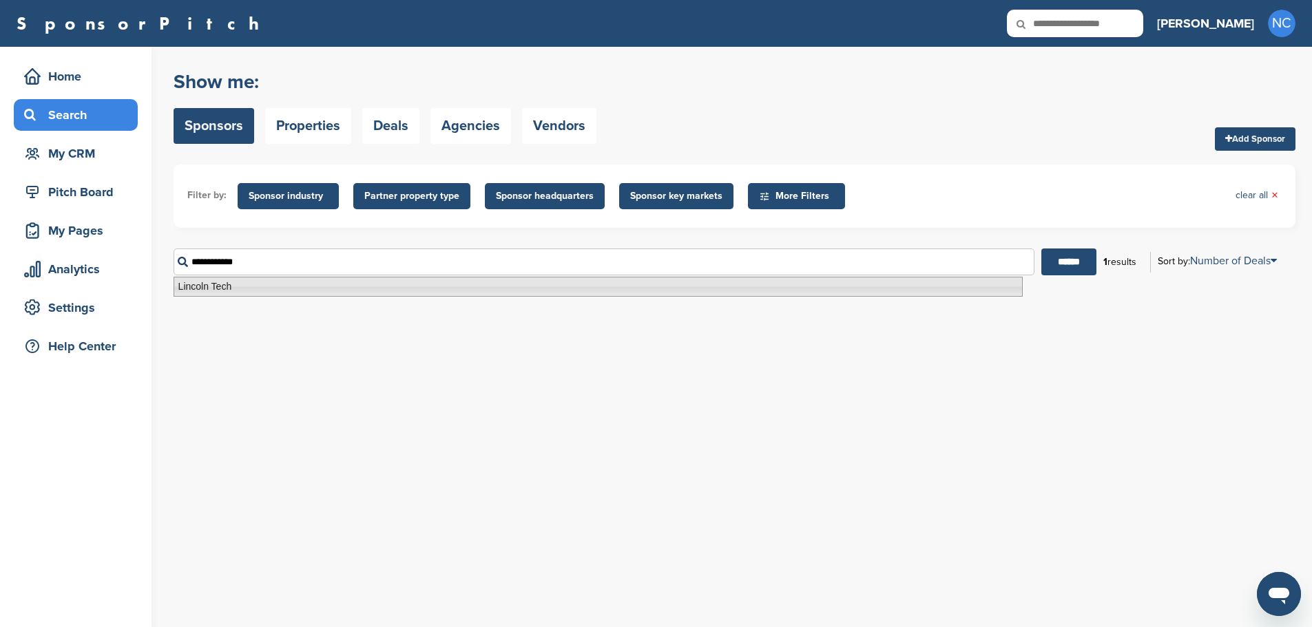
click at [220, 286] on li "Lincoln Tech" at bounding box center [598, 287] width 849 height 20
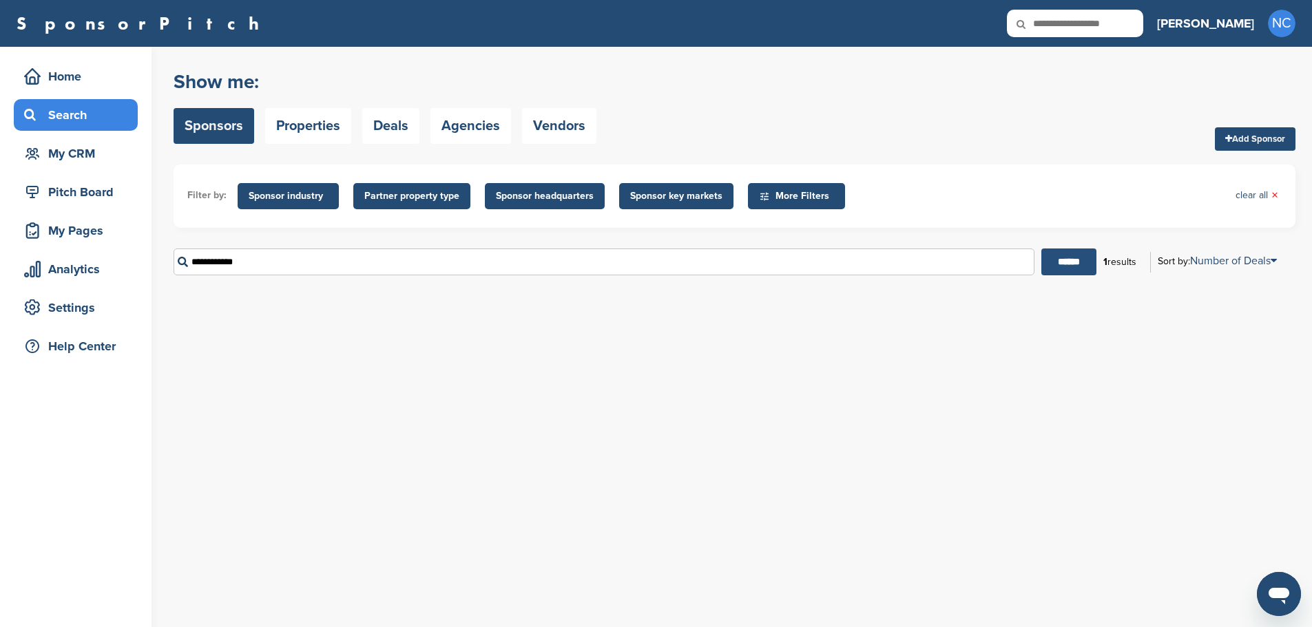
click at [1069, 268] on input "******" at bounding box center [1068, 262] width 55 height 27
click at [679, 262] on input "**********" at bounding box center [604, 262] width 861 height 27
drag, startPoint x: 614, startPoint y: 261, endPoint x: 92, endPoint y: 264, distance: 522.0
click at [92, 264] on div "Home Search My CRM Pitch Board My Pages Analytics Settings Help Center You have…" at bounding box center [656, 337] width 1312 height 581
click at [1041, 249] on input "******" at bounding box center [1068, 262] width 55 height 27
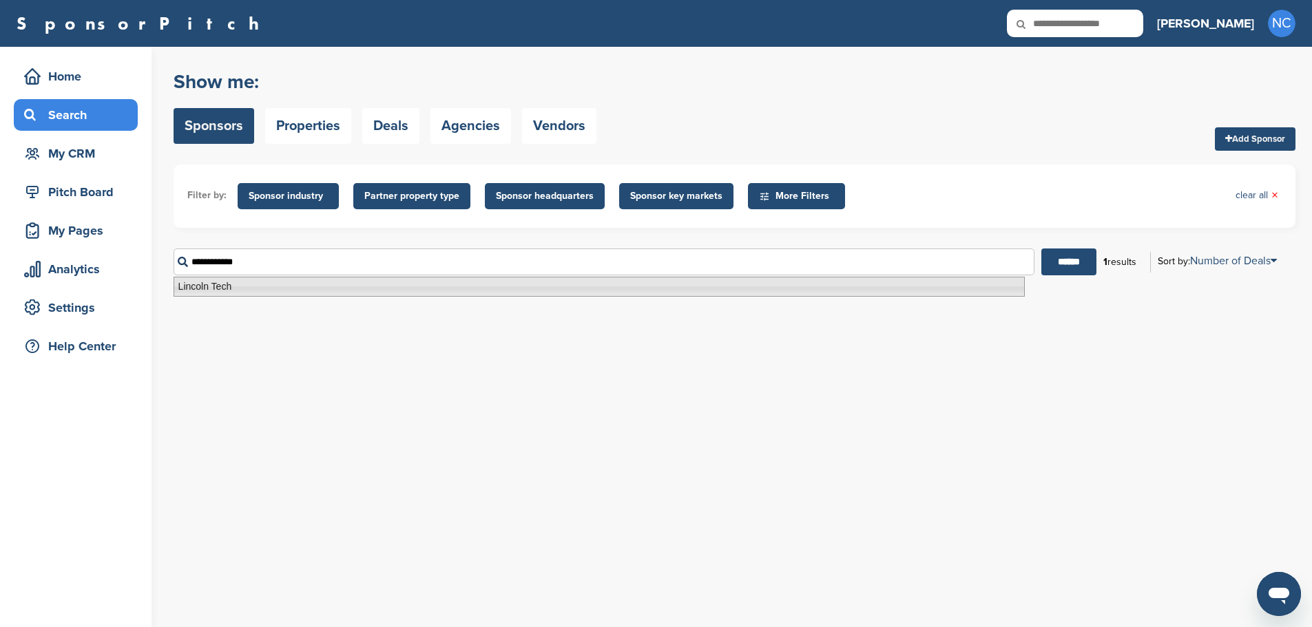
click at [205, 292] on li "Lincoln Tech" at bounding box center [599, 287] width 851 height 20
type input "**********"
click at [205, 292] on div "You have reached your monthly limit. Please upgrade to access more. Upgrade on …" at bounding box center [743, 181] width 1138 height 269
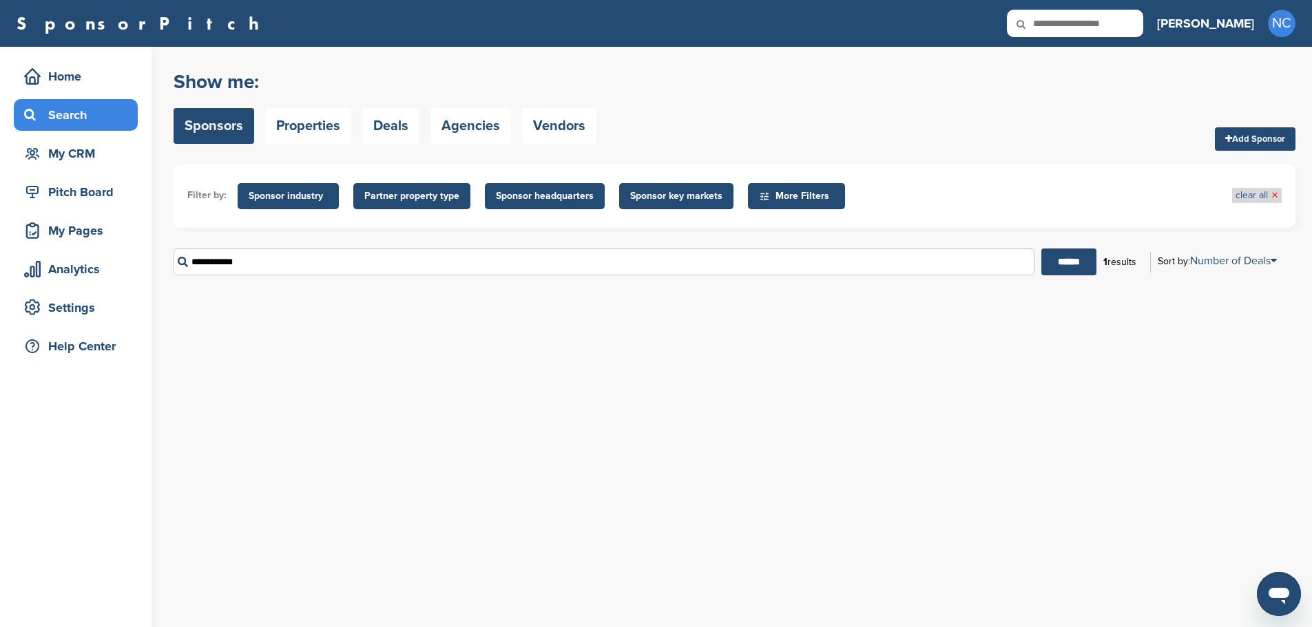
click at [1251, 194] on link "clear all ×" at bounding box center [1257, 195] width 43 height 15
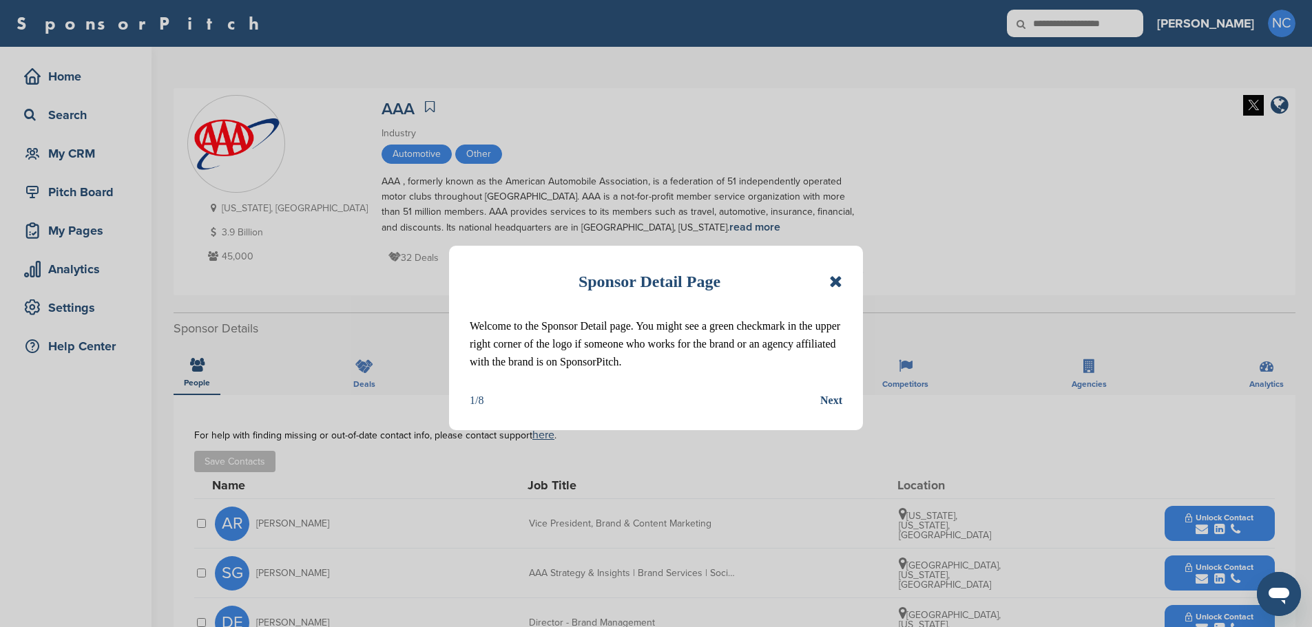
click at [834, 279] on icon at bounding box center [835, 281] width 13 height 17
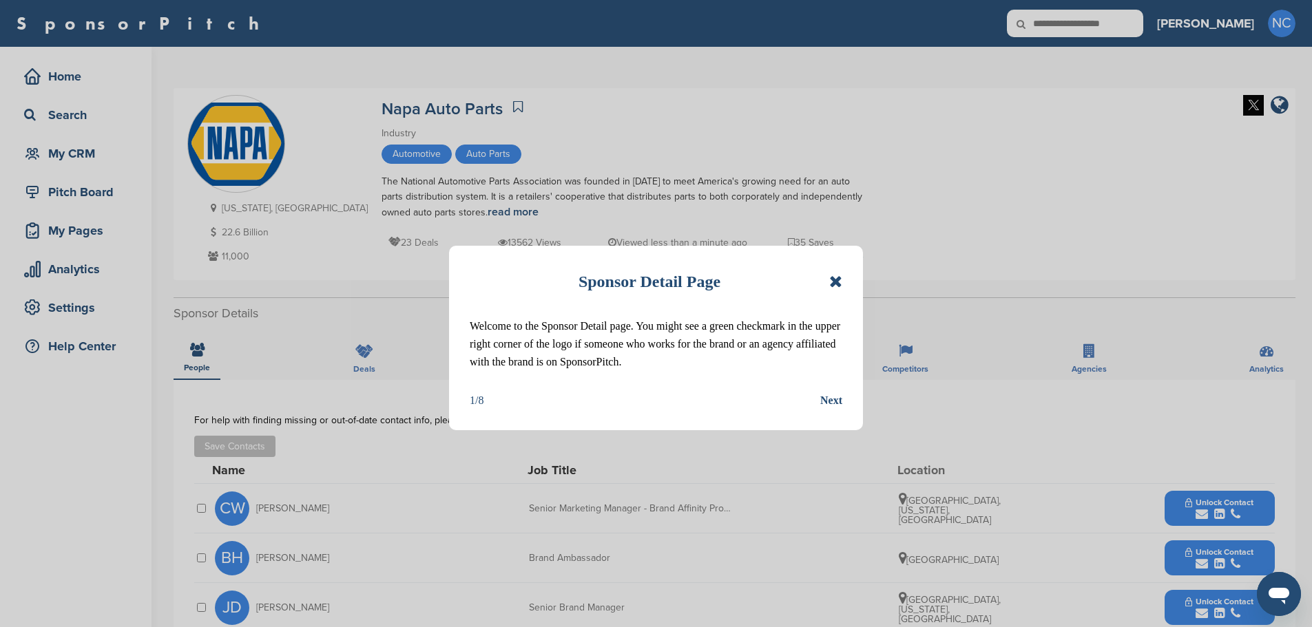
click at [839, 269] on div "Sponsor Detail Page" at bounding box center [656, 282] width 373 height 30
click at [840, 275] on icon at bounding box center [835, 281] width 13 height 17
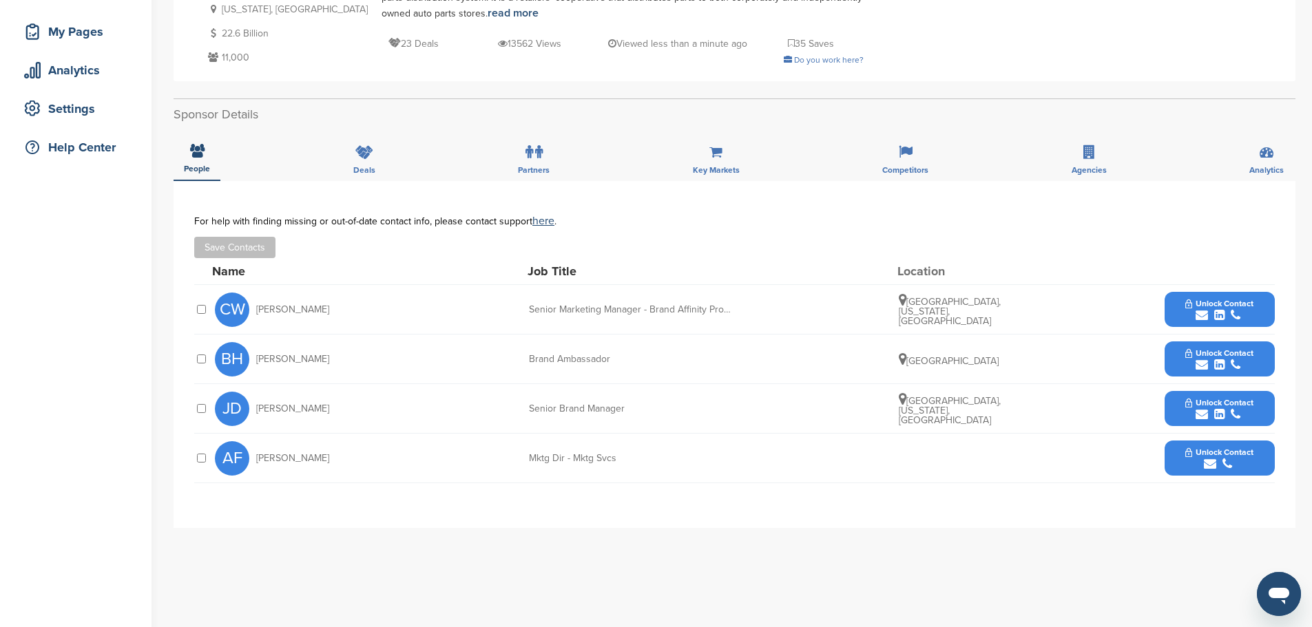
scroll to position [207, 0]
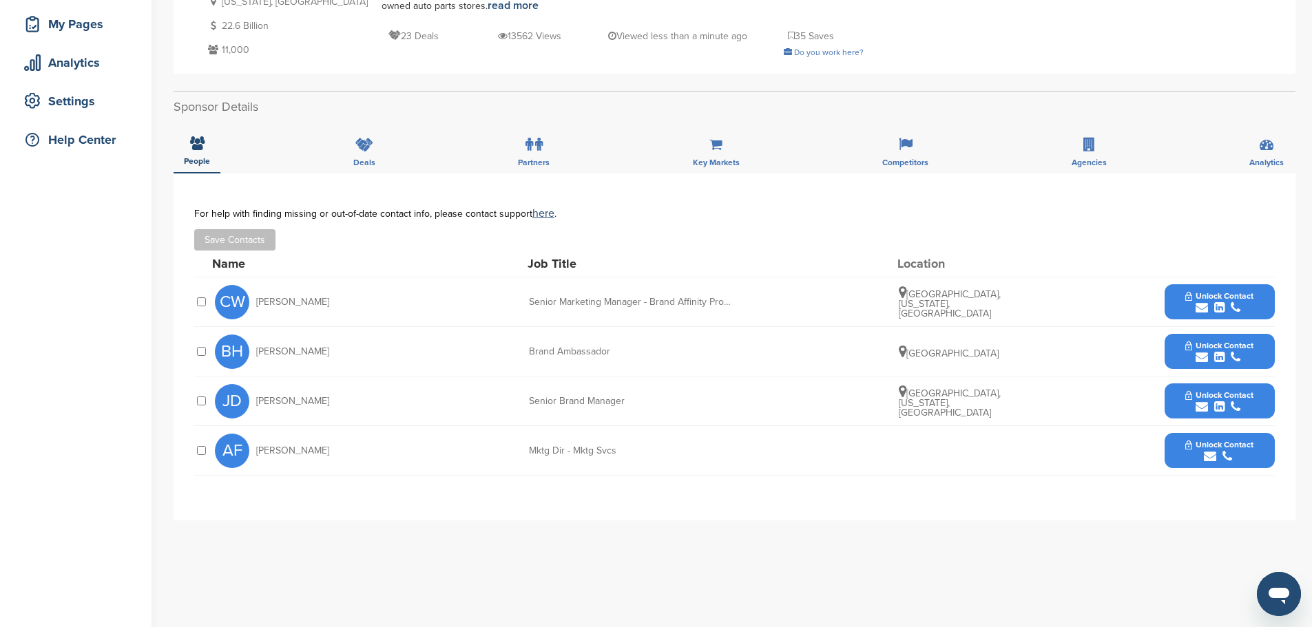
drag, startPoint x: 310, startPoint y: 397, endPoint x: 240, endPoint y: 404, distance: 69.9
click at [240, 404] on div "JD Jessica Diaz" at bounding box center [291, 401] width 152 height 34
copy div "Jessica Diaz"
click at [1198, 302] on icon "submit" at bounding box center [1202, 308] width 12 height 12
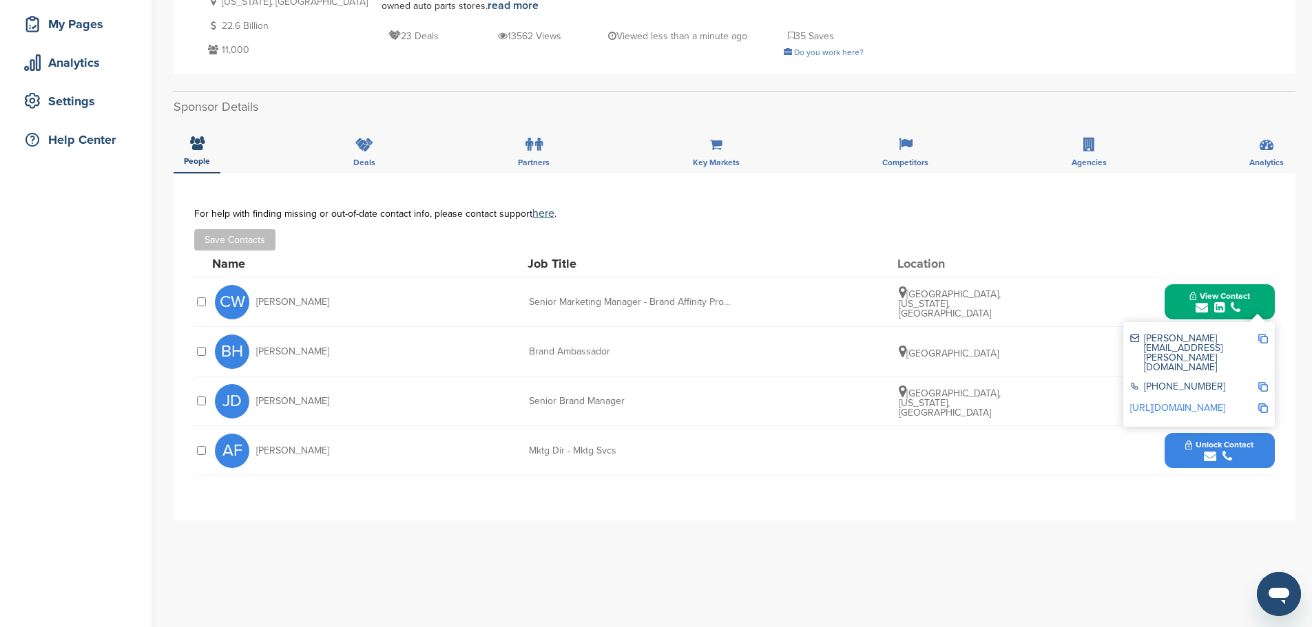
click at [1176, 342] on div "chris.walen@napaonline.com" at bounding box center [1193, 353] width 127 height 39
copy div "chris.walen@napaonline.com"
drag, startPoint x: 295, startPoint y: 306, endPoint x: 247, endPoint y: 309, distance: 47.6
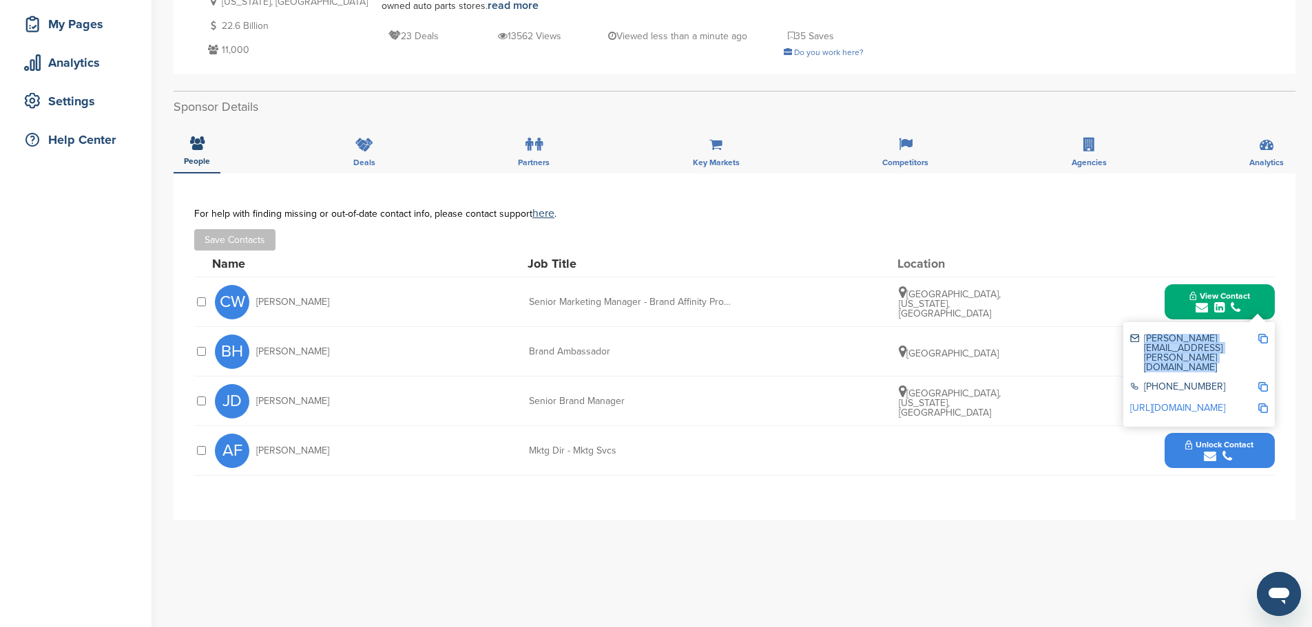
click at [247, 309] on div "CW Chris Walen" at bounding box center [291, 302] width 152 height 34
click at [271, 304] on span "Chris Walen" at bounding box center [292, 303] width 73 height 10
drag, startPoint x: 254, startPoint y: 302, endPoint x: 329, endPoint y: 309, distance: 75.4
click at [329, 309] on div "CW Chris Walen" at bounding box center [291, 302] width 152 height 34
copy span "Chris Walen"
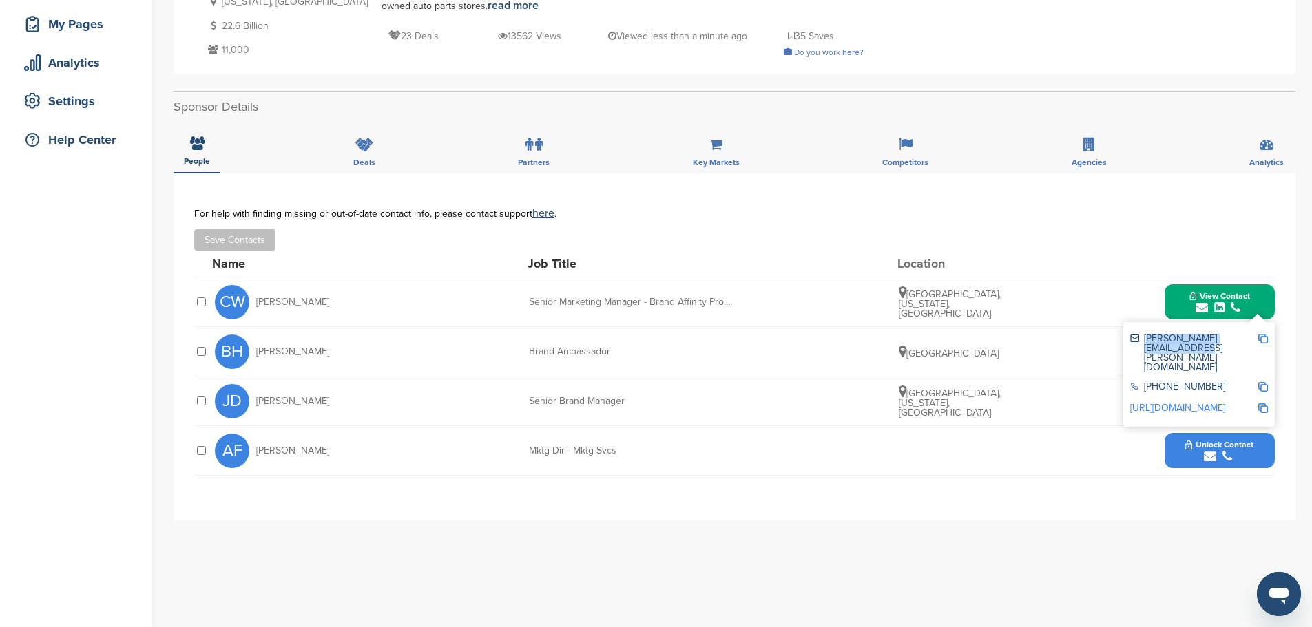
drag, startPoint x: 1144, startPoint y: 338, endPoint x: 1256, endPoint y: 348, distance: 112.7
click at [1256, 348] on div "chris.walen@napaonline.com" at bounding box center [1199, 353] width 138 height 48
copy div "chris.walen@napaonline.co"
click at [1260, 338] on img at bounding box center [1263, 339] width 10 height 10
copy div "chris.walen@napaonline.co"
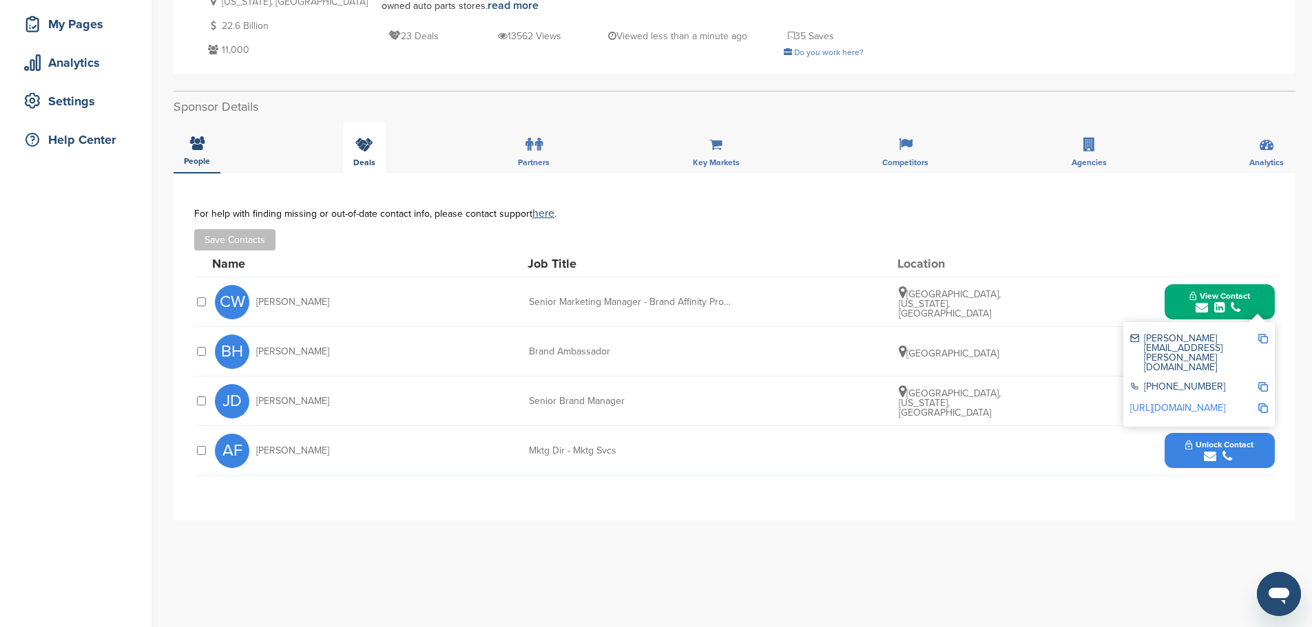
click at [359, 145] on icon at bounding box center [364, 145] width 18 height 14
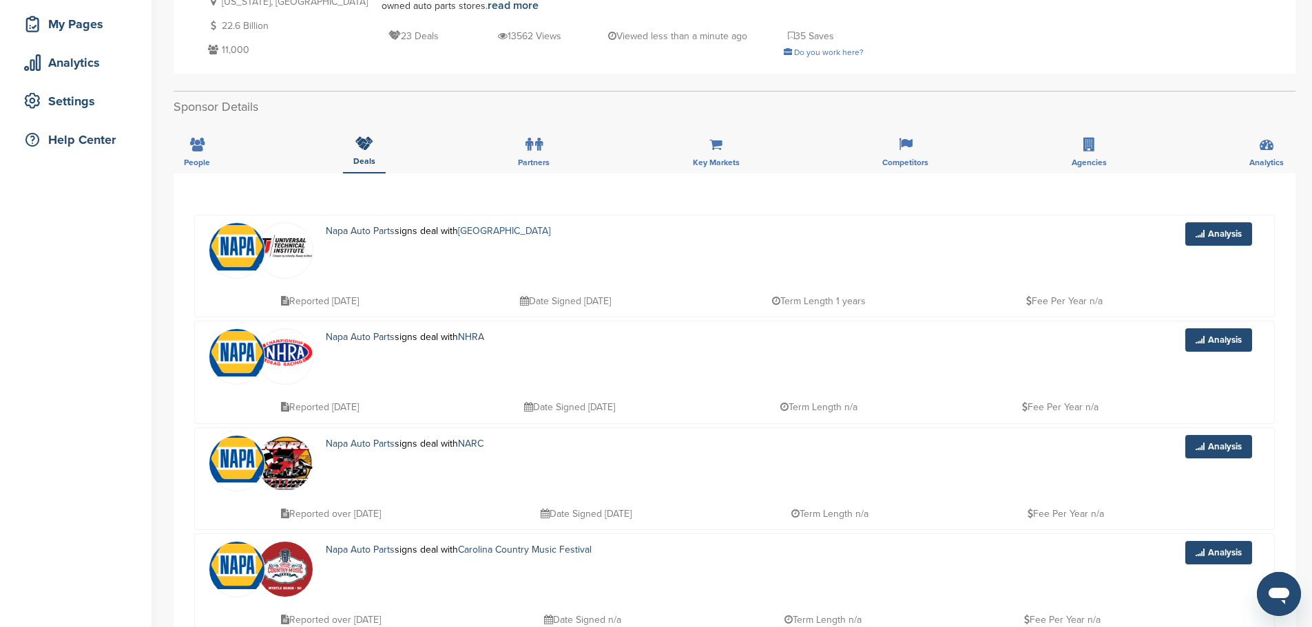
click at [512, 230] on link "Universal Technical Institute" at bounding box center [504, 231] width 92 height 12
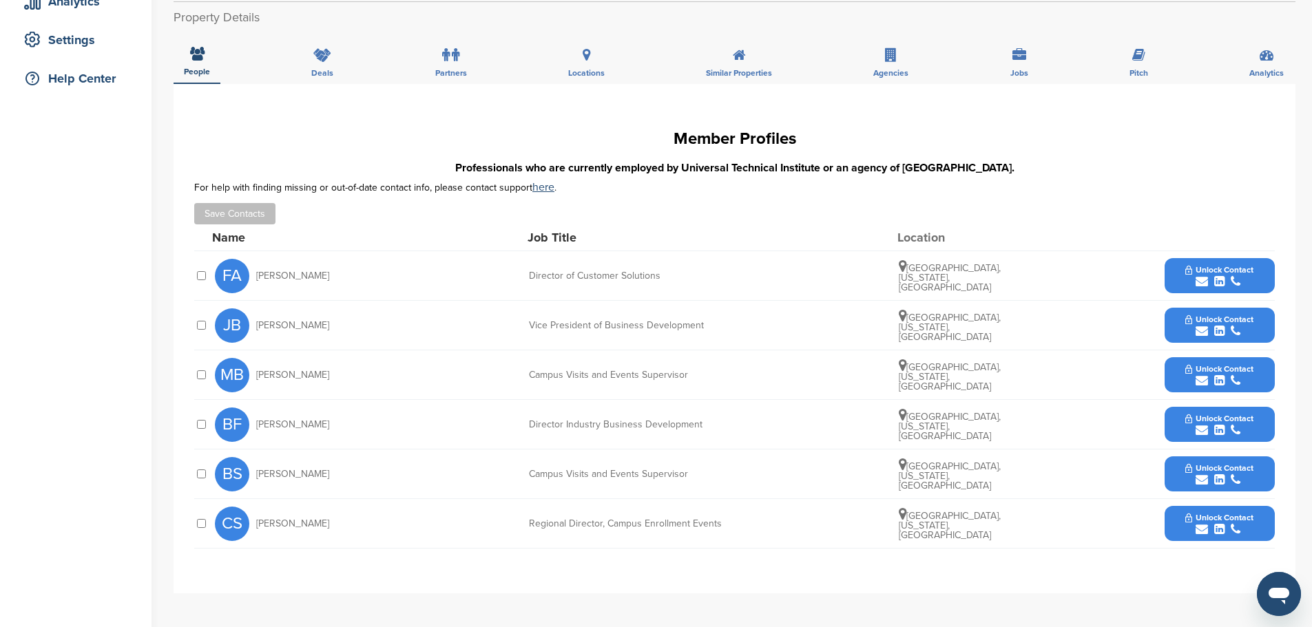
scroll to position [275, 0]
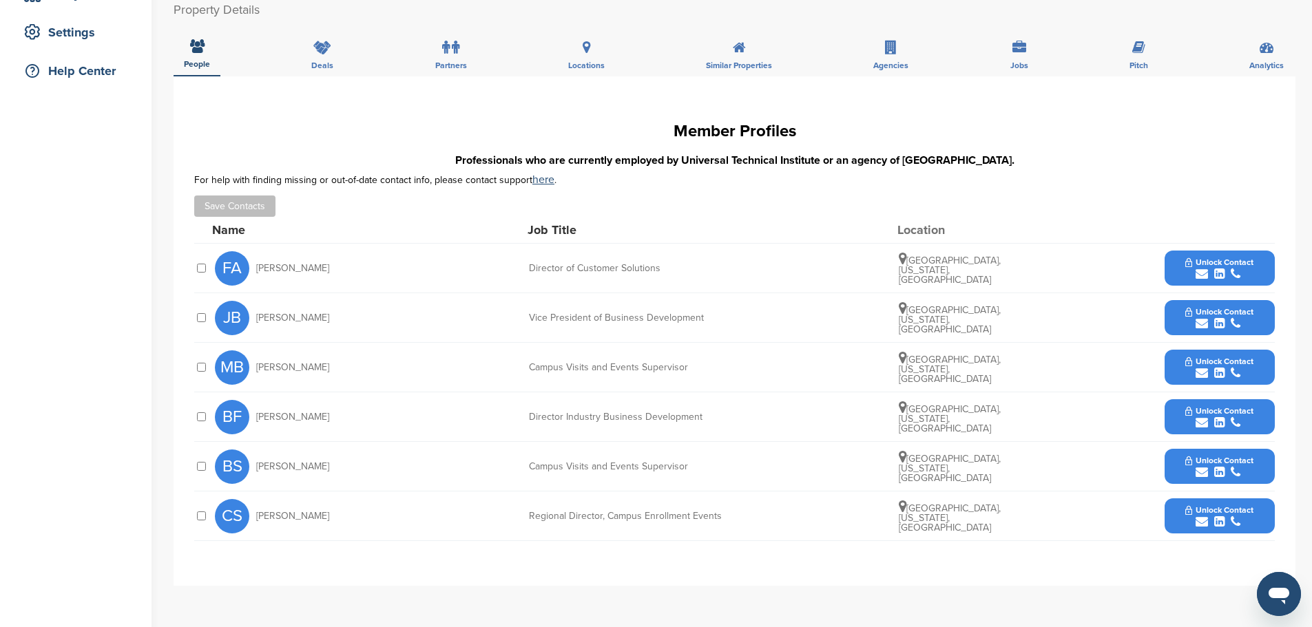
click at [1194, 321] on div "submit" at bounding box center [1219, 323] width 68 height 13
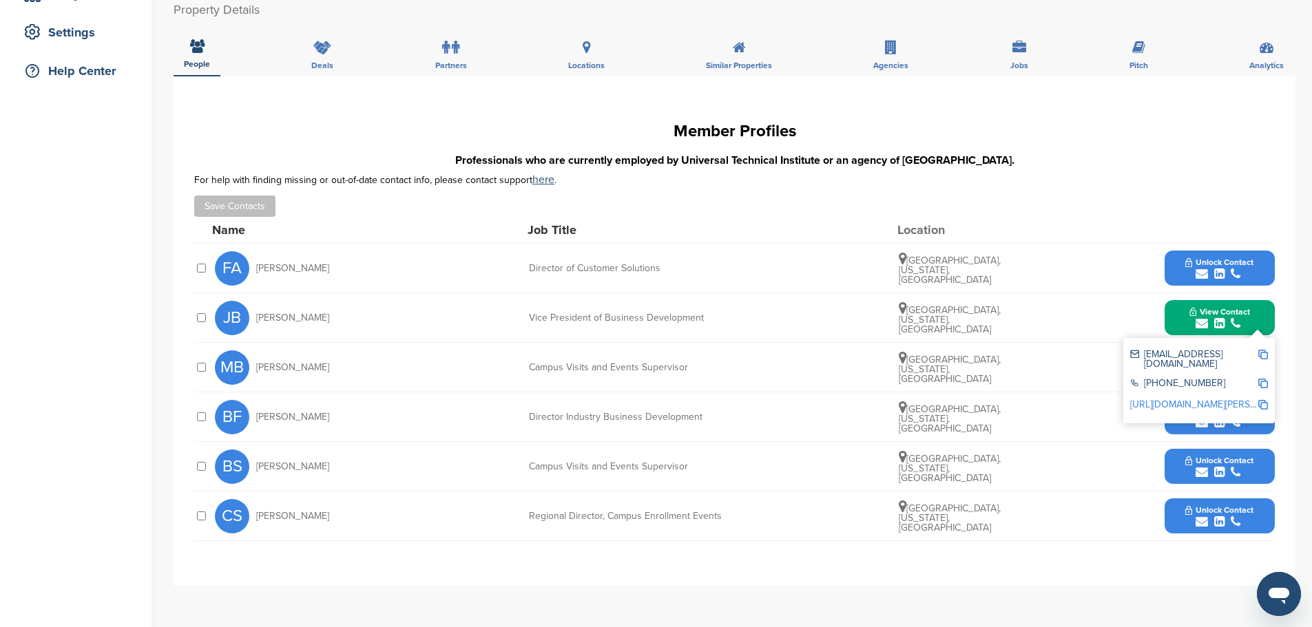
click at [1172, 355] on div "jbaird@uti.edu" at bounding box center [1193, 359] width 127 height 19
copy div "jbaird@uti.edu"
click at [701, 183] on div "For help with finding missing or out-of-date contact info, please contact suppo…" at bounding box center [734, 179] width 1081 height 11
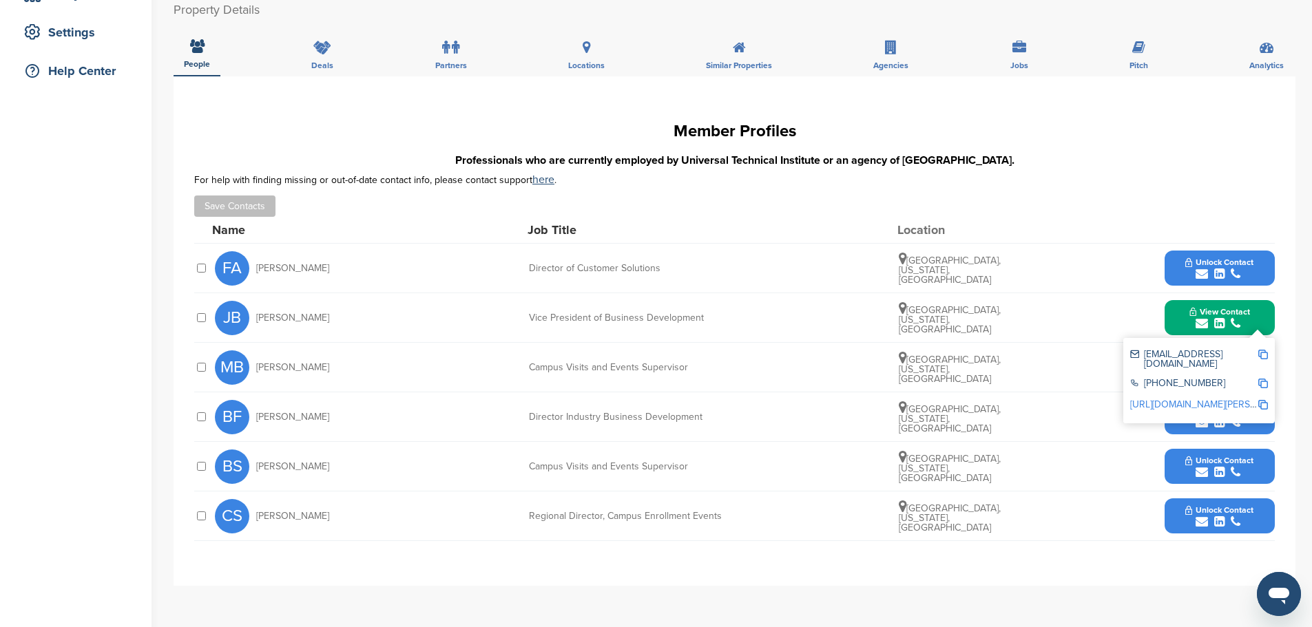
drag, startPoint x: 317, startPoint y: 275, endPoint x: 246, endPoint y: 271, distance: 71.1
click at [246, 271] on div "FA Fred Annunziata" at bounding box center [291, 268] width 152 height 34
copy div "Fred Annunzia"
click at [302, 422] on div "BF Bill Freeland" at bounding box center [291, 417] width 152 height 34
drag, startPoint x: 322, startPoint y: 414, endPoint x: 256, endPoint y: 406, distance: 66.6
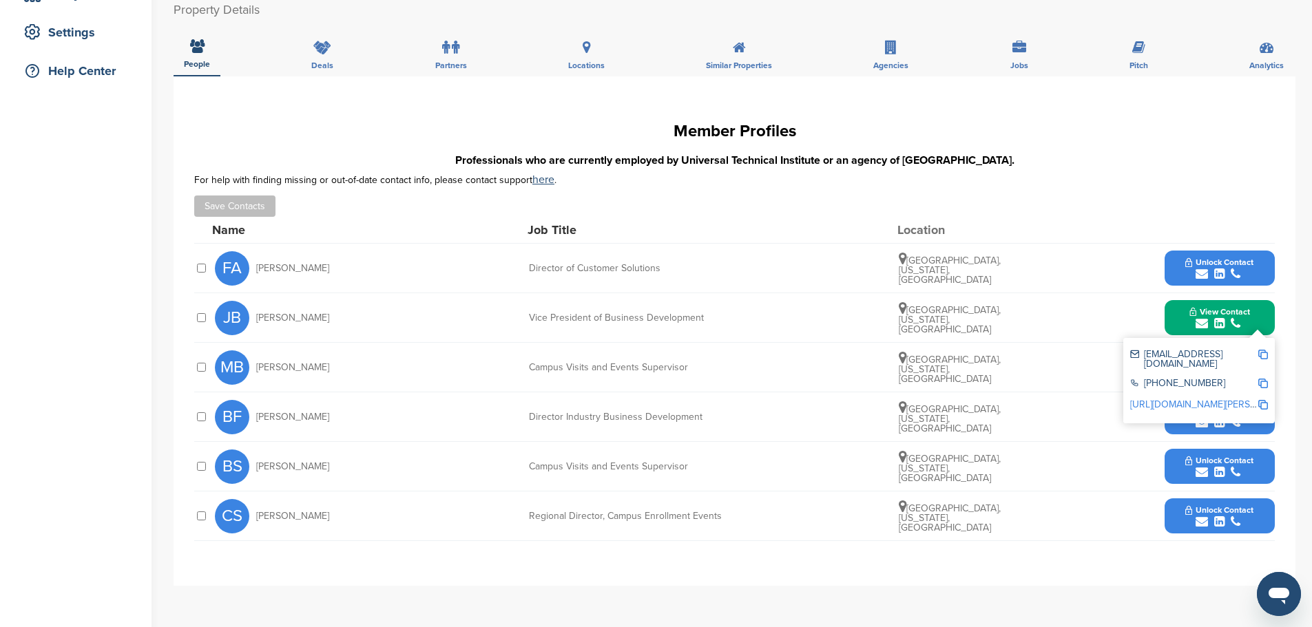
click at [256, 406] on div "BF Bill Freeland" at bounding box center [291, 417] width 152 height 34
copy span "Bill Freeland"
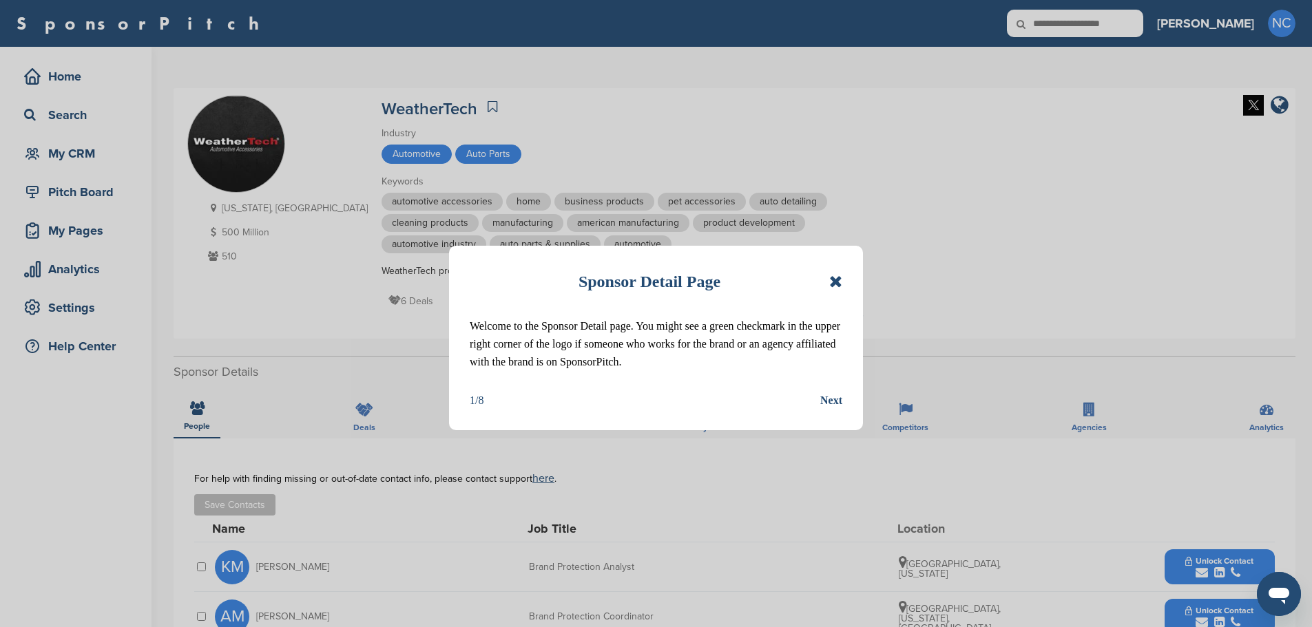
click at [843, 284] on div "Sponsor Detail Page Welcome to the Sponsor Detail page. You might see a green c…" at bounding box center [656, 338] width 414 height 185
click at [831, 284] on icon at bounding box center [835, 281] width 13 height 17
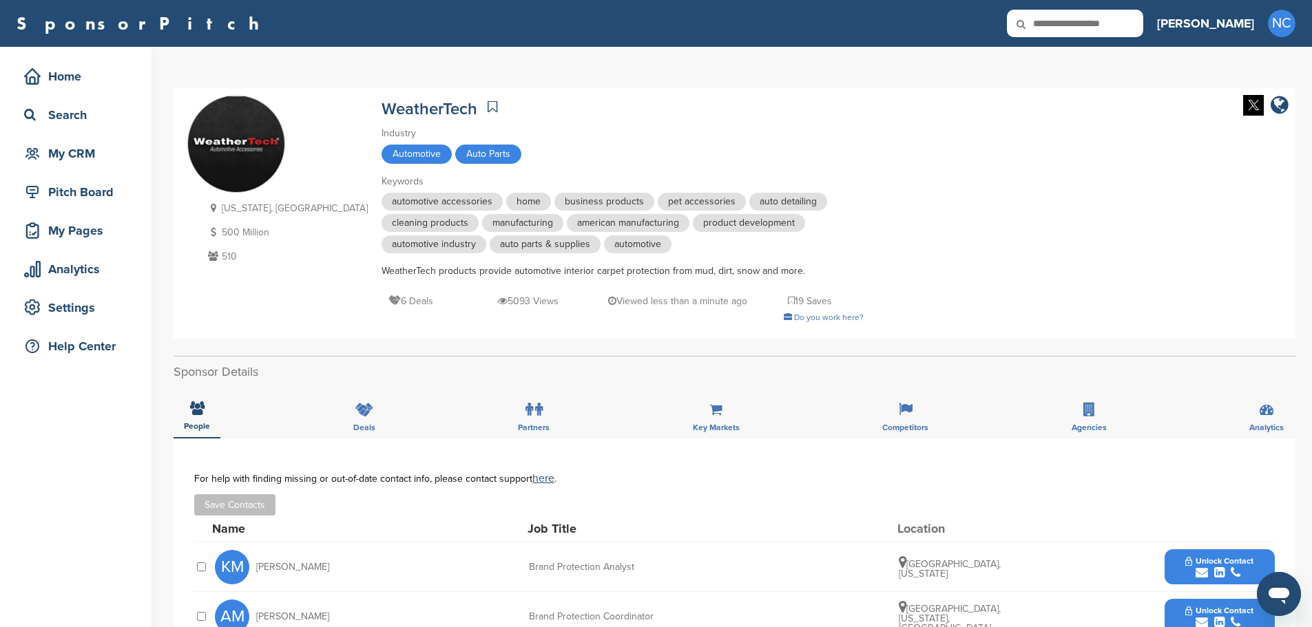
scroll to position [275, 0]
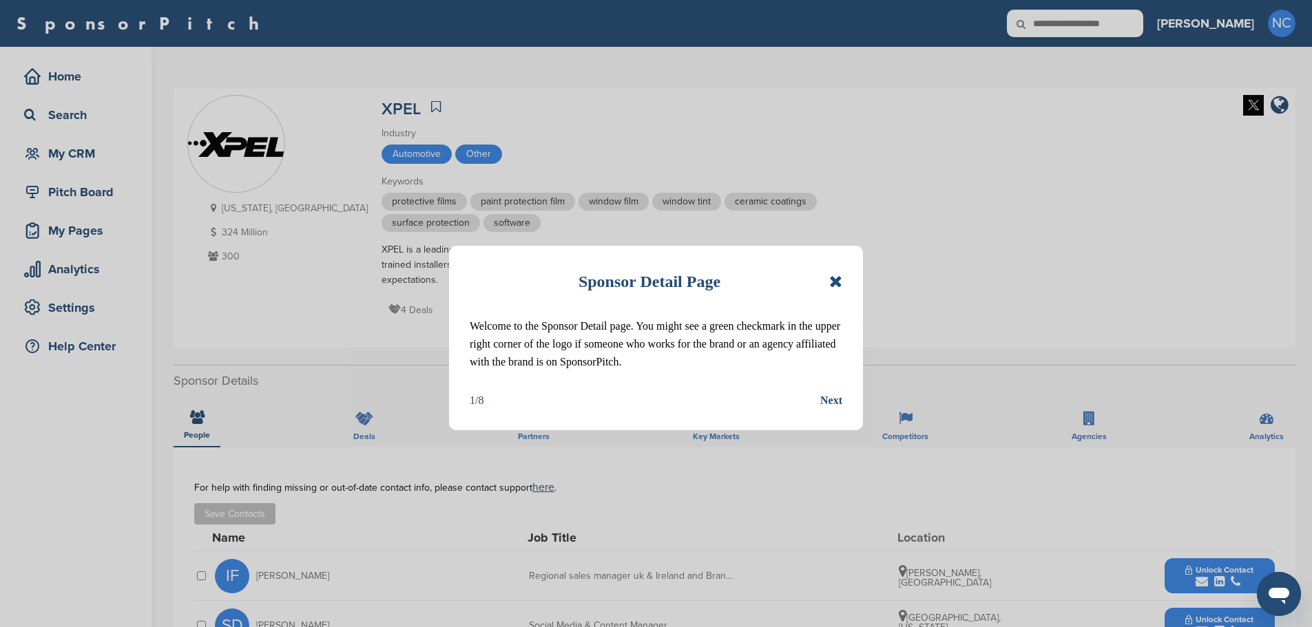
click at [837, 282] on icon at bounding box center [835, 281] width 13 height 17
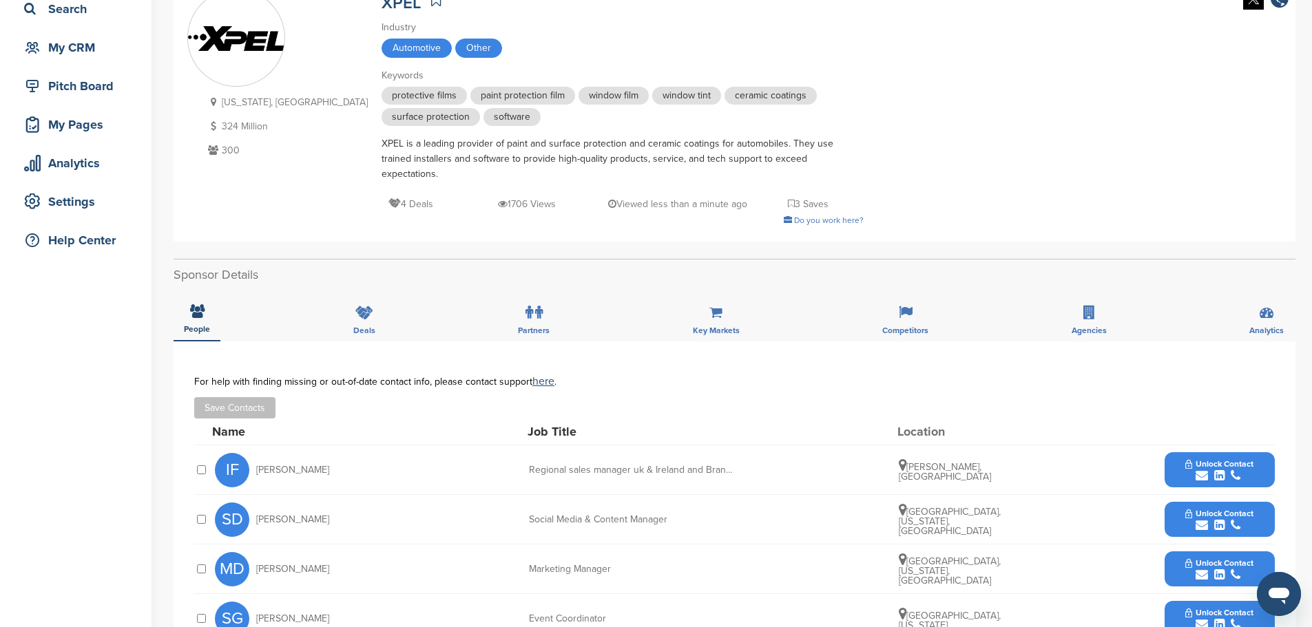
scroll to position [207, 0]
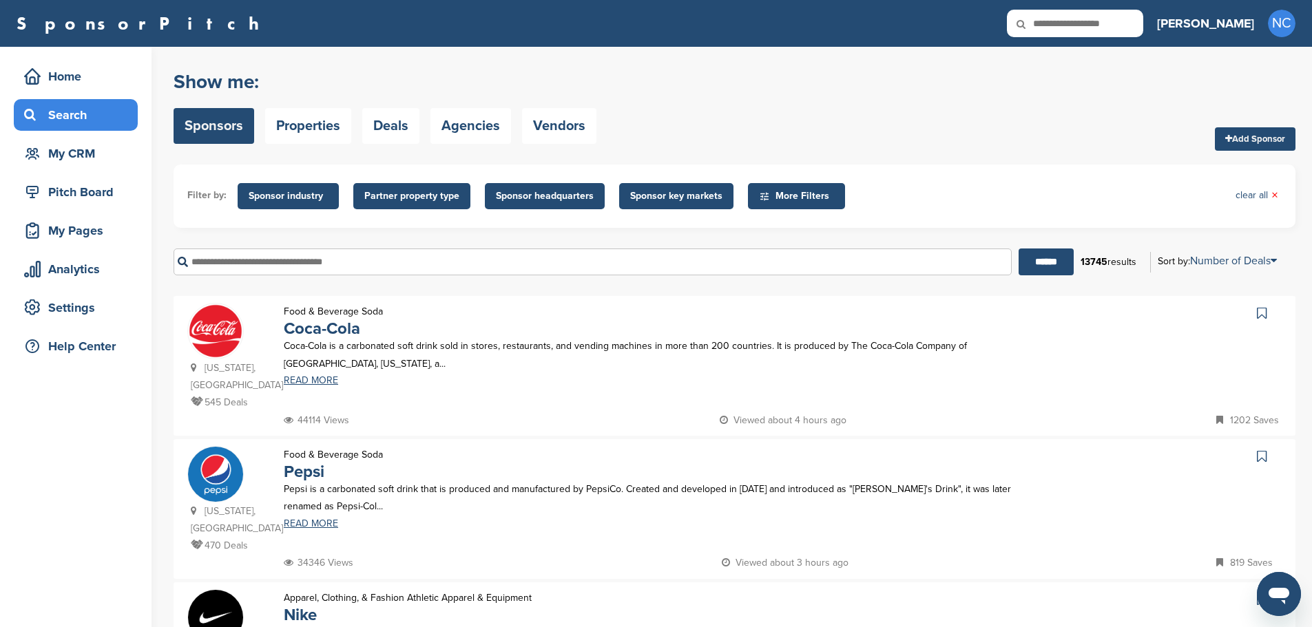
click at [386, 253] on input "text" at bounding box center [593, 262] width 838 height 27
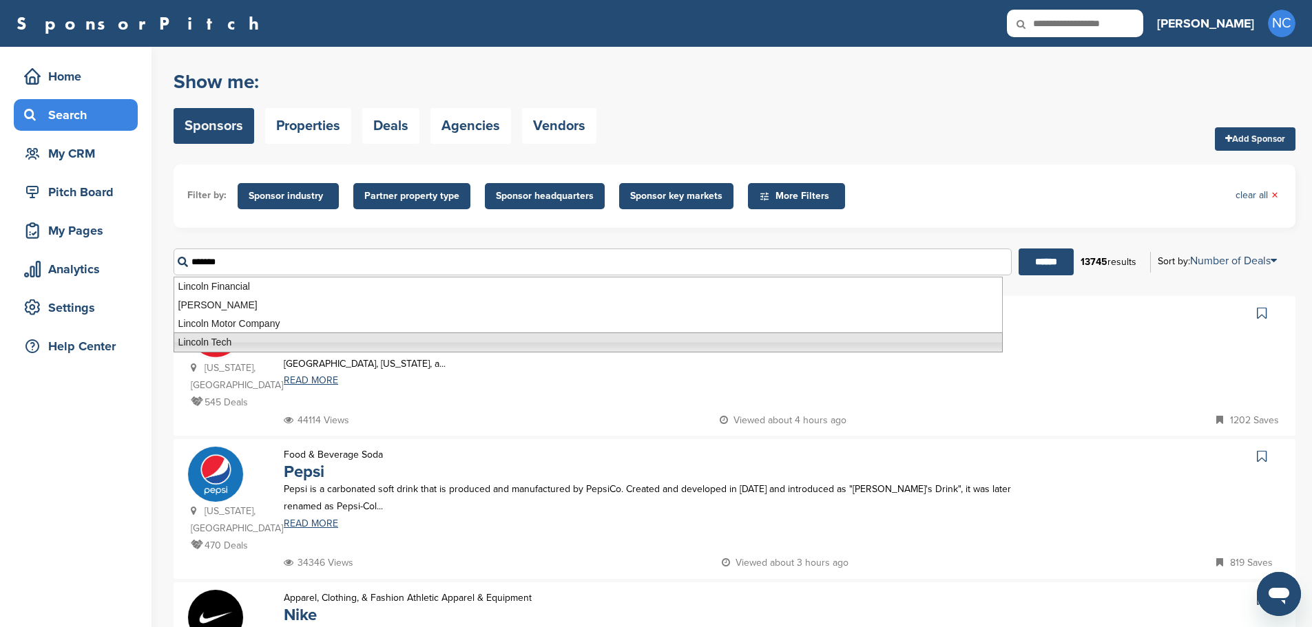
click at [215, 346] on li "Lincoln Tech" at bounding box center [588, 343] width 829 height 20
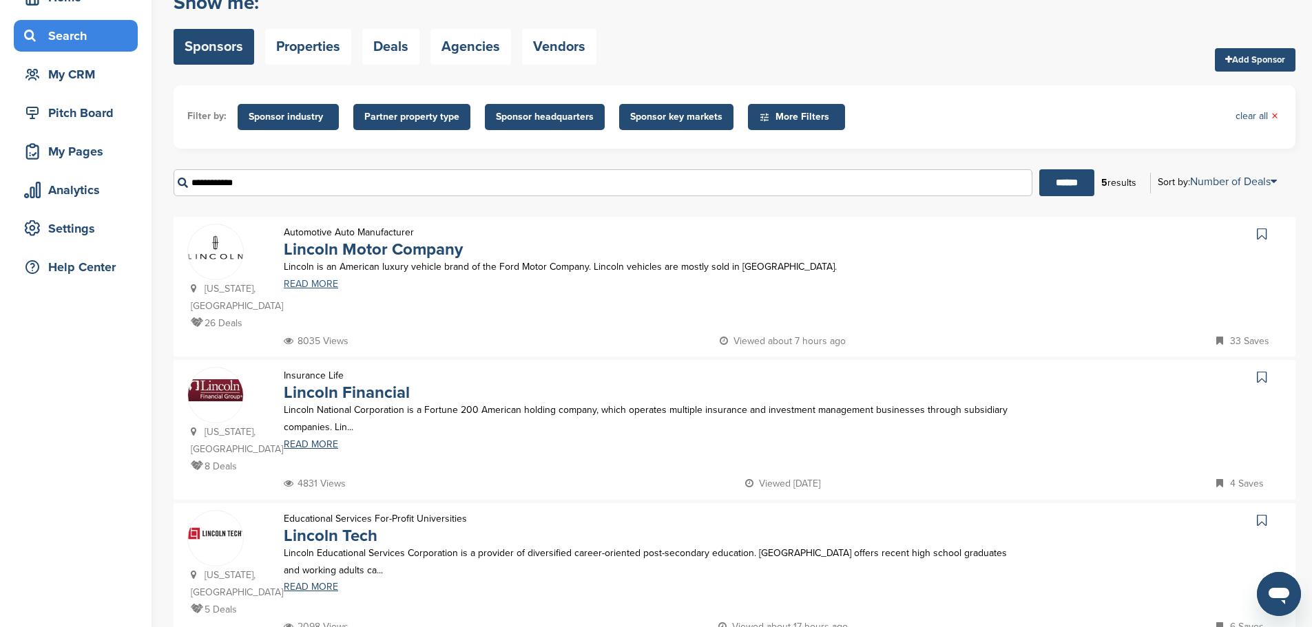
scroll to position [275, 0]
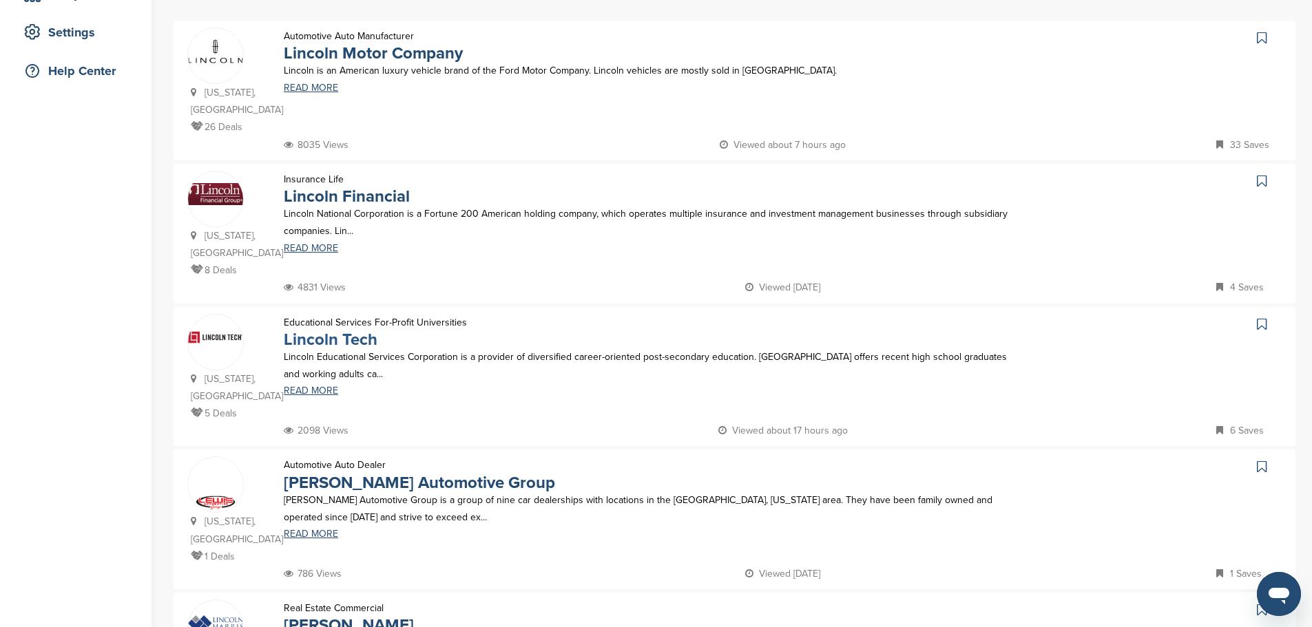
type input "**********"
click at [318, 330] on link "Lincoln Tech" at bounding box center [331, 340] width 94 height 20
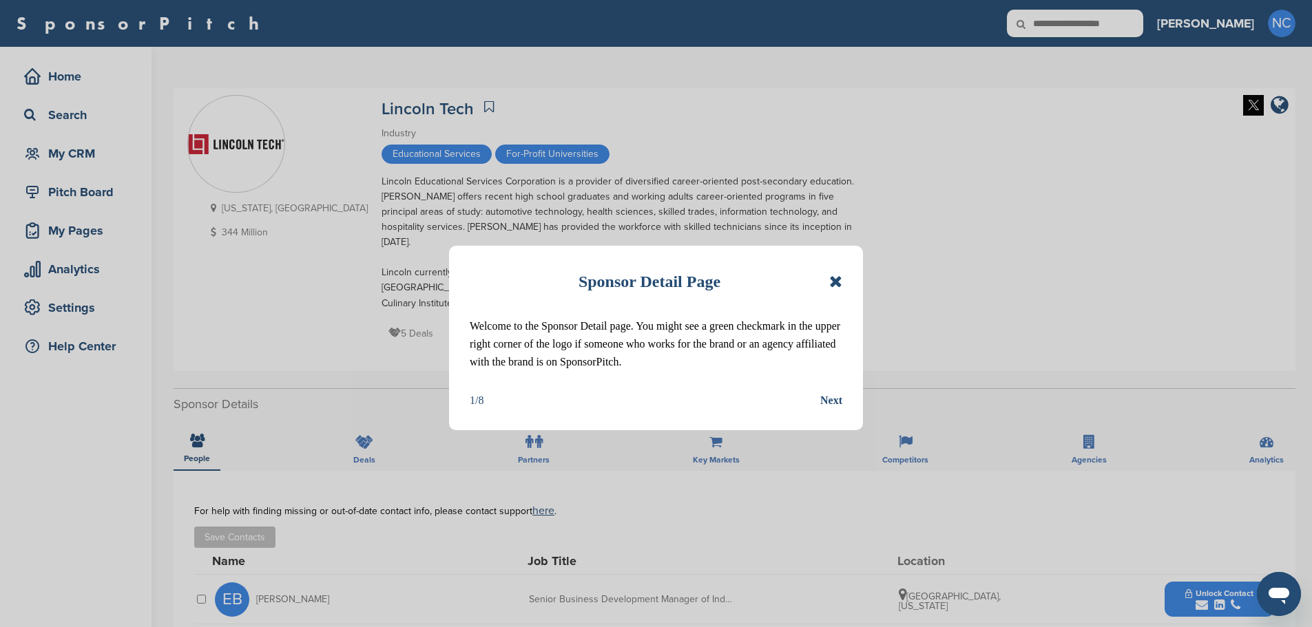
click at [837, 269] on div "Sponsor Detail Page" at bounding box center [656, 282] width 373 height 30
click at [836, 275] on icon at bounding box center [835, 281] width 13 height 17
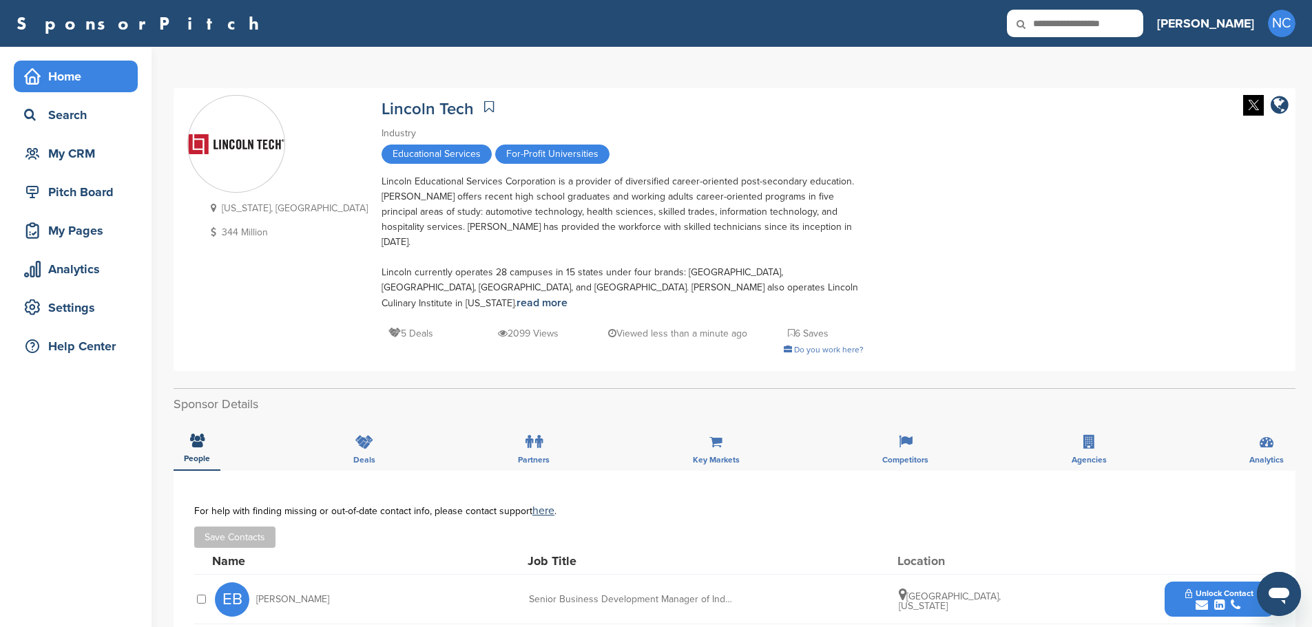
click at [107, 77] on div "Home" at bounding box center [79, 76] width 117 height 25
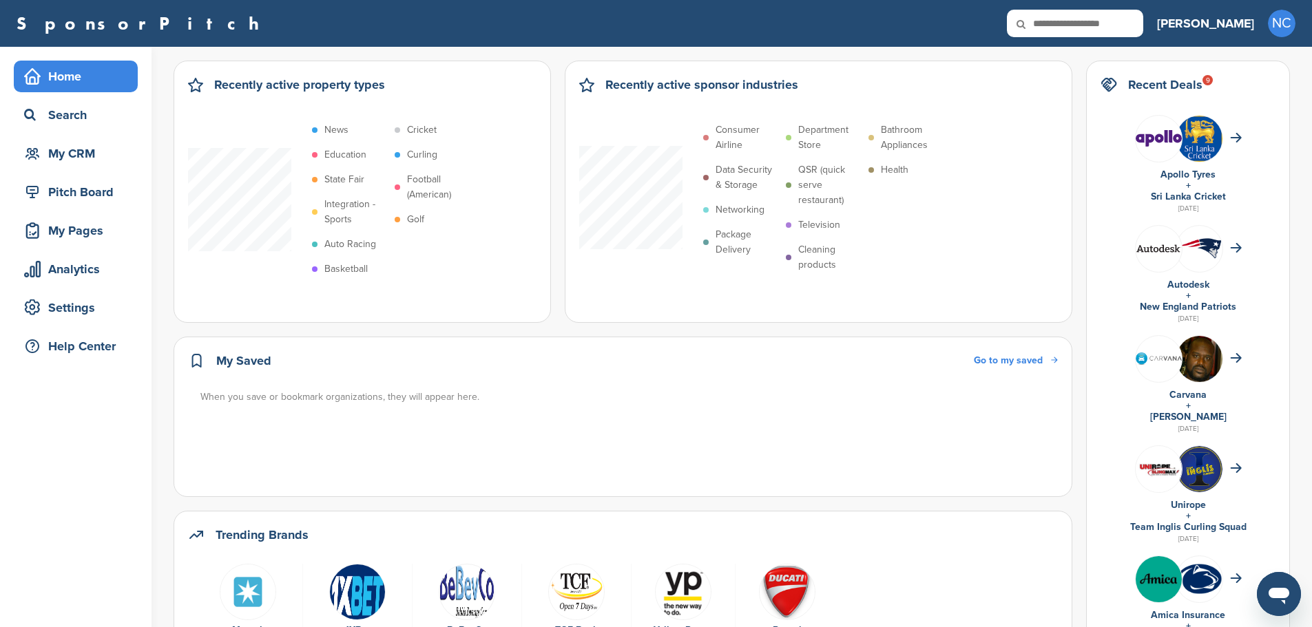
click at [1054, 17] on icon at bounding box center [1030, 24] width 47 height 29
click at [1054, 23] on icon at bounding box center [1030, 24] width 47 height 29
click at [98, 106] on div "Search" at bounding box center [79, 115] width 117 height 25
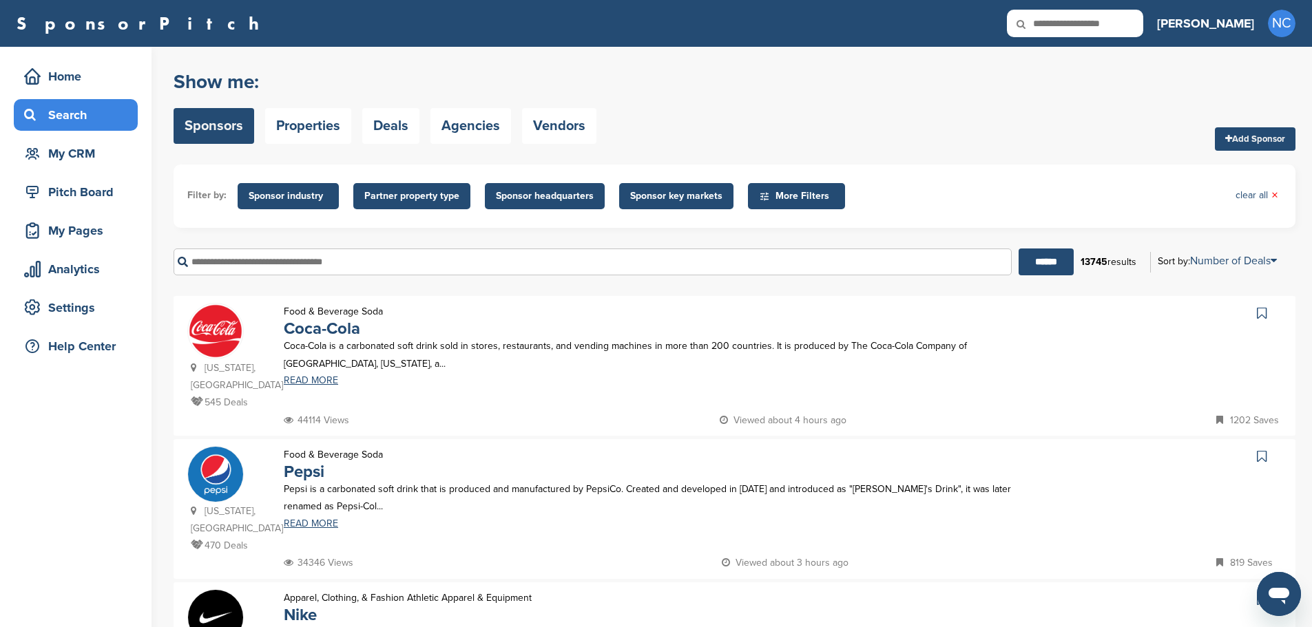
click at [317, 267] on input "text" at bounding box center [593, 262] width 838 height 27
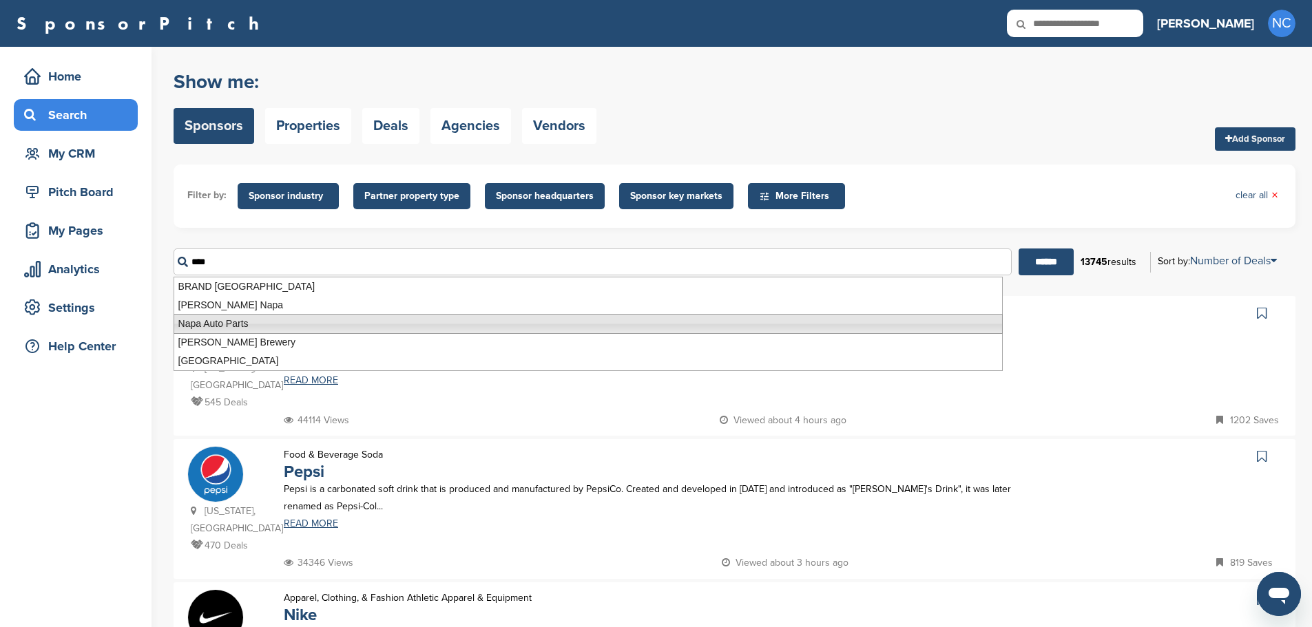
click at [225, 328] on li "Napa Auto Parts" at bounding box center [588, 324] width 829 height 20
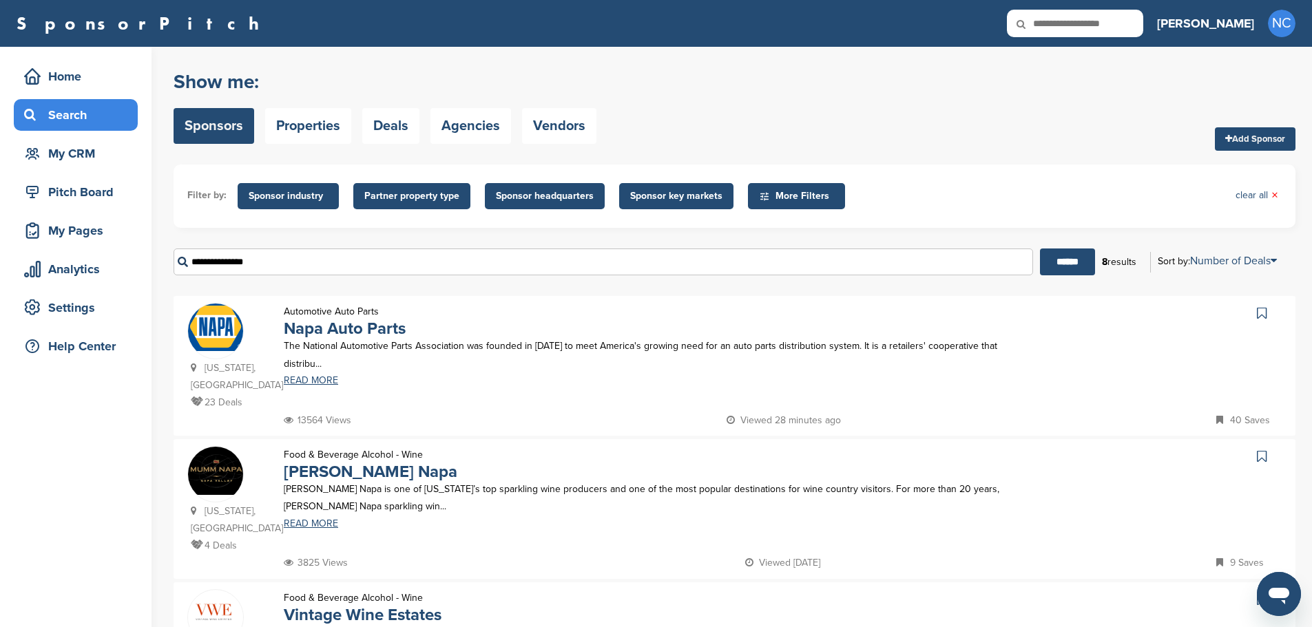
type input "**********"
click at [387, 313] on p "Automotive Auto Parts" at bounding box center [345, 311] width 122 height 17
click at [388, 324] on link "Napa Auto Parts" at bounding box center [345, 329] width 122 height 20
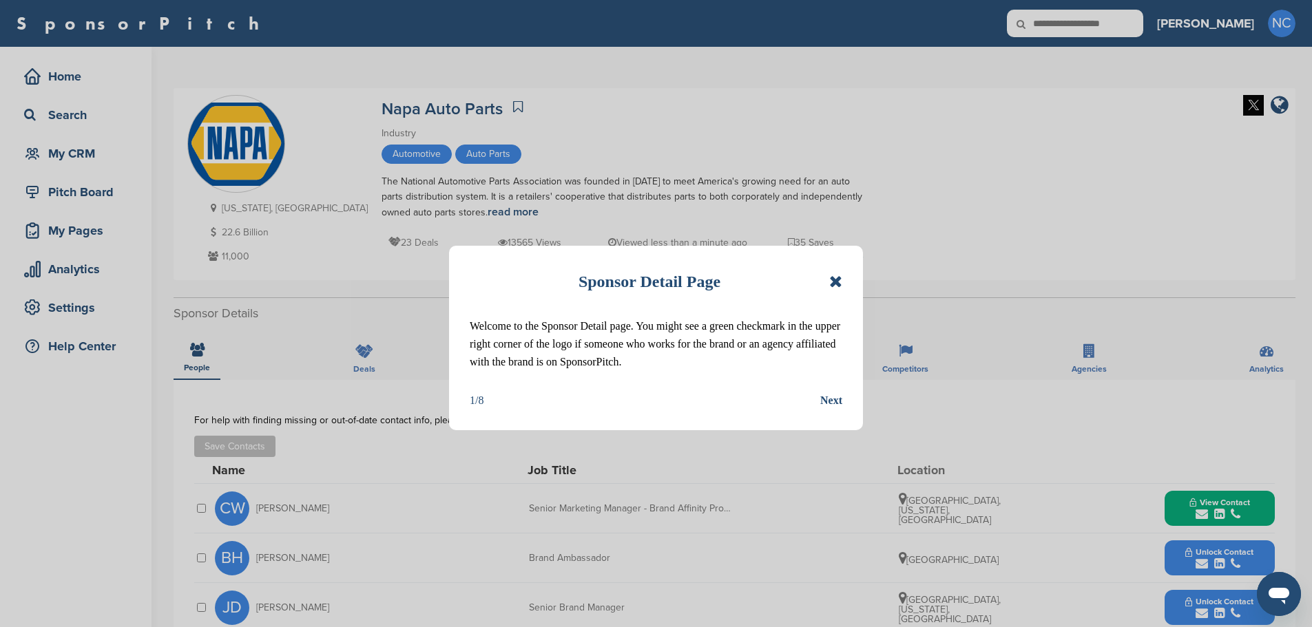
drag, startPoint x: 820, startPoint y: 280, endPoint x: 828, endPoint y: 282, distance: 8.5
click at [821, 282] on div "Sponsor Detail Page" at bounding box center [656, 282] width 373 height 30
click at [828, 282] on div "Sponsor Detail Page" at bounding box center [656, 282] width 373 height 30
click at [834, 279] on icon at bounding box center [835, 281] width 13 height 17
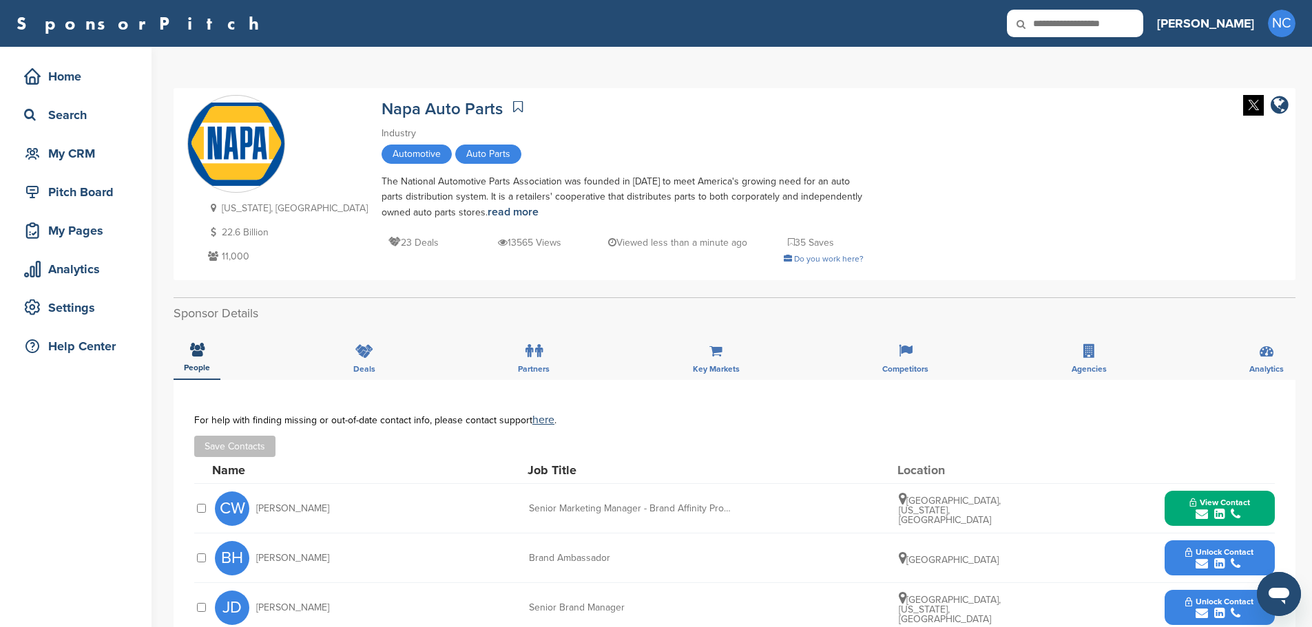
scroll to position [275, 0]
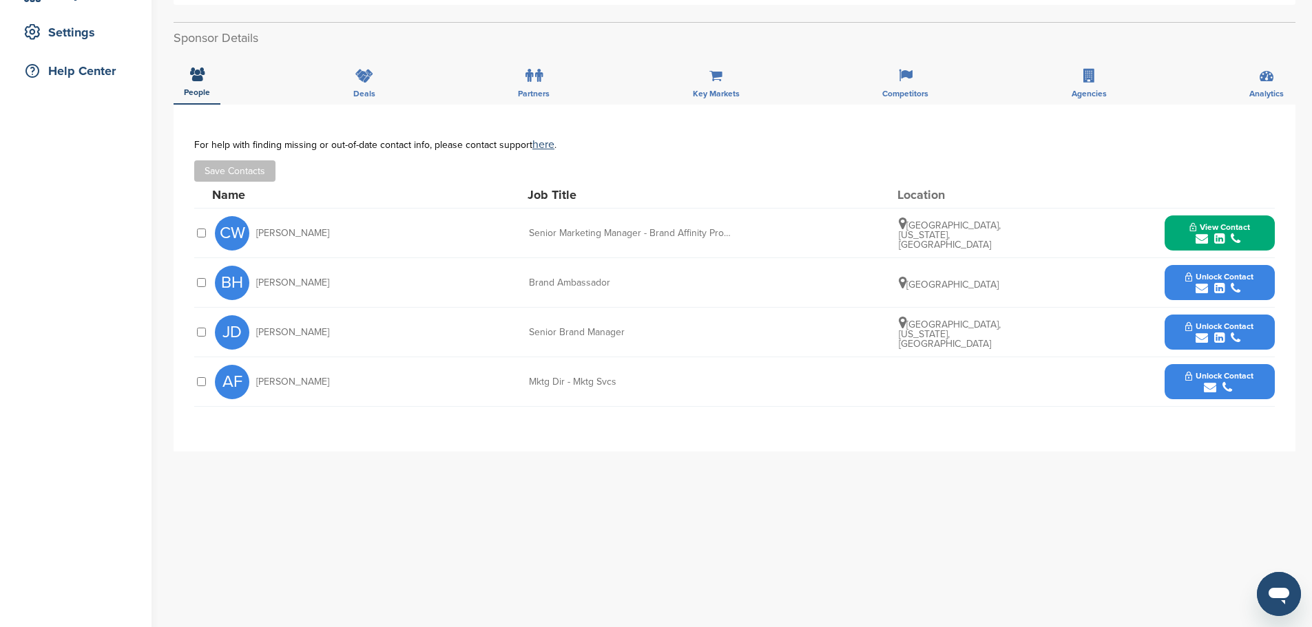
drag, startPoint x: 329, startPoint y: 282, endPoint x: 288, endPoint y: 278, distance: 41.6
click at [288, 278] on span "[PERSON_NAME]" at bounding box center [292, 283] width 73 height 10
drag, startPoint x: 316, startPoint y: 333, endPoint x: 291, endPoint y: 333, distance: 25.5
click at [291, 333] on div "JD [PERSON_NAME]" at bounding box center [291, 332] width 152 height 34
click at [1198, 231] on span "View Contact" at bounding box center [1219, 227] width 61 height 10
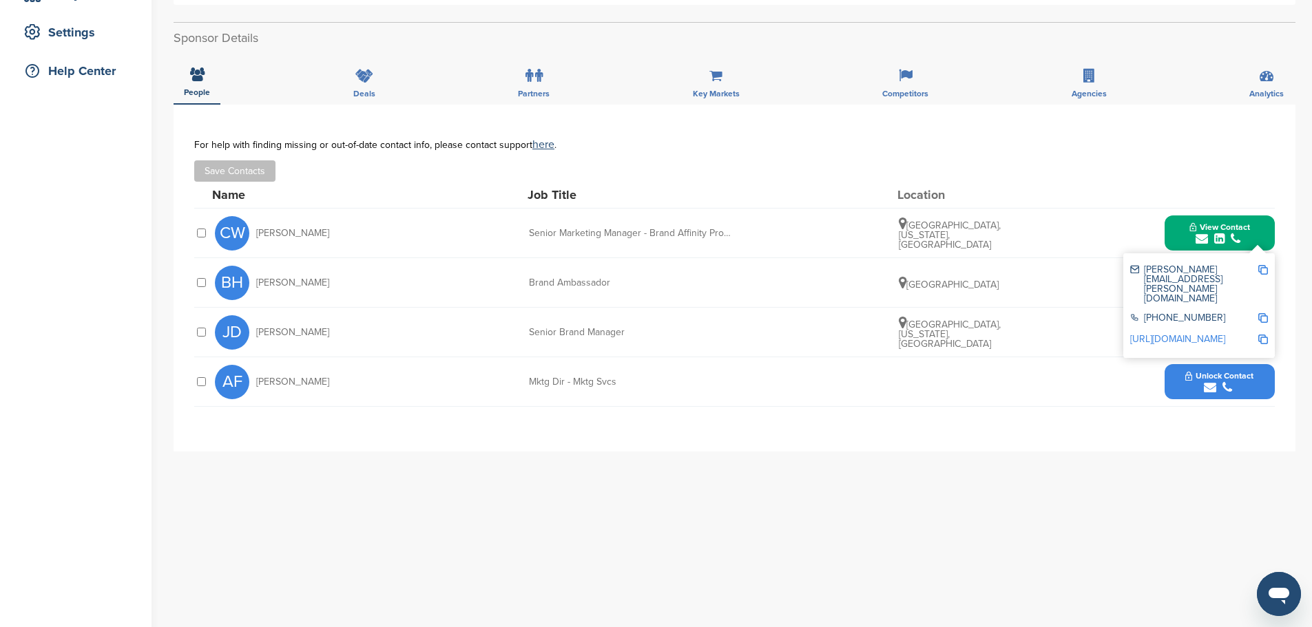
click at [699, 225] on div "CW [PERSON_NAME] Senior Marketing Manager - Brand Affinity Production [GEOGRAPH…" at bounding box center [745, 233] width 1060 height 49
click at [1023, 349] on div "JD [PERSON_NAME] Senior Brand Manager [GEOGRAPHIC_DATA], [US_STATE], [GEOGRAPHI…" at bounding box center [745, 332] width 1060 height 49
click at [1202, 337] on icon "submit" at bounding box center [1202, 338] width 12 height 12
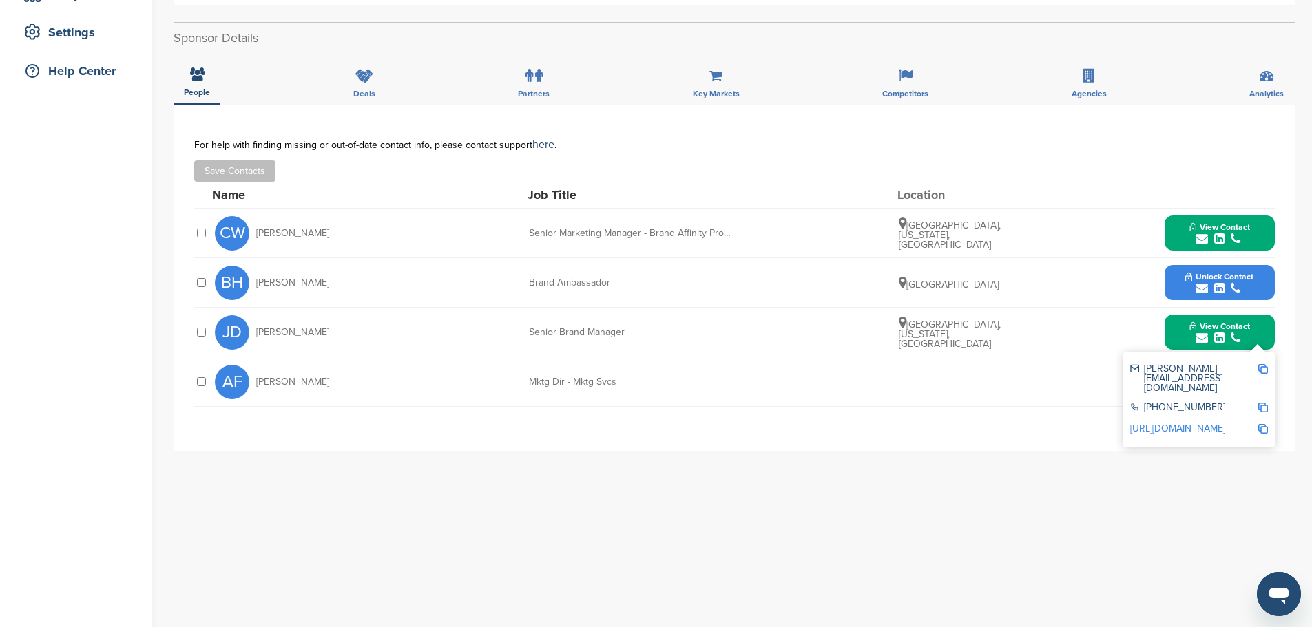
click at [944, 453] on div "**********" at bounding box center [735, 380] width 1122 height 551
click at [1185, 372] on div "[PERSON_NAME][EMAIL_ADDRESS][DOMAIN_NAME]" at bounding box center [1193, 378] width 127 height 29
copy div "[PERSON_NAME][EMAIL_ADDRESS][DOMAIN_NAME]"
